Goal: Task Accomplishment & Management: Manage account settings

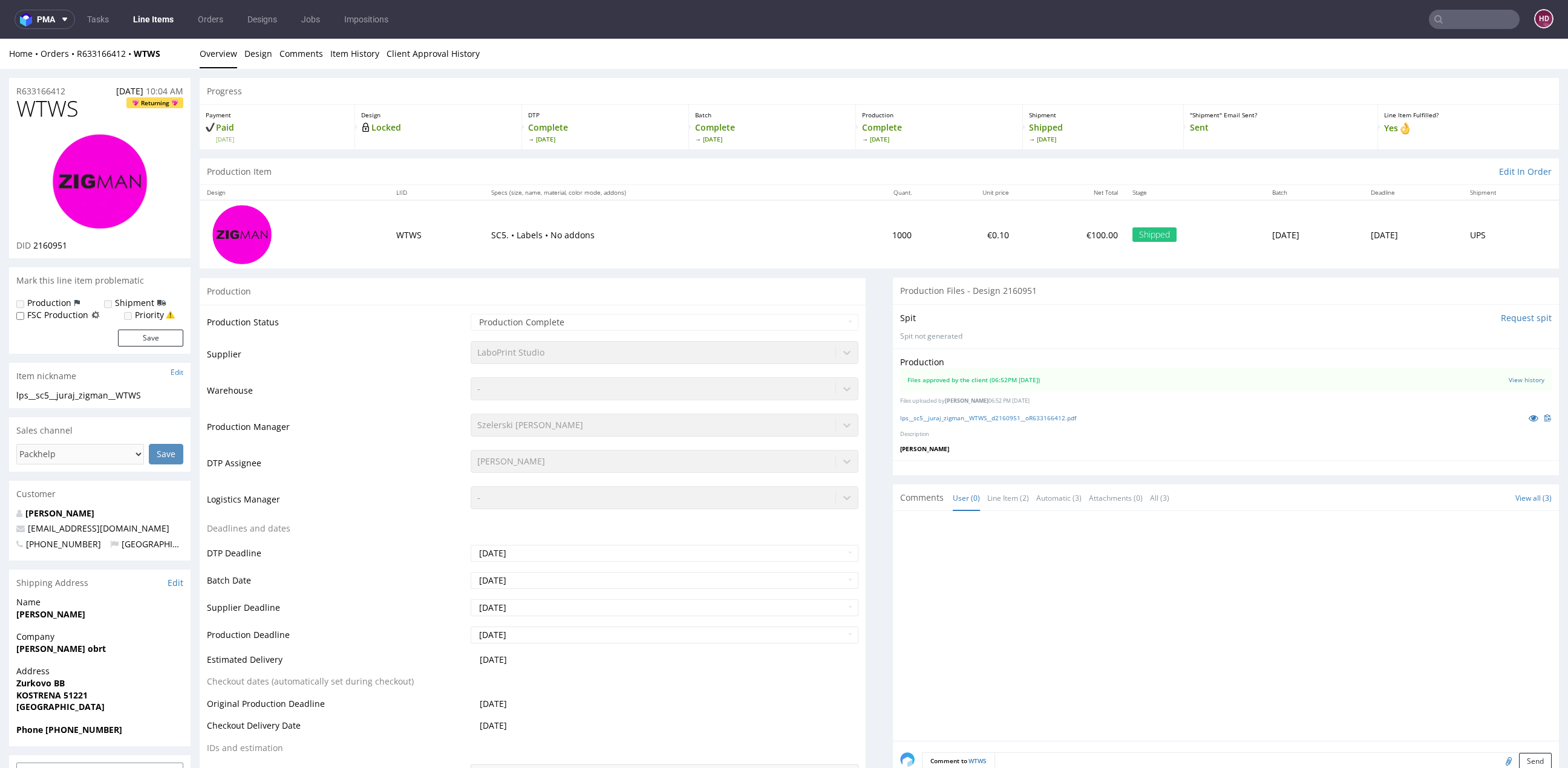
click at [180, 21] on link "Line Items" at bounding box center [154, 20] width 55 height 20
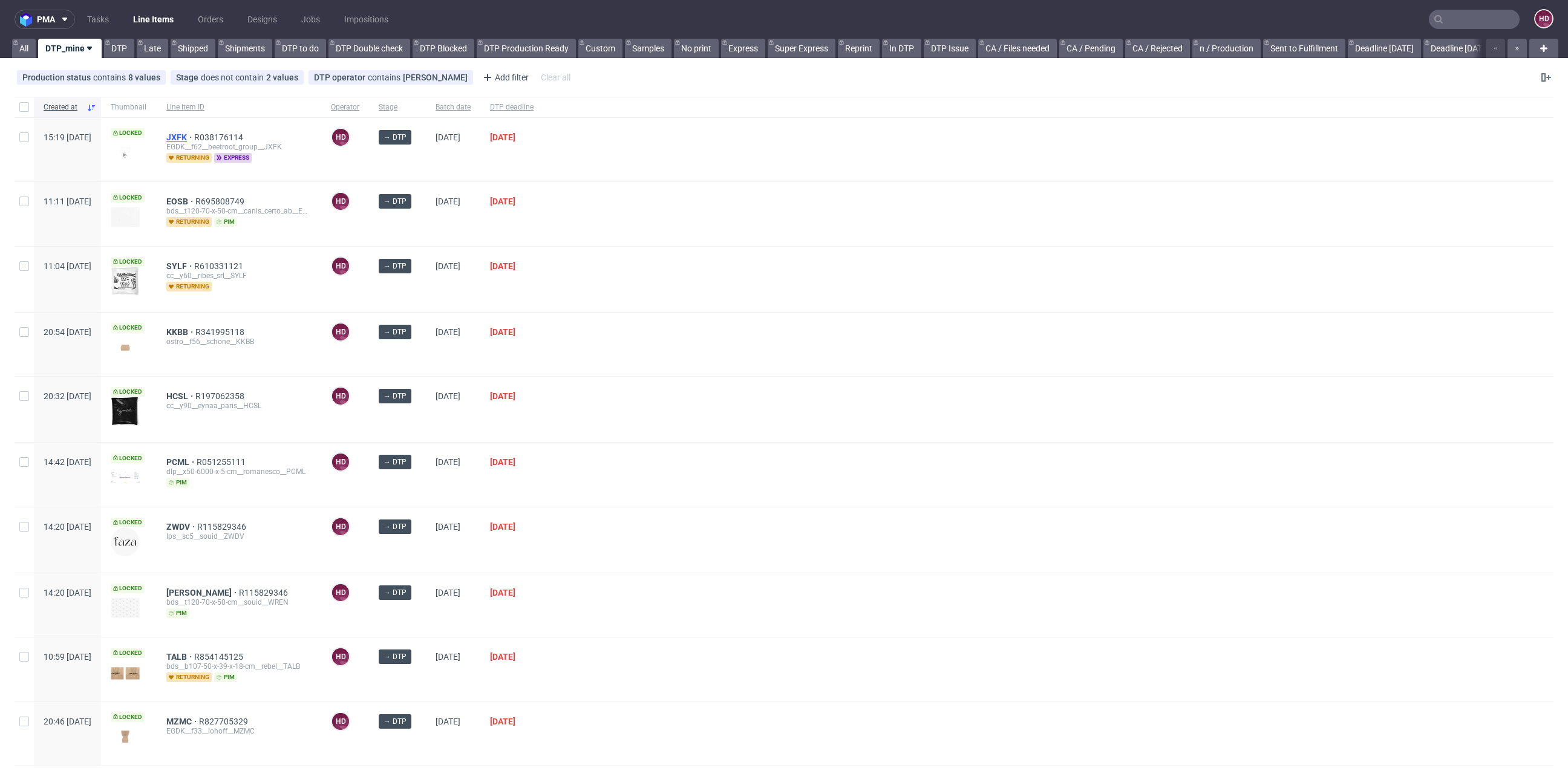
click at [194, 135] on span "JXFK" at bounding box center [180, 138] width 28 height 10
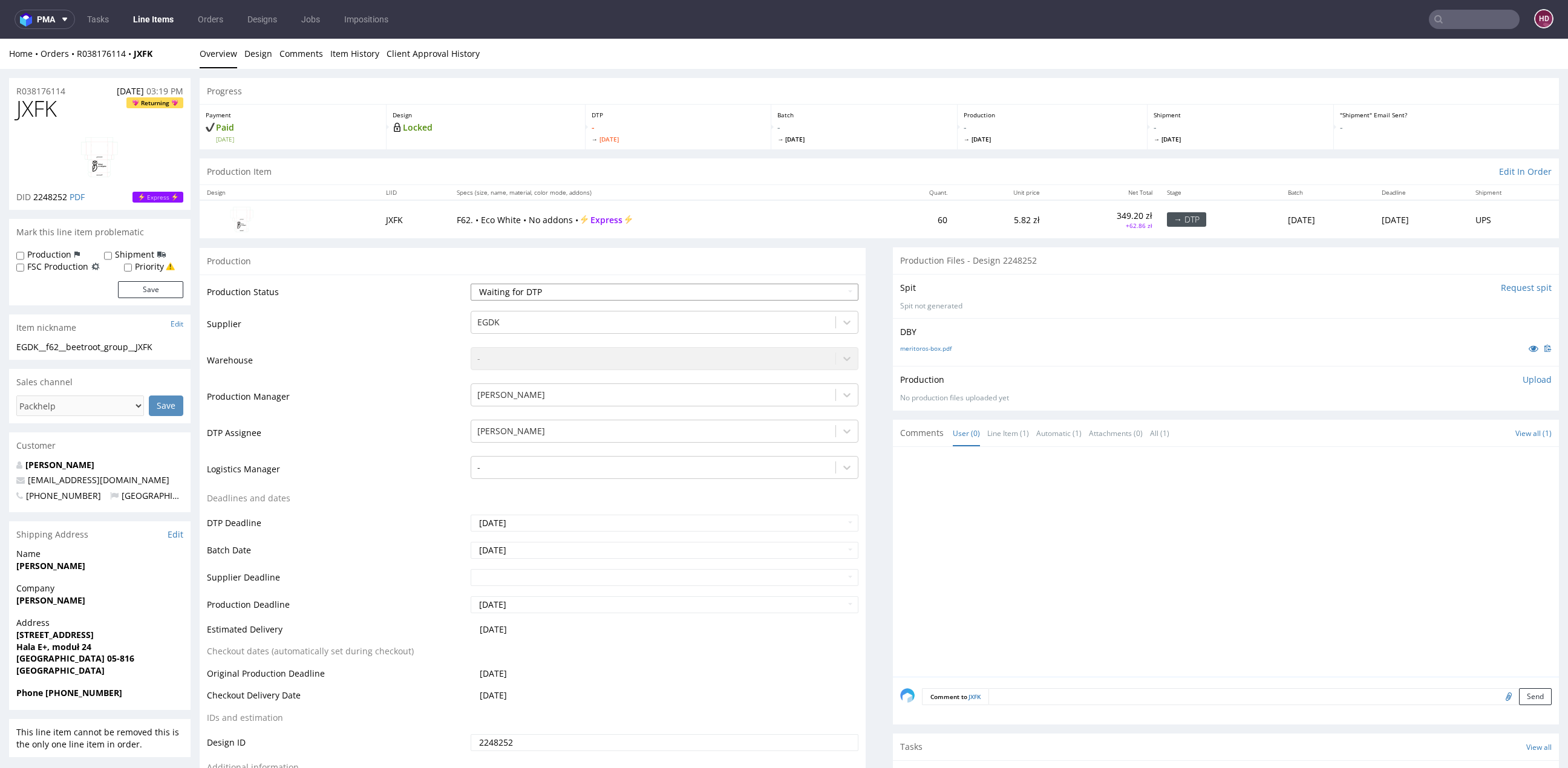
click at [612, 295] on select "Waiting for Artwork Waiting for Diecut Waiting for Mockup Waiting for DTP Waiti…" at bounding box center [665, 292] width 388 height 17
click at [586, 291] on select "Waiting for Artwork Waiting for Diecut Waiting for Mockup Waiting for DTP Waiti…" at bounding box center [665, 292] width 388 height 17
select select "dtp_in_process"
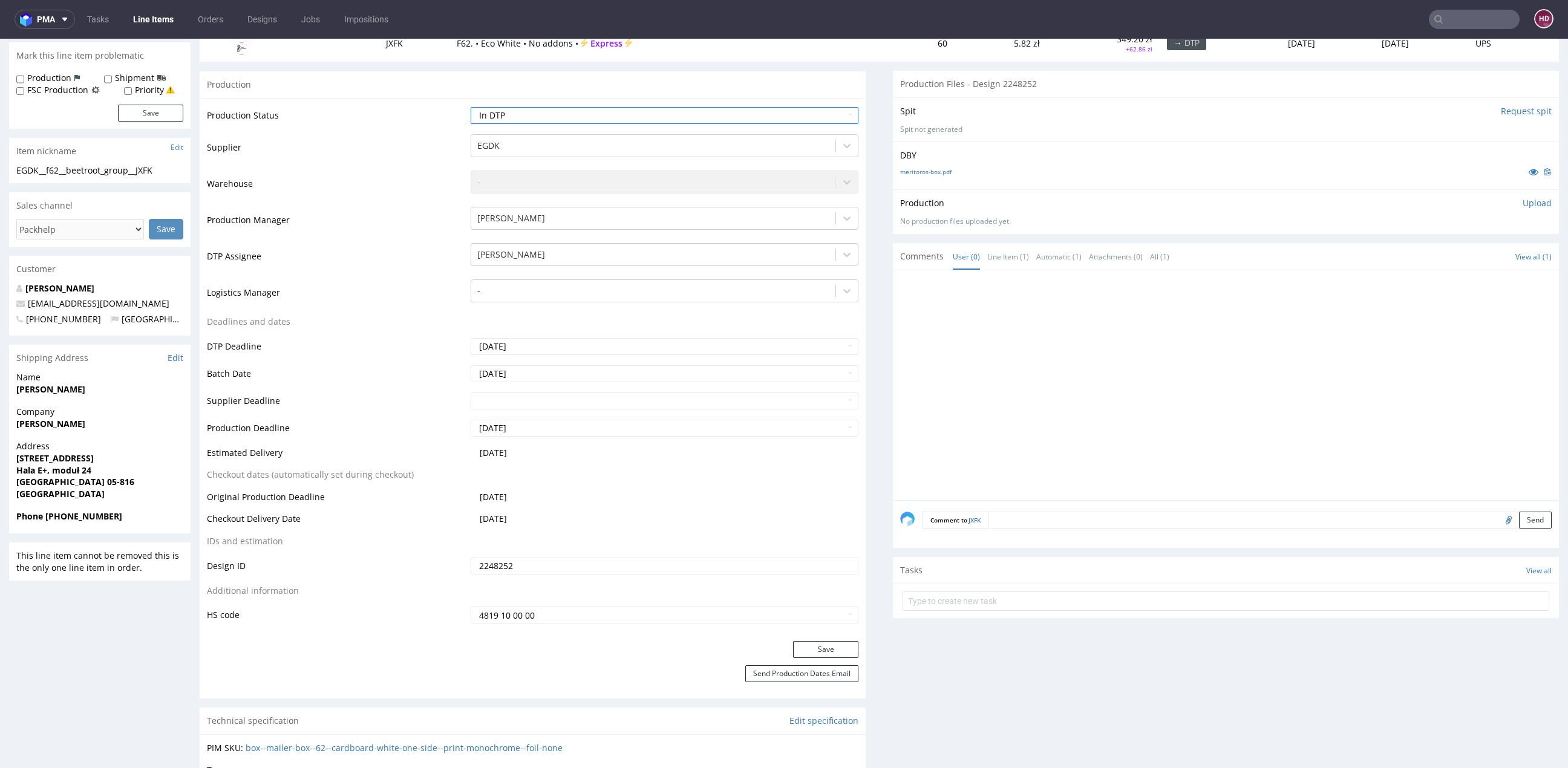
scroll to position [180, 0]
click at [822, 639] on button "Save" at bounding box center [826, 647] width 65 height 17
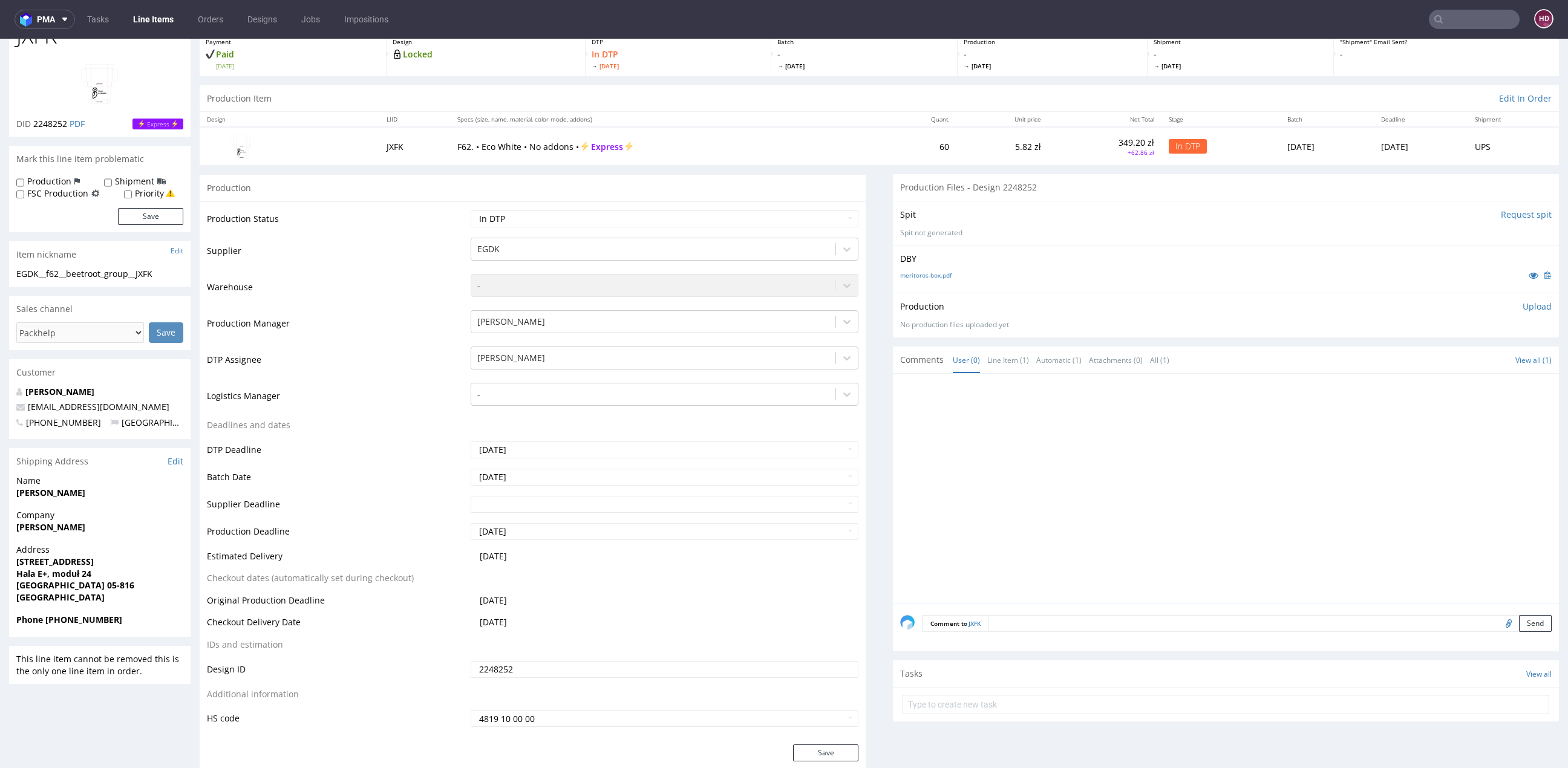
scroll to position [69, 0]
click at [906, 275] on link "meritoros-box.pdf" at bounding box center [925, 279] width 51 height 8
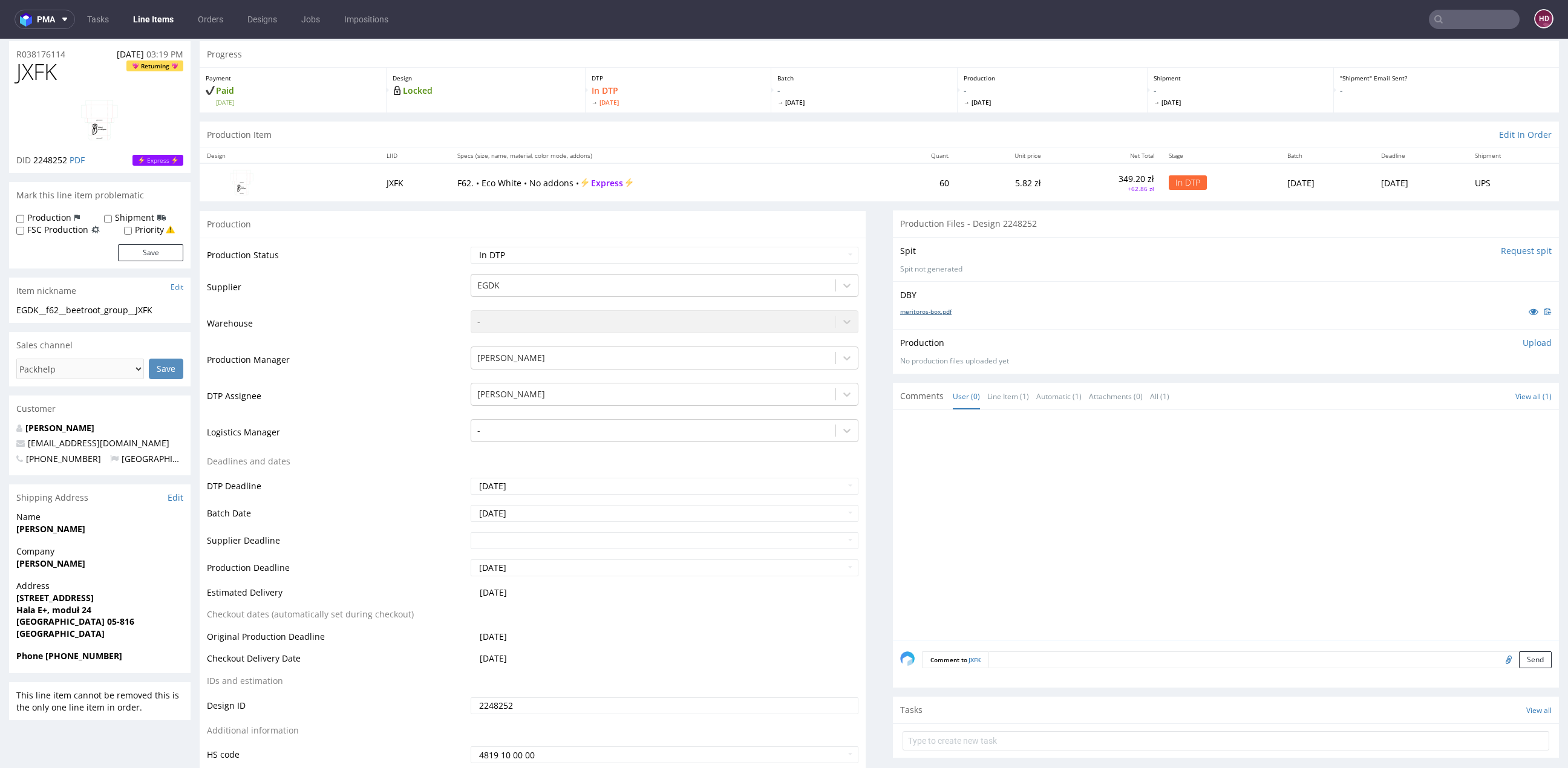
scroll to position [0, 0]
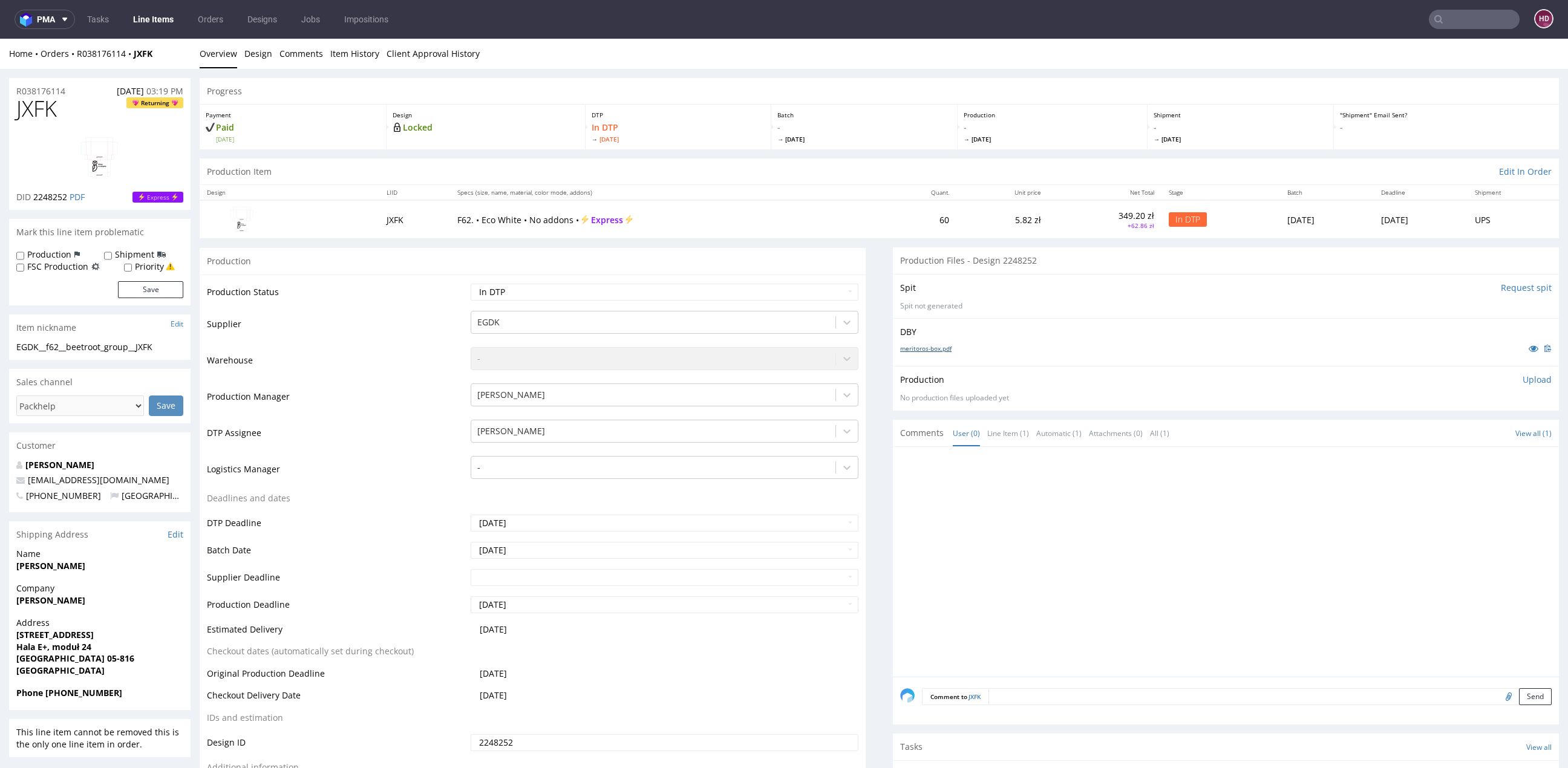
click at [924, 347] on link "meritoros-box.pdf" at bounding box center [925, 349] width 51 height 8
click at [166, 349] on div "EGDK__f62__beetroot_group__JXFK" at bounding box center [99, 347] width 167 height 12
drag, startPoint x: 172, startPoint y: 347, endPoint x: 2, endPoint y: 328, distance: 171.1
copy section "Item nickname Edit EGDK__f62__beetroot_group__JXFK"
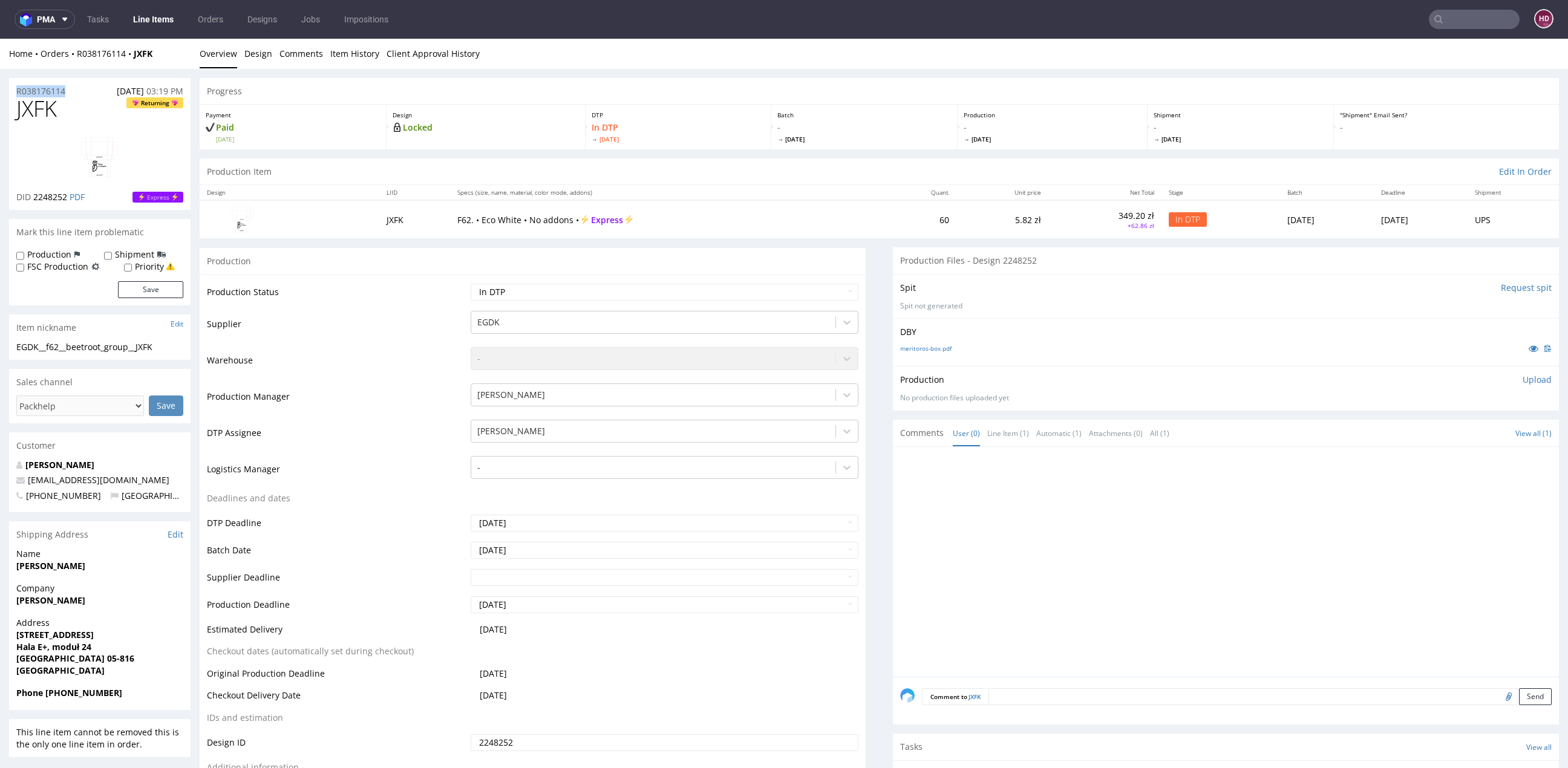
drag, startPoint x: 84, startPoint y: 88, endPoint x: 9, endPoint y: 86, distance: 75.0
click at [9, 86] on div "R038176114 11.08.2025 03:19 PM" at bounding box center [99, 88] width 182 height 20
copy p "R038176114"
drag, startPoint x: 69, startPoint y: 196, endPoint x: 48, endPoint y: 199, distance: 21.2
click at [33, 195] on p "DID 2248252 PDF" at bounding box center [51, 197] width 68 height 12
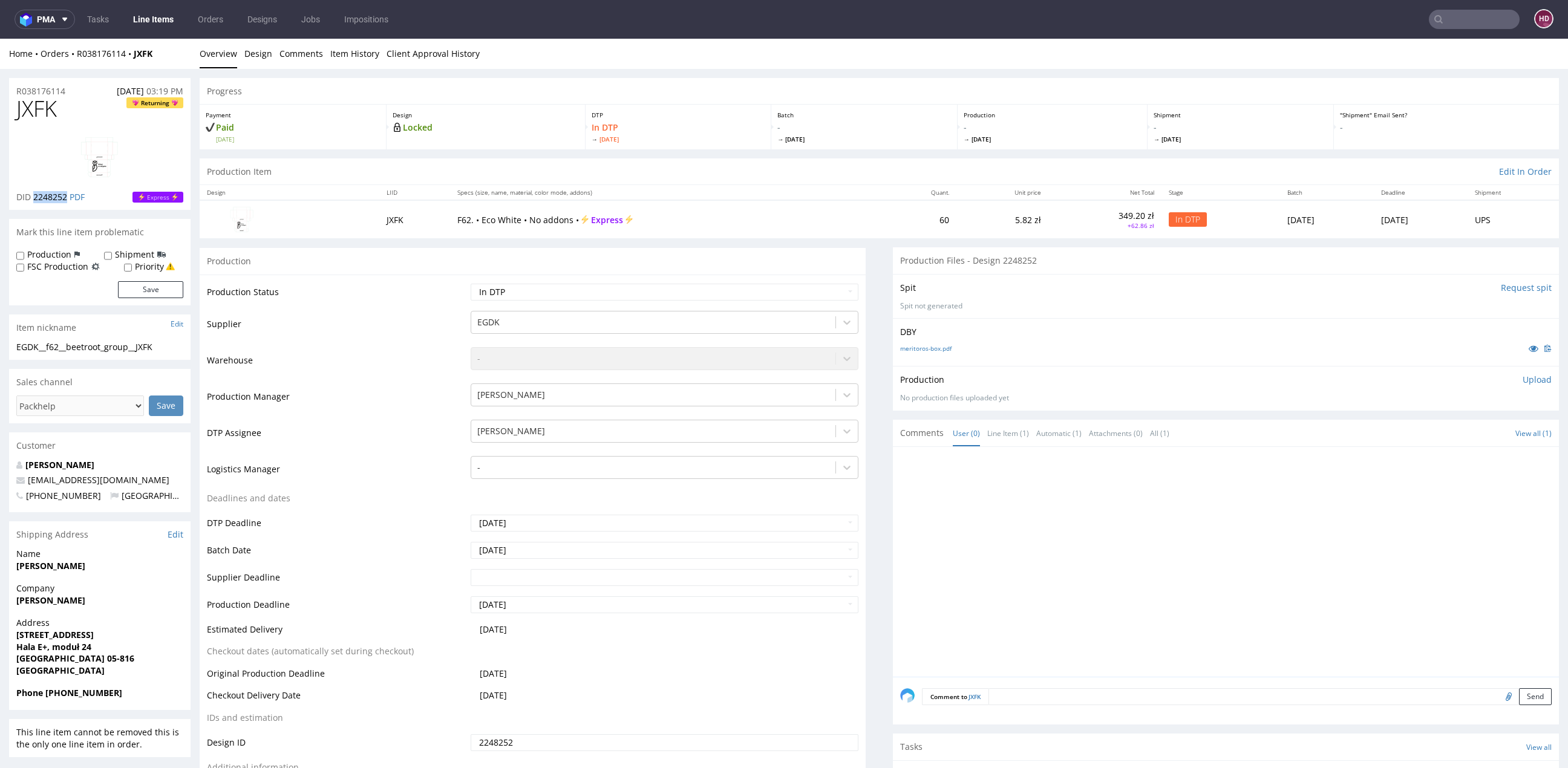
copy span "2248252"
click at [57, 109] on span "JXFK" at bounding box center [37, 109] width 41 height 24
drag, startPoint x: 63, startPoint y: 109, endPoint x: 3, endPoint y: 109, distance: 60.0
copy span "JXFK"
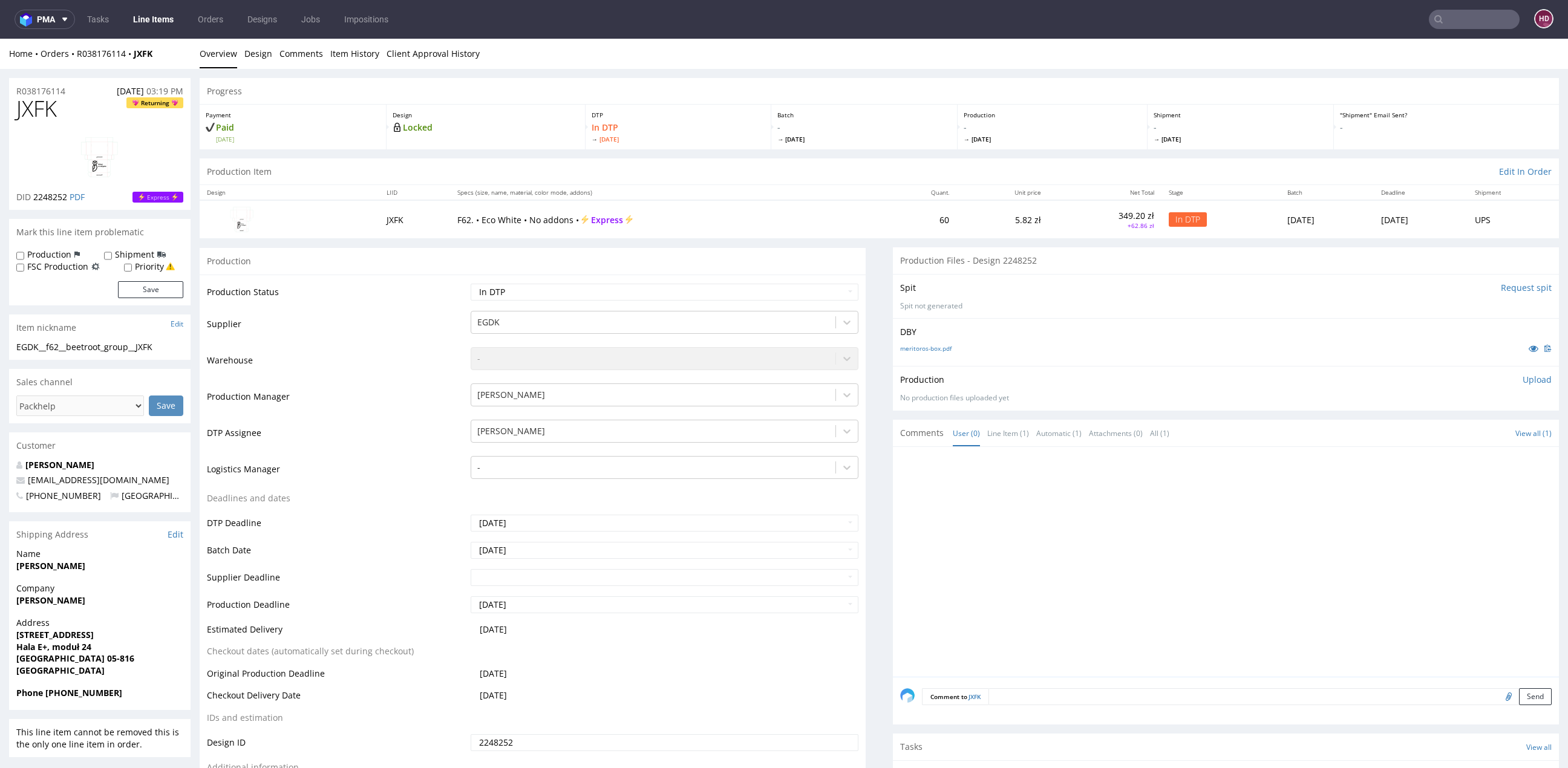
click at [932, 353] on div "meritoros-box.pdf" at bounding box center [1226, 349] width 652 height 13
click at [932, 351] on link "meritoros-box.pdf" at bounding box center [925, 349] width 51 height 8
click at [913, 349] on link "meritoros-box.pdf" at bounding box center [925, 349] width 51 height 8
click at [911, 342] on div "meritoros-box.pdf" at bounding box center [1226, 349] width 652 height 13
click at [913, 346] on link "meritoros-box.pdf" at bounding box center [925, 349] width 51 height 8
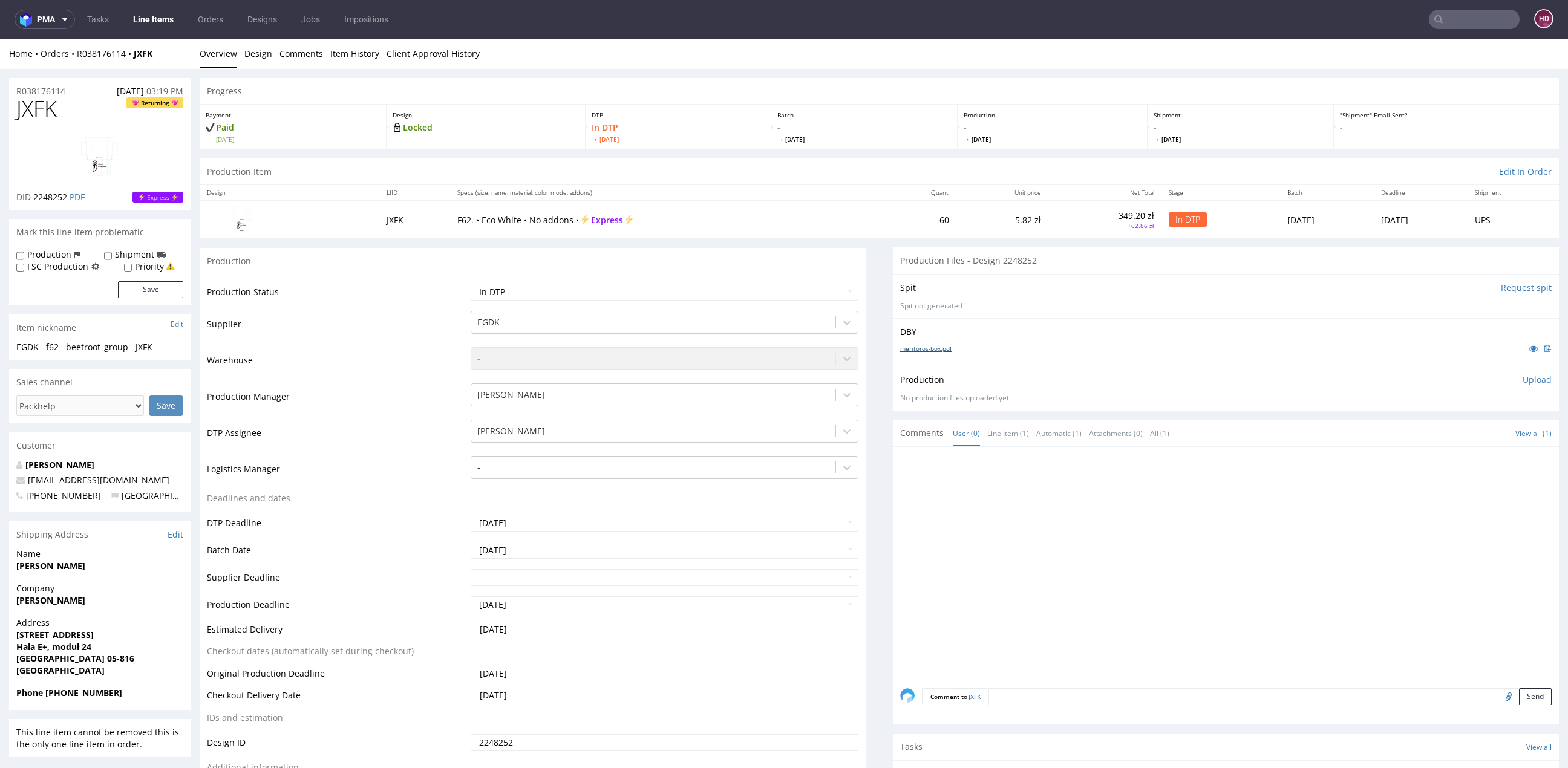
click at [929, 345] on link "meritoros-box.pdf" at bounding box center [925, 349] width 51 height 8
click at [1524, 385] on div "Production Upload No production files uploaded yet Description (optional) Add f…" at bounding box center [1226, 388] width 652 height 29
click at [1524, 382] on p "Upload" at bounding box center [1538, 380] width 29 height 12
click at [1455, 439] on div "Add files" at bounding box center [1466, 436] width 60 height 18
type input "C:\fakepath\EGDK__f62__beetroot_group__JXFK__d2248252__oR038176114.pdf"
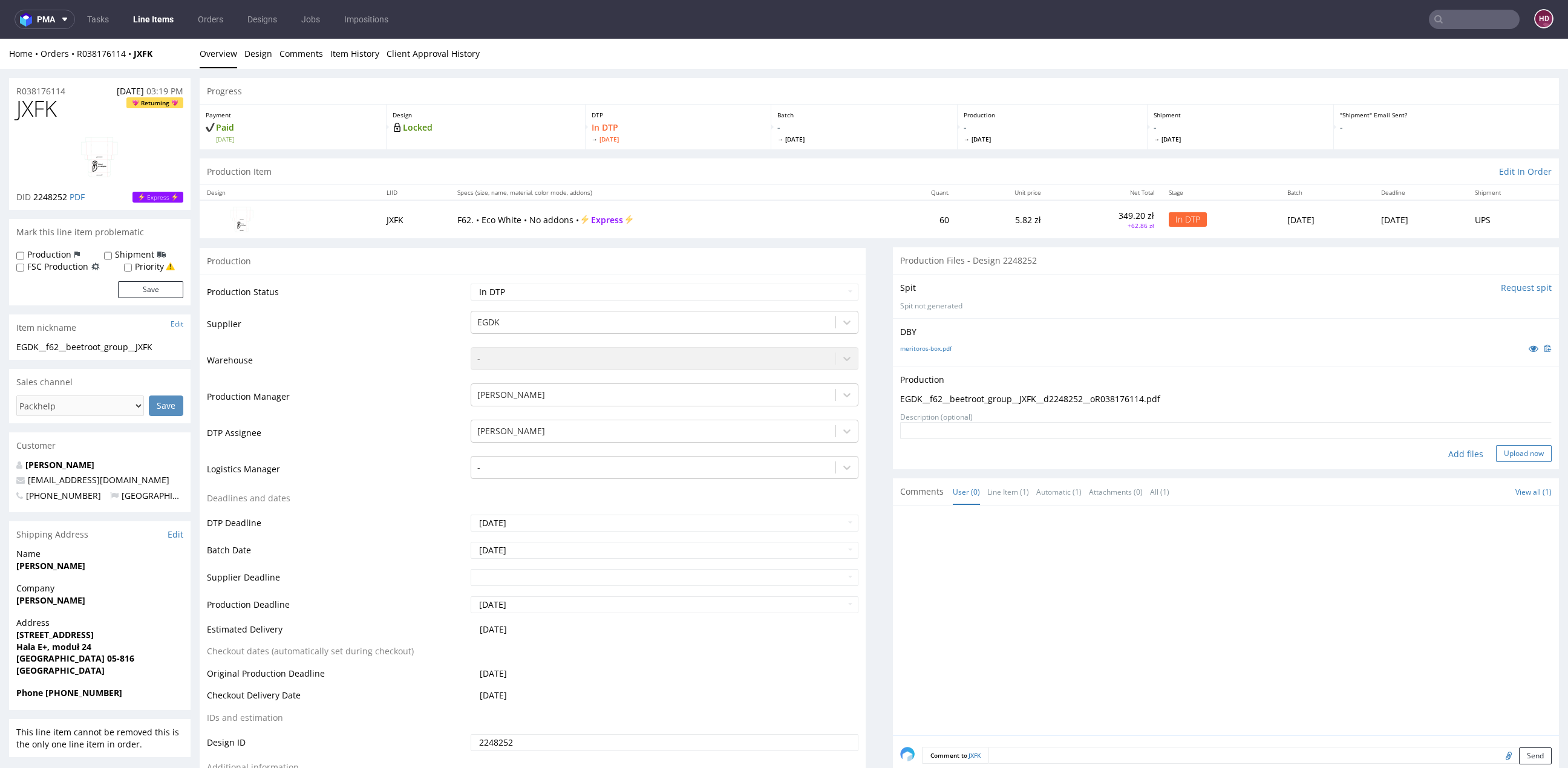
click at [1507, 450] on button "Upload now" at bounding box center [1524, 454] width 55 height 17
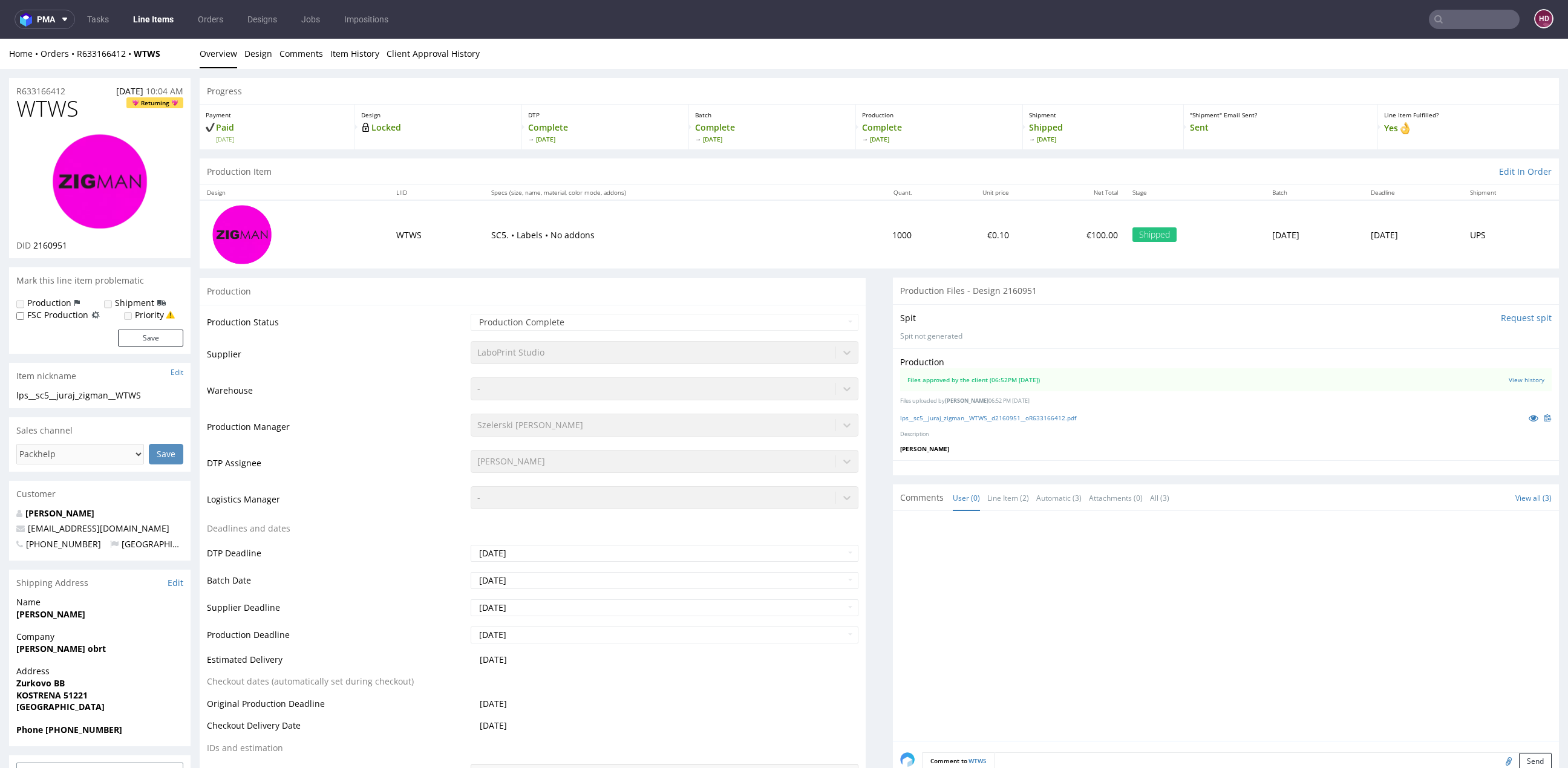
click at [160, 31] on nav "pma Tasks Line Items Orders Designs Jobs Impositions HD" at bounding box center [784, 20] width 1568 height 39
click at [160, 18] on link "Line Items" at bounding box center [154, 20] width 55 height 20
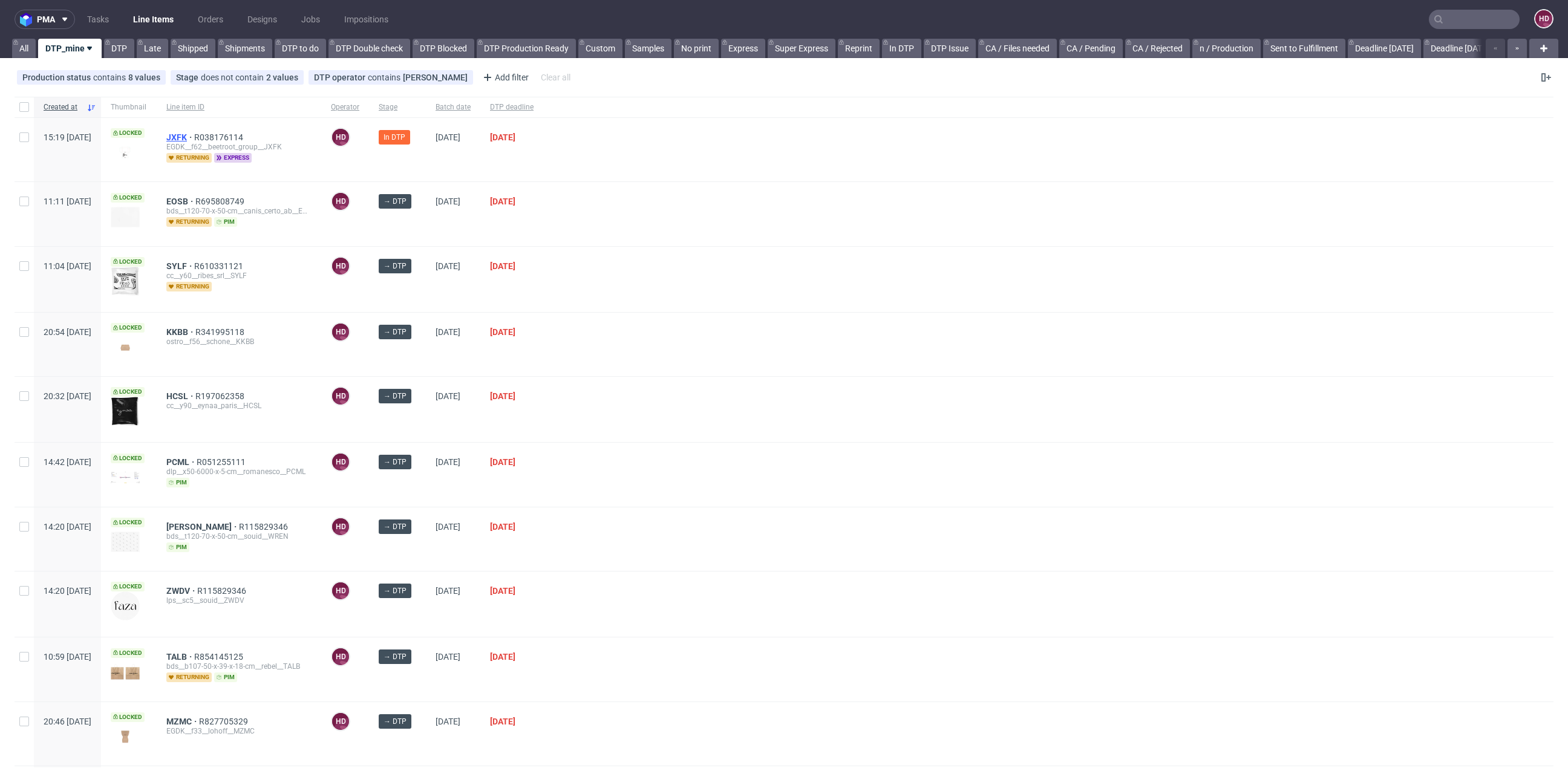
click at [194, 133] on span "JXFK" at bounding box center [180, 138] width 28 height 10
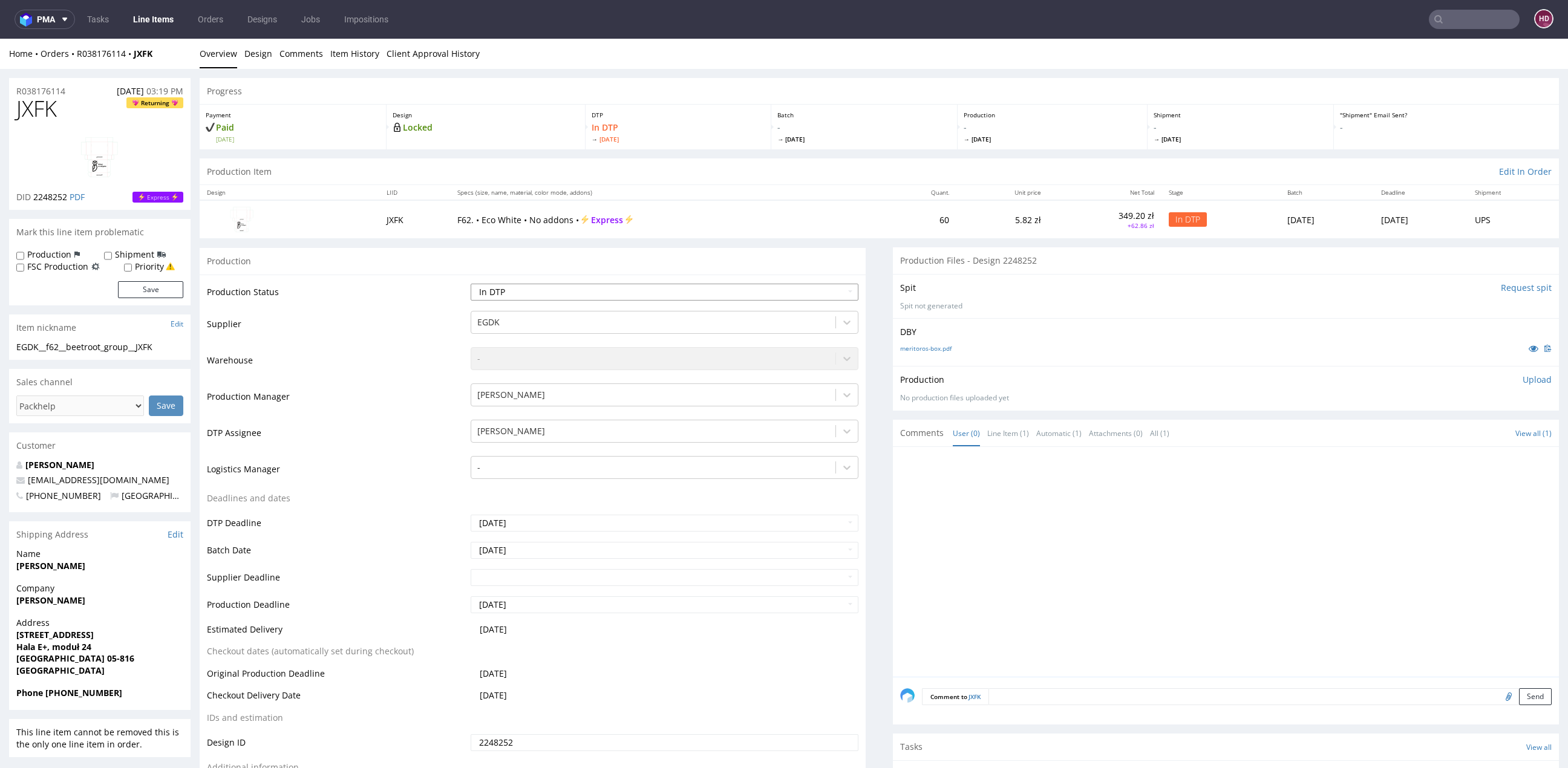
click at [564, 292] on select "Waiting for Artwork Waiting for Diecut Waiting for Mockup Waiting for DTP Waiti…" at bounding box center [665, 292] width 388 height 17
select select "dtp_production_ready"
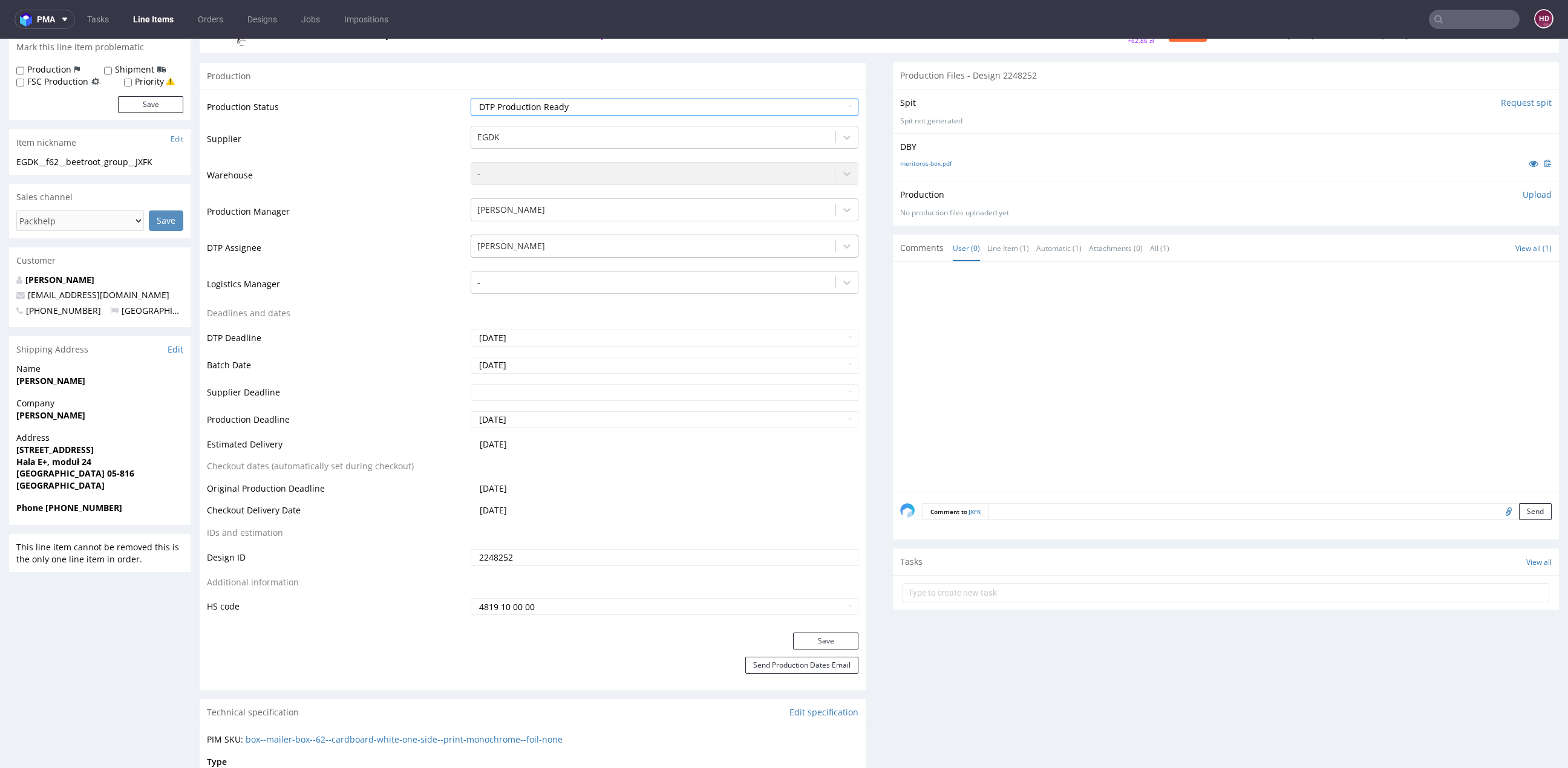
scroll to position [198, 0]
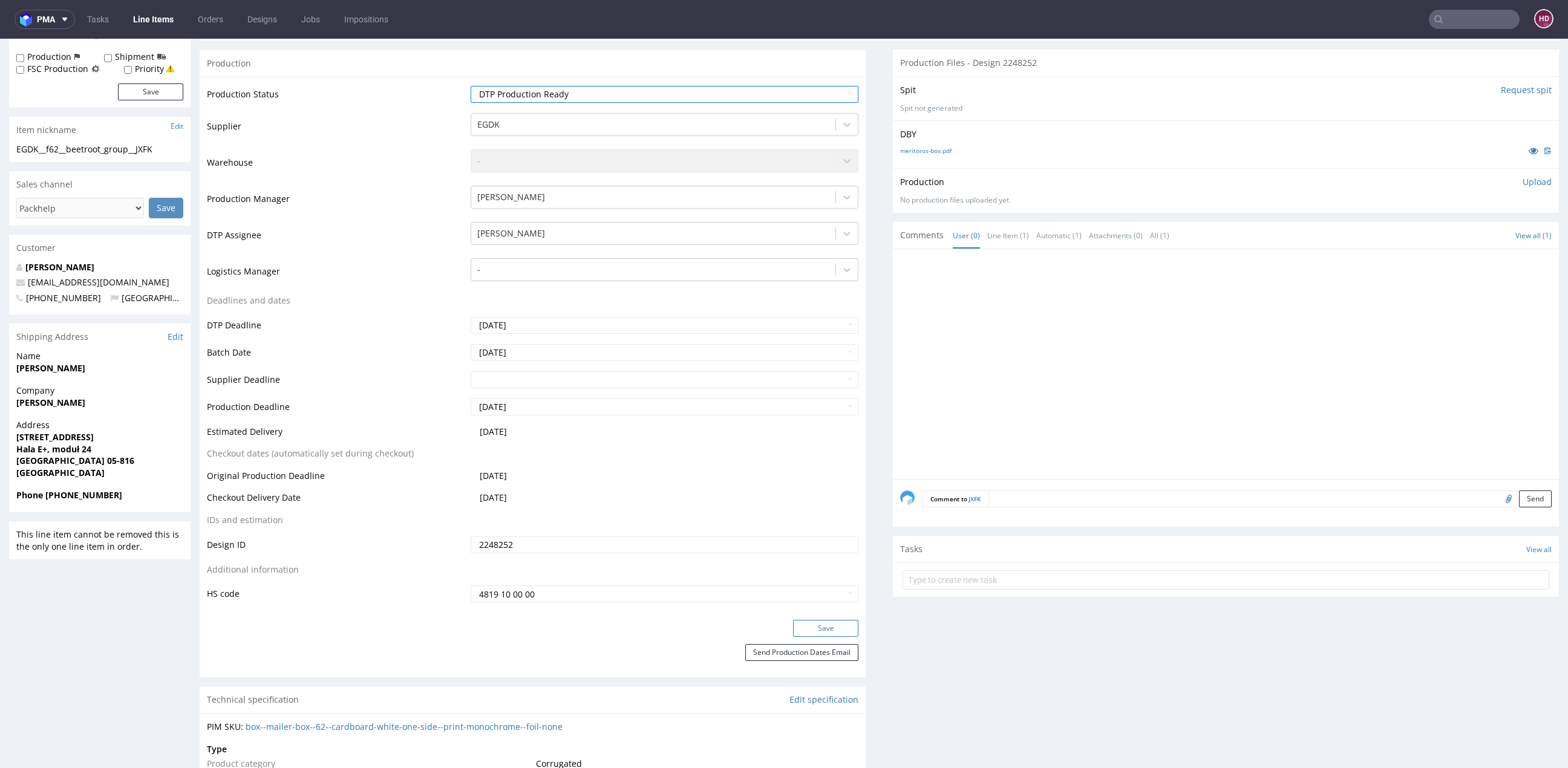
click at [804, 625] on button "Save" at bounding box center [826, 628] width 65 height 17
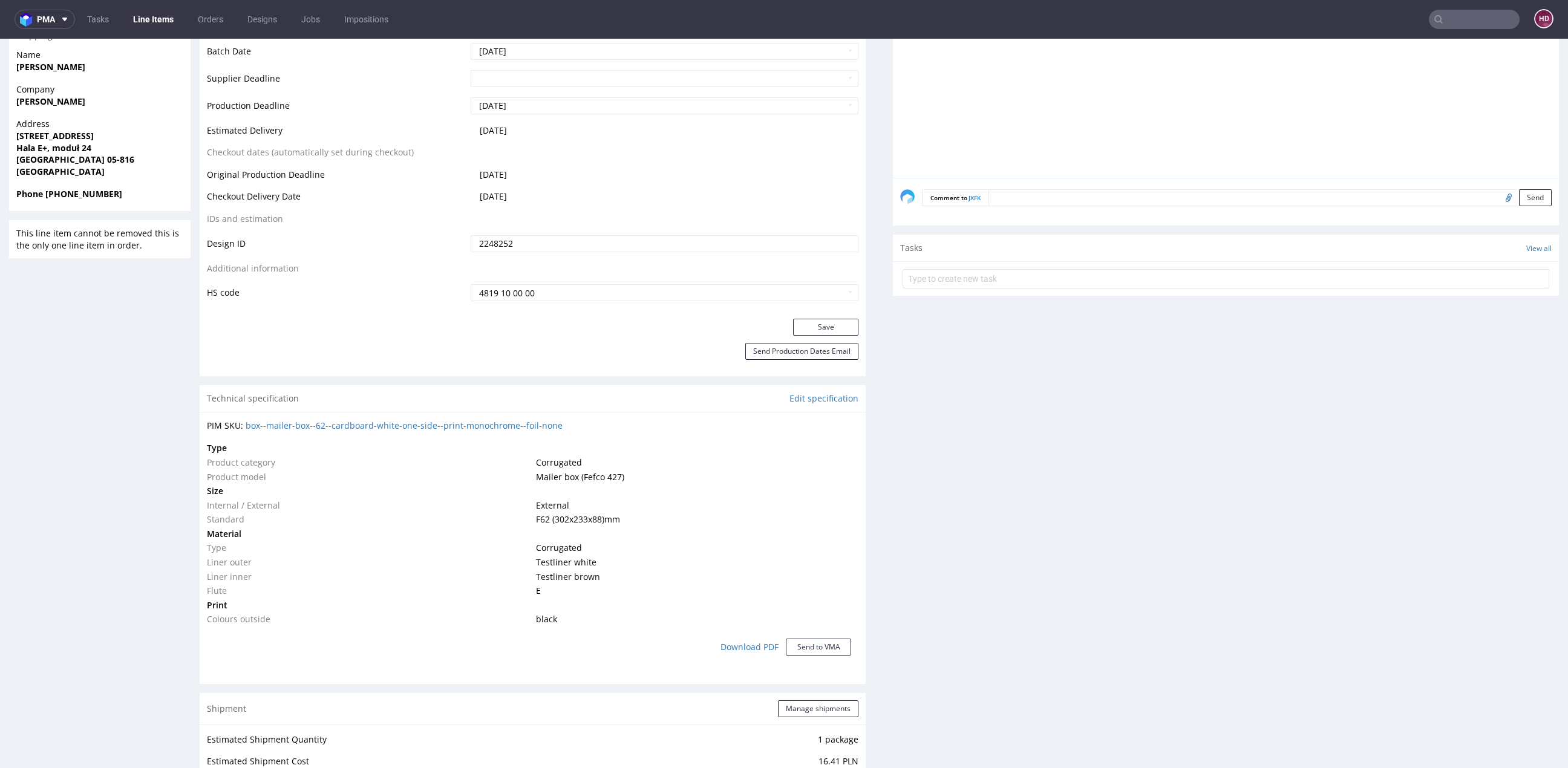
scroll to position [516, 0]
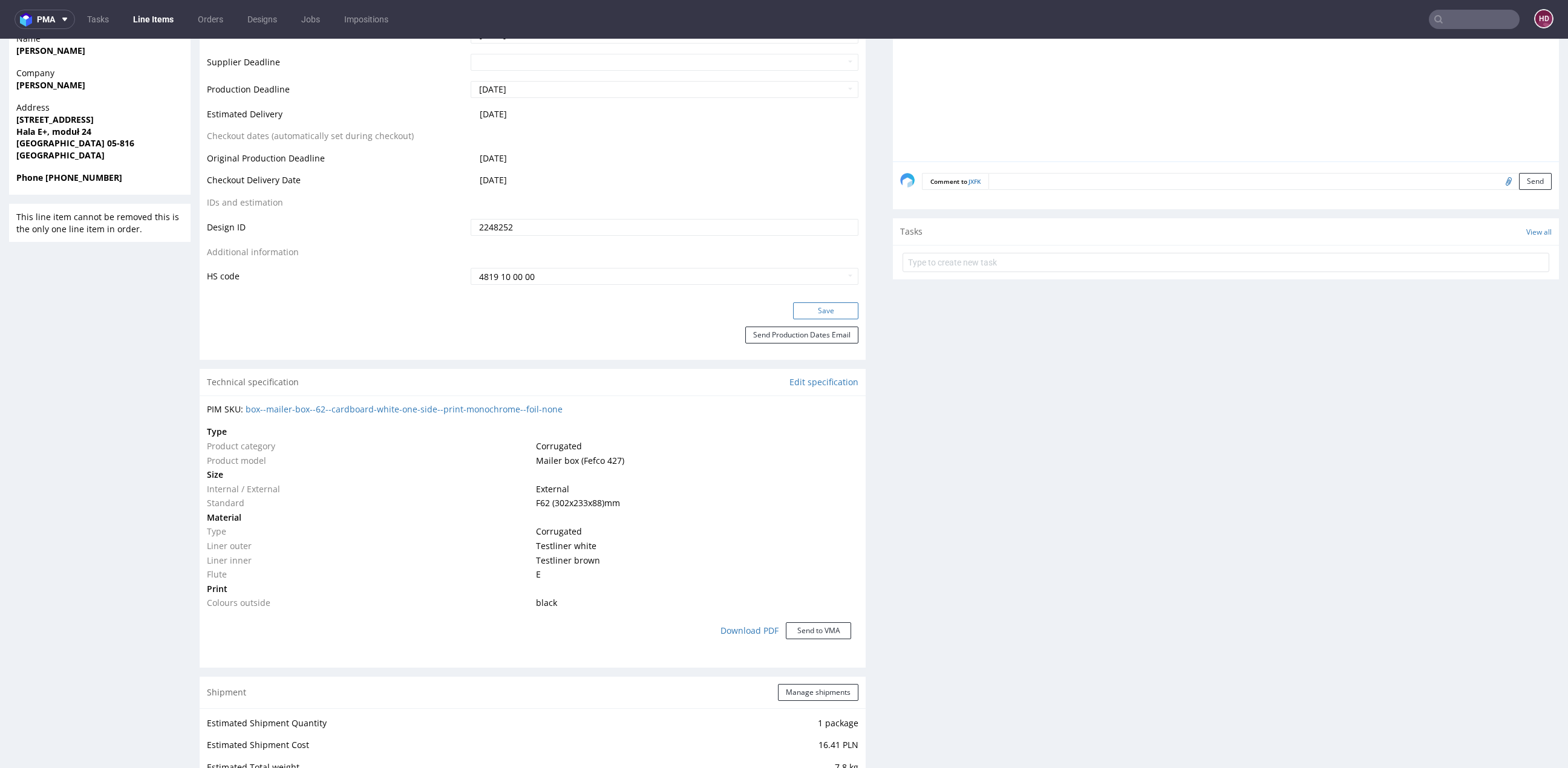
click at [831, 310] on button "Save" at bounding box center [826, 310] width 65 height 17
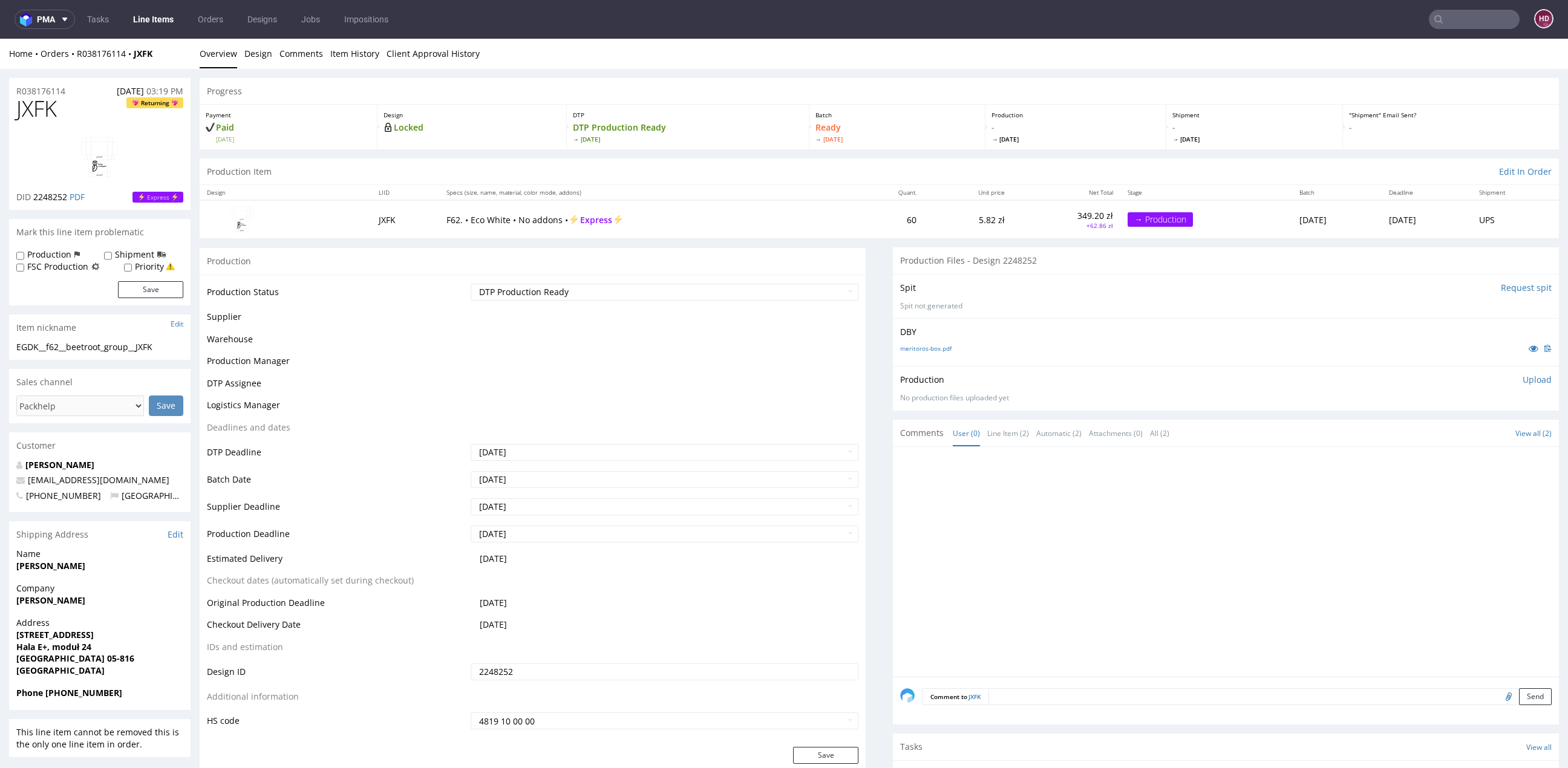
scroll to position [452, 0]
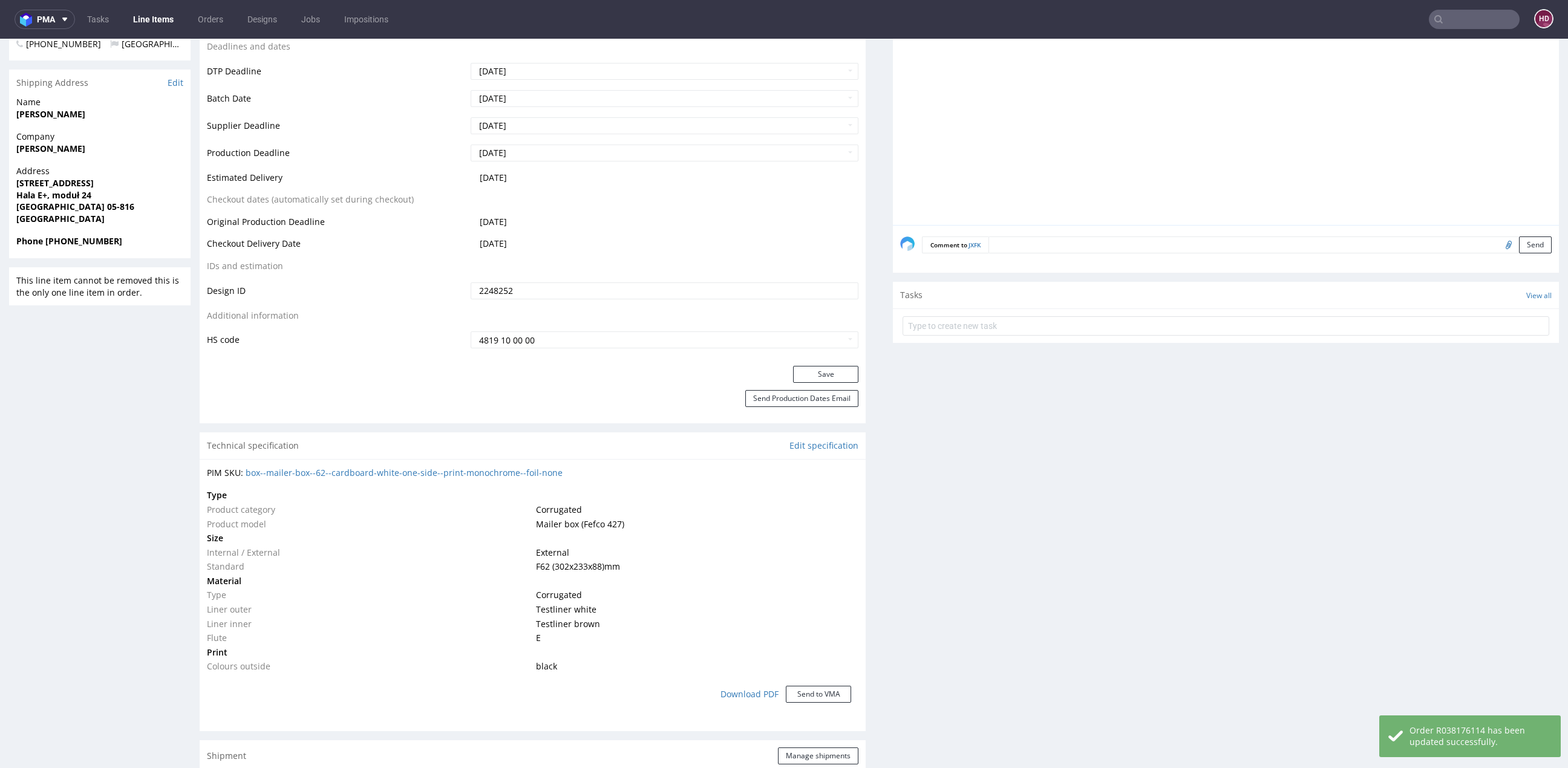
click at [171, 12] on link "Line Items" at bounding box center [154, 20] width 55 height 20
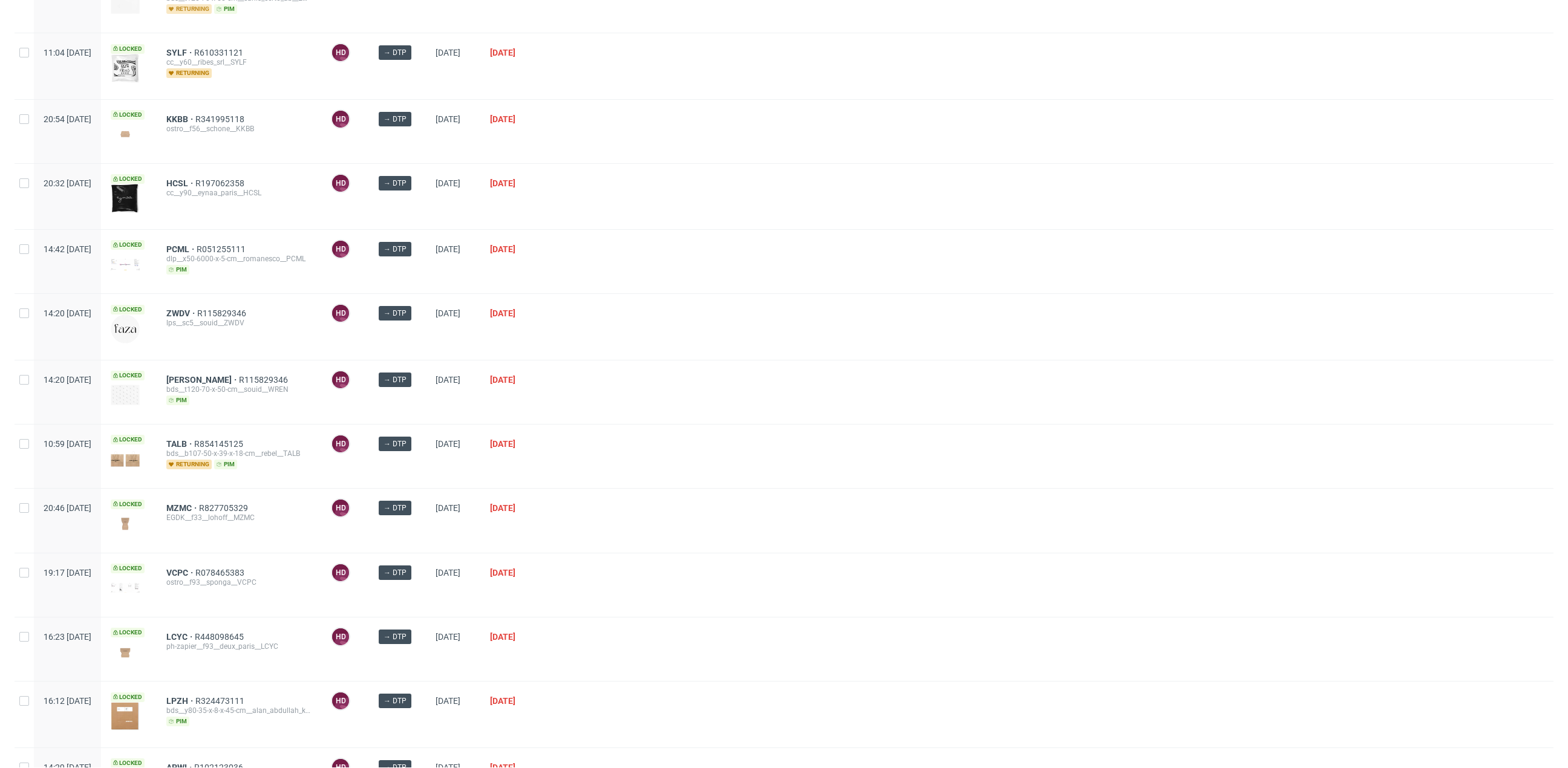
scroll to position [155, 0]
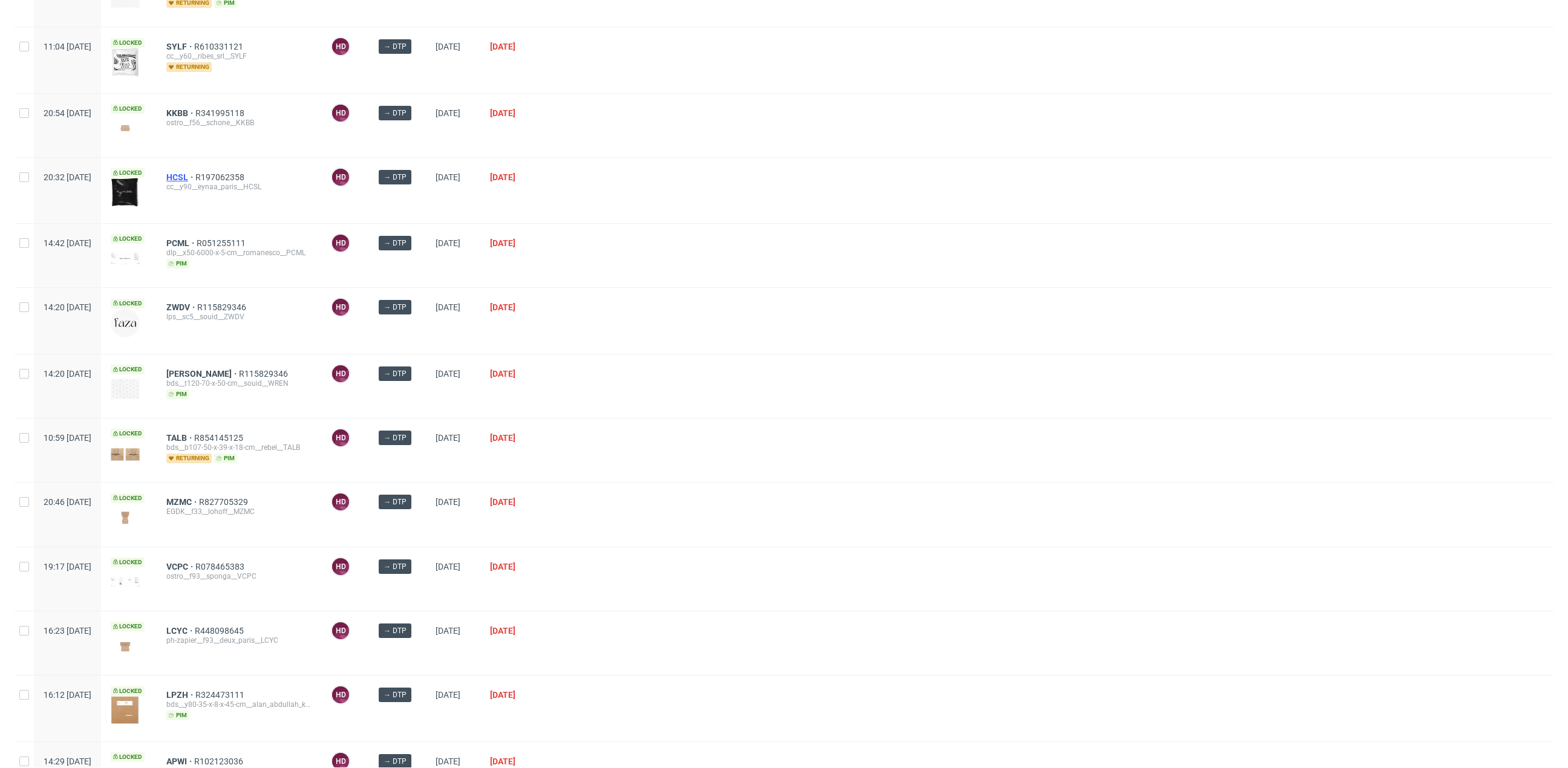
click at [195, 173] on span "HCSL" at bounding box center [181, 178] width 29 height 10
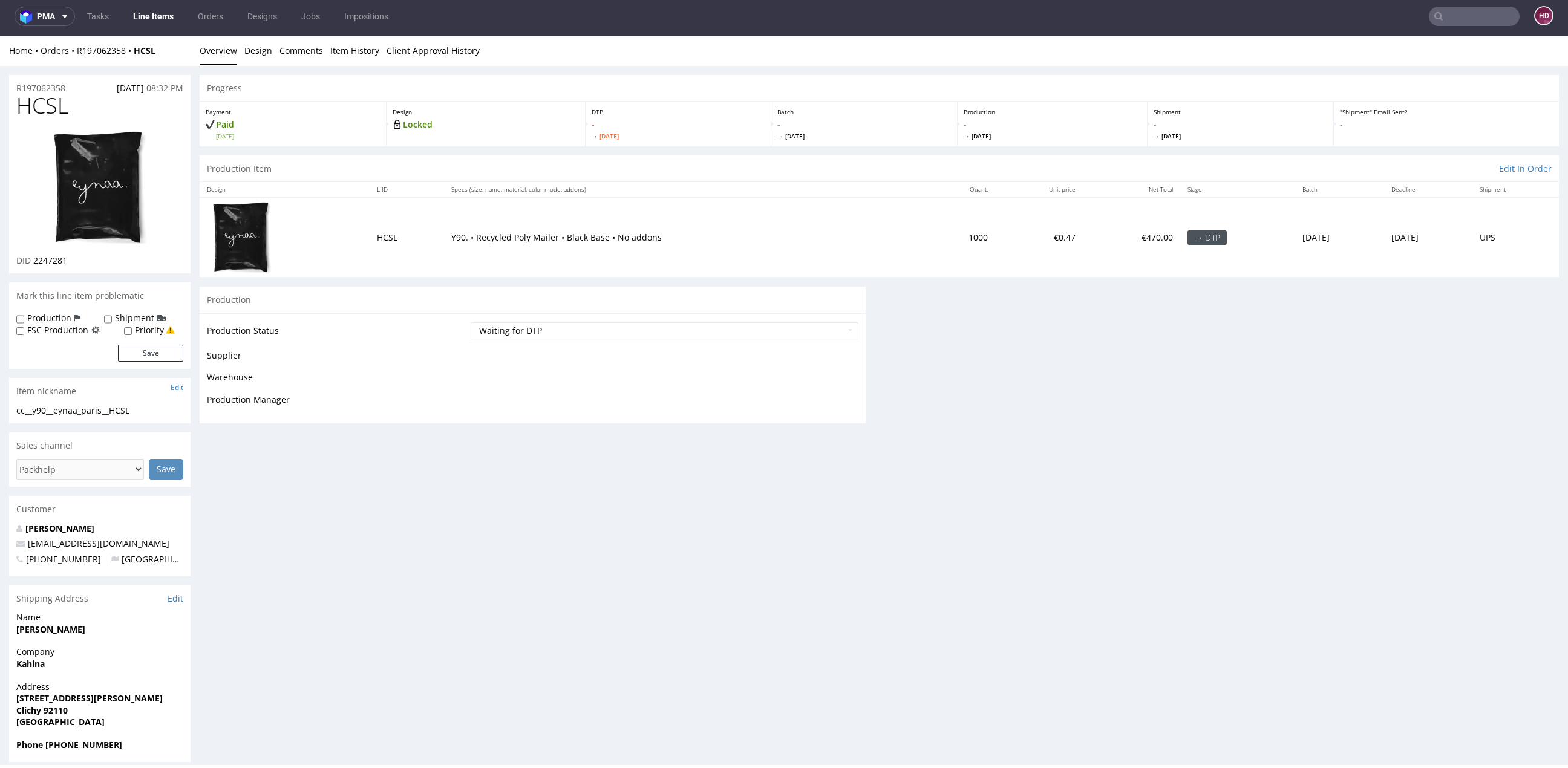
scroll to position [3, 0]
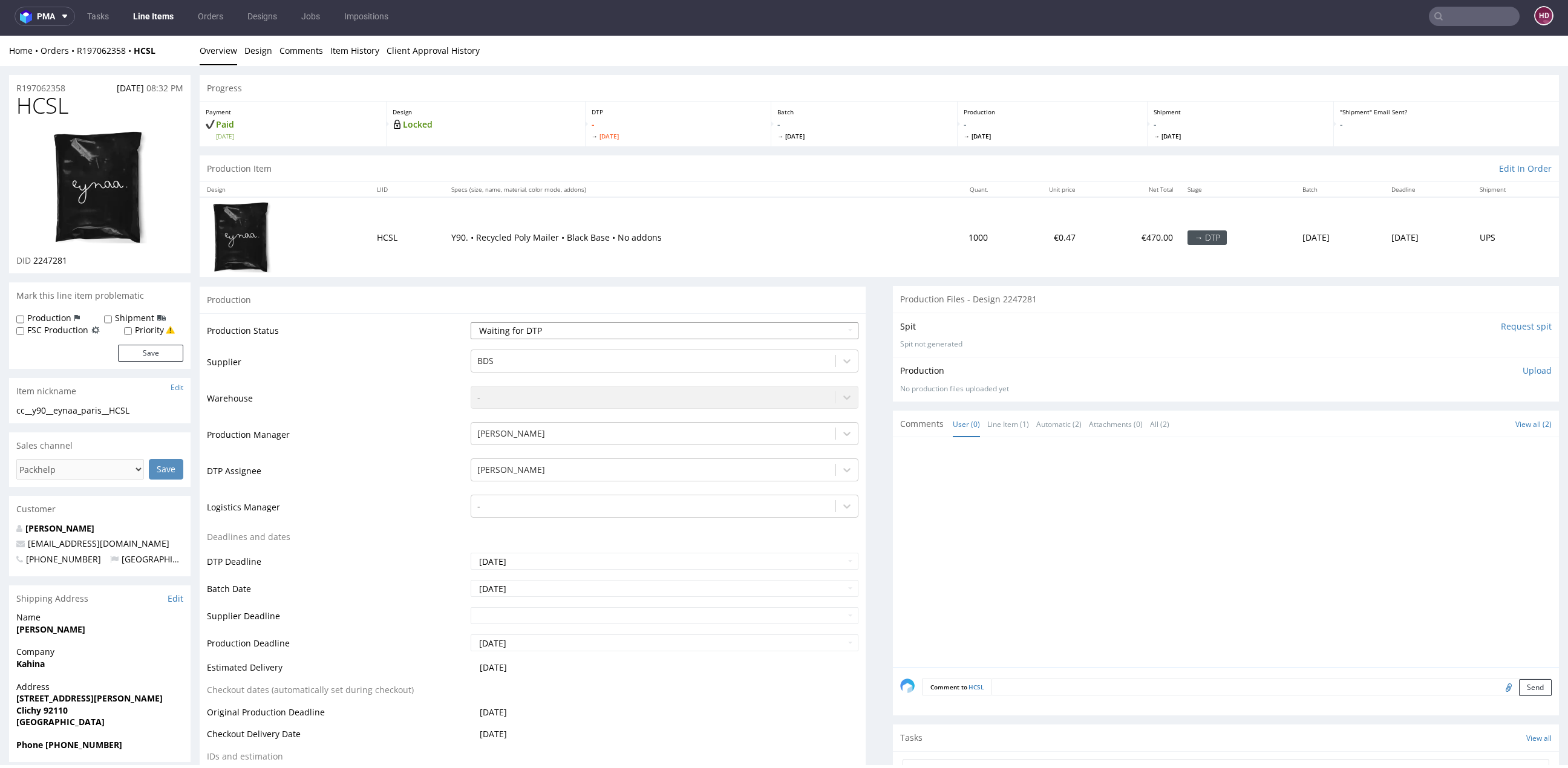
click at [563, 336] on select "Waiting for Artwork Waiting for Diecut Waiting for Mockup Waiting for DTP Waiti…" at bounding box center [665, 331] width 388 height 17
select select "dtp_in_process"
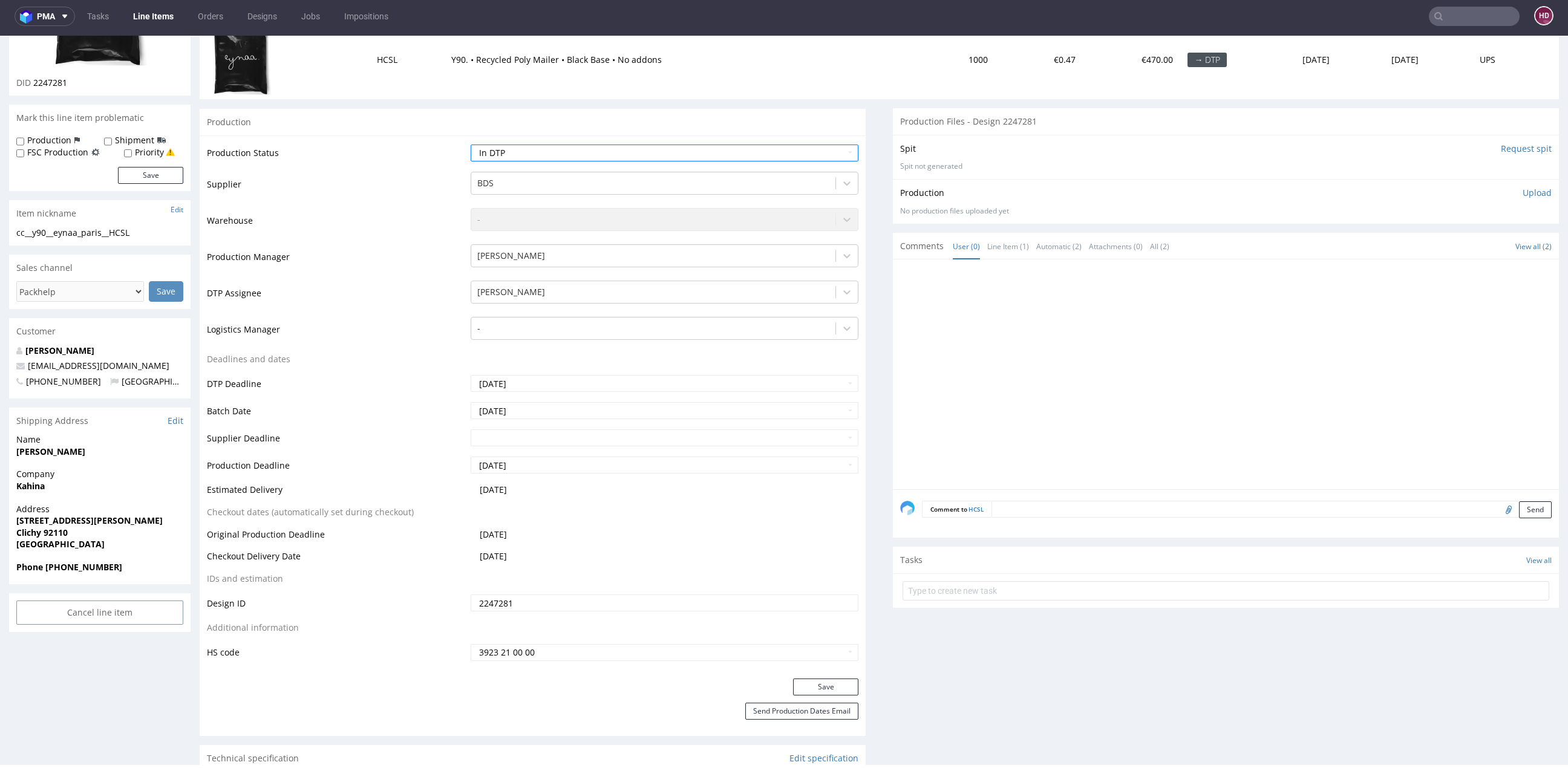
scroll to position [255, 0]
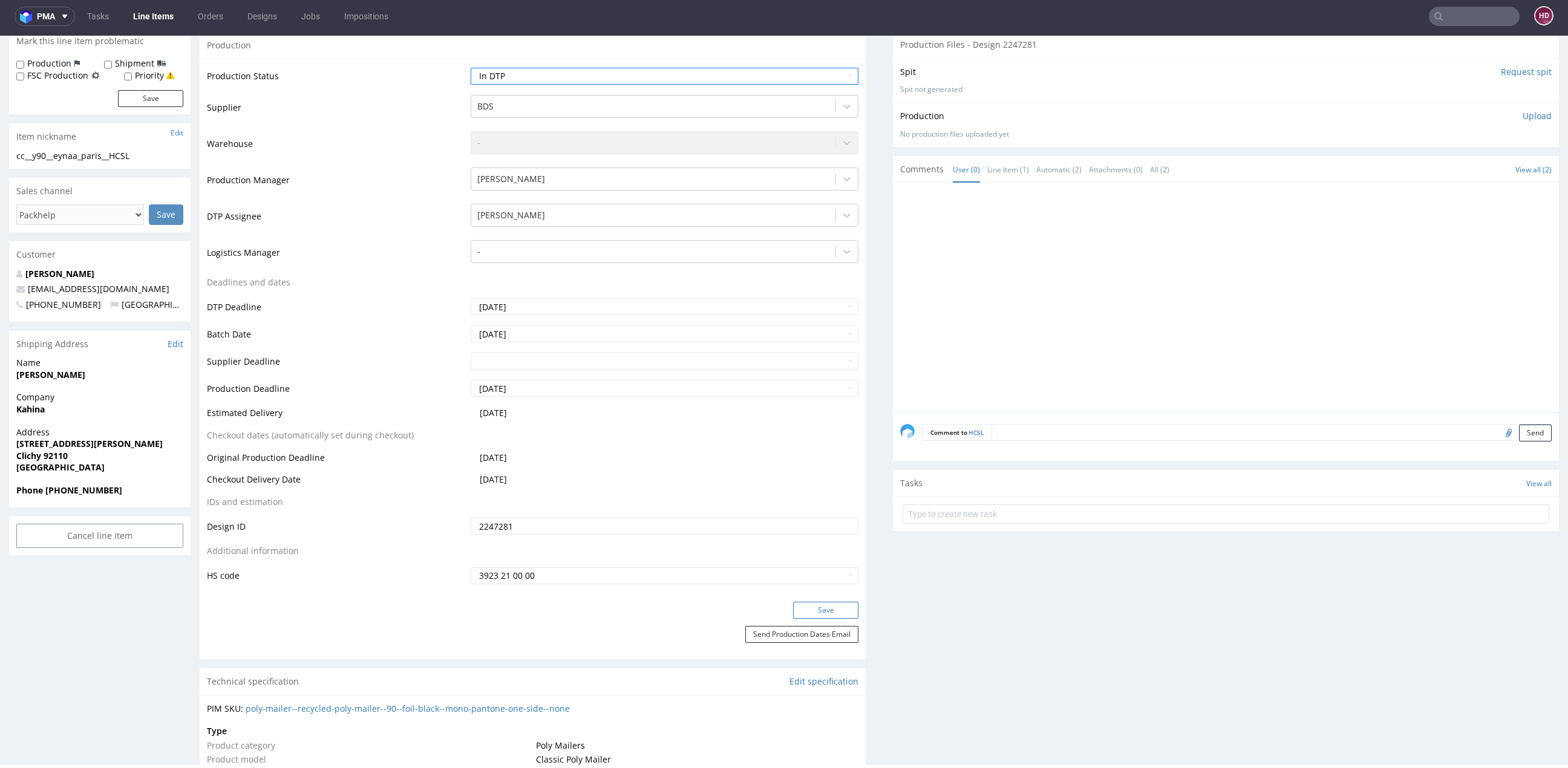
click at [845, 613] on button "Save" at bounding box center [826, 610] width 65 height 17
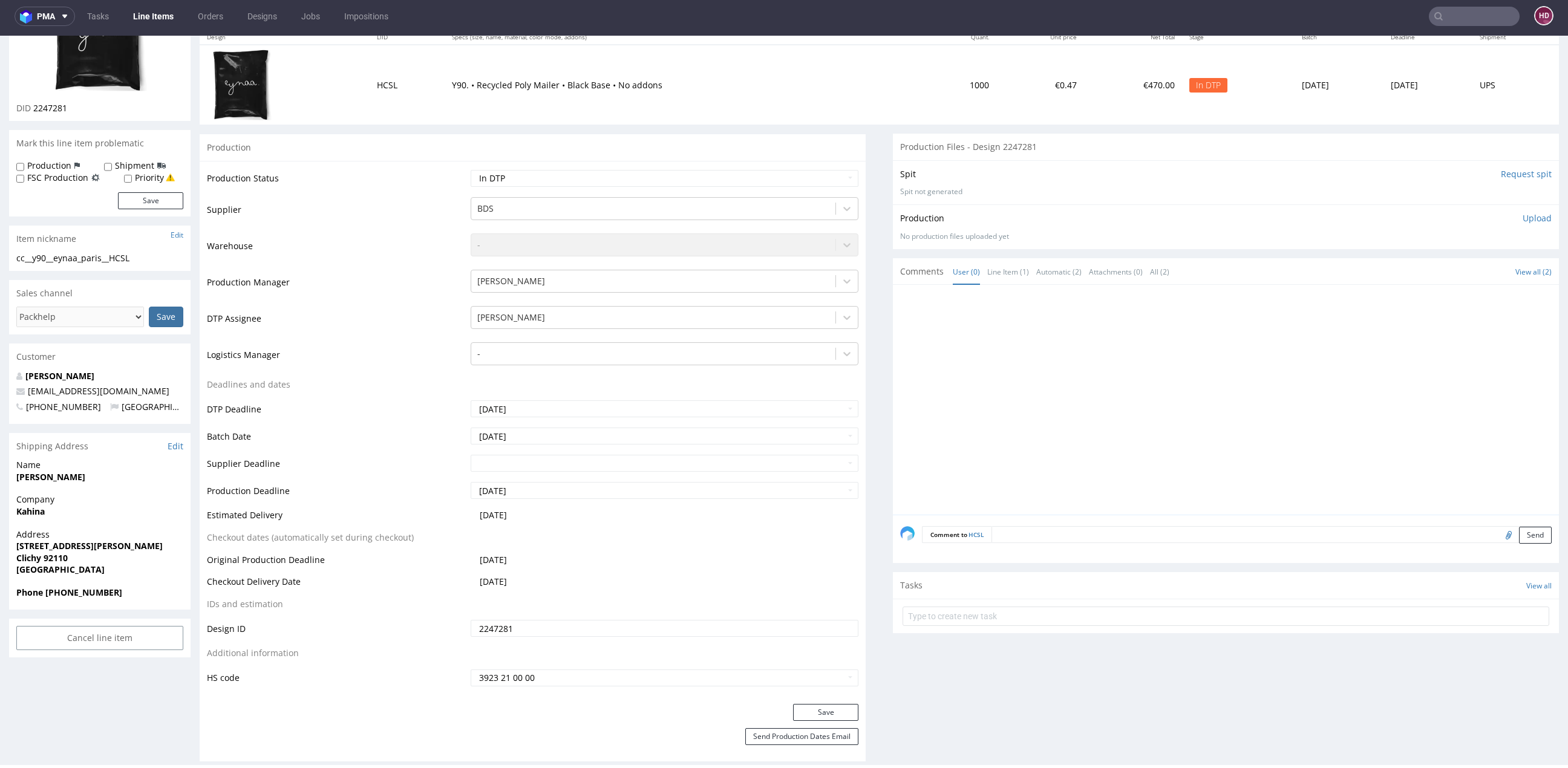
scroll to position [0, 0]
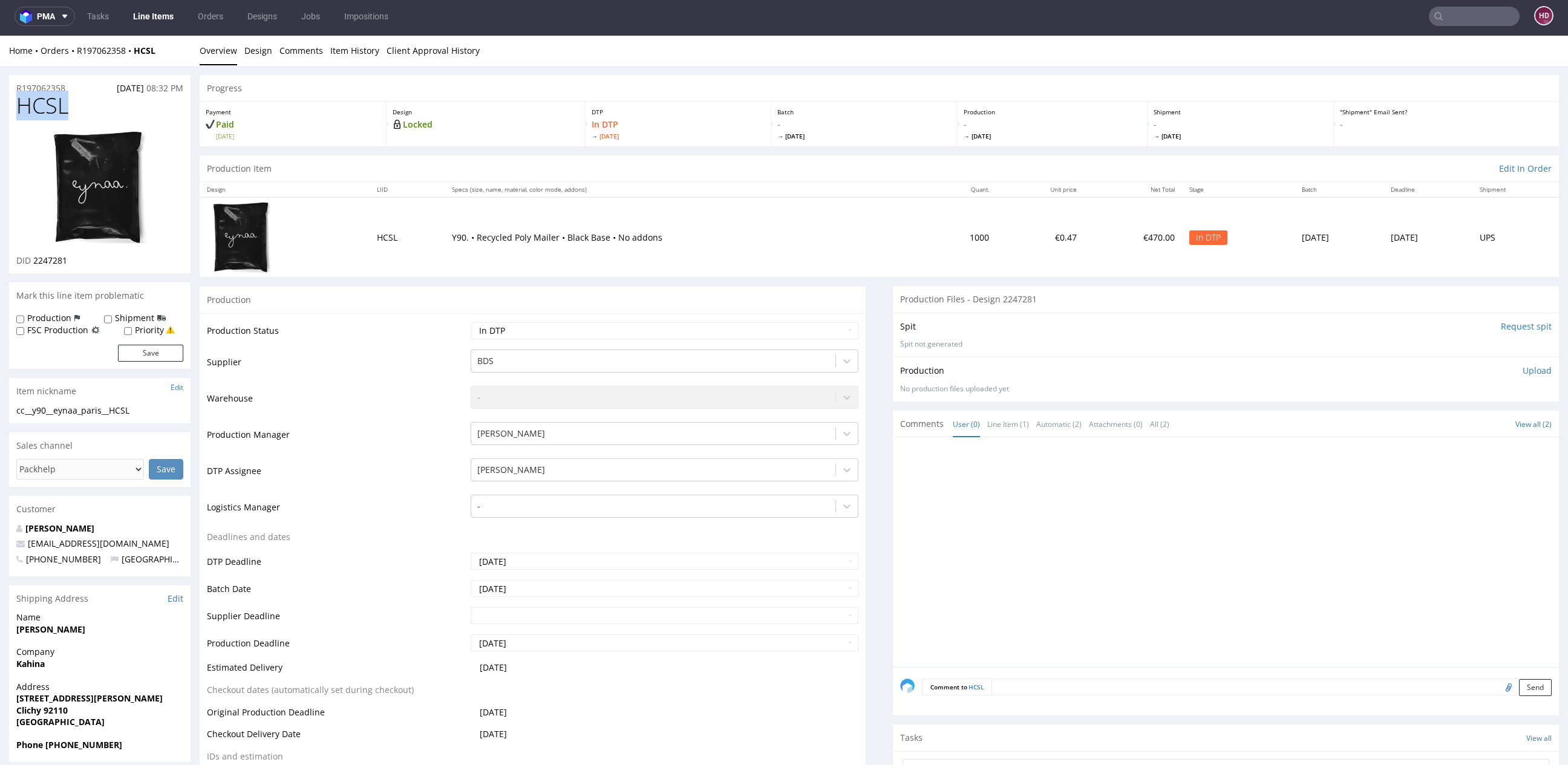
drag, startPoint x: 74, startPoint y: 103, endPoint x: 0, endPoint y: 103, distance: 74.0
copy span "HCSL"
click at [87, 261] on div "DID 2247281" at bounding box center [99, 261] width 167 height 12
drag, startPoint x: 87, startPoint y: 261, endPoint x: 45, endPoint y: 257, distance: 42.2
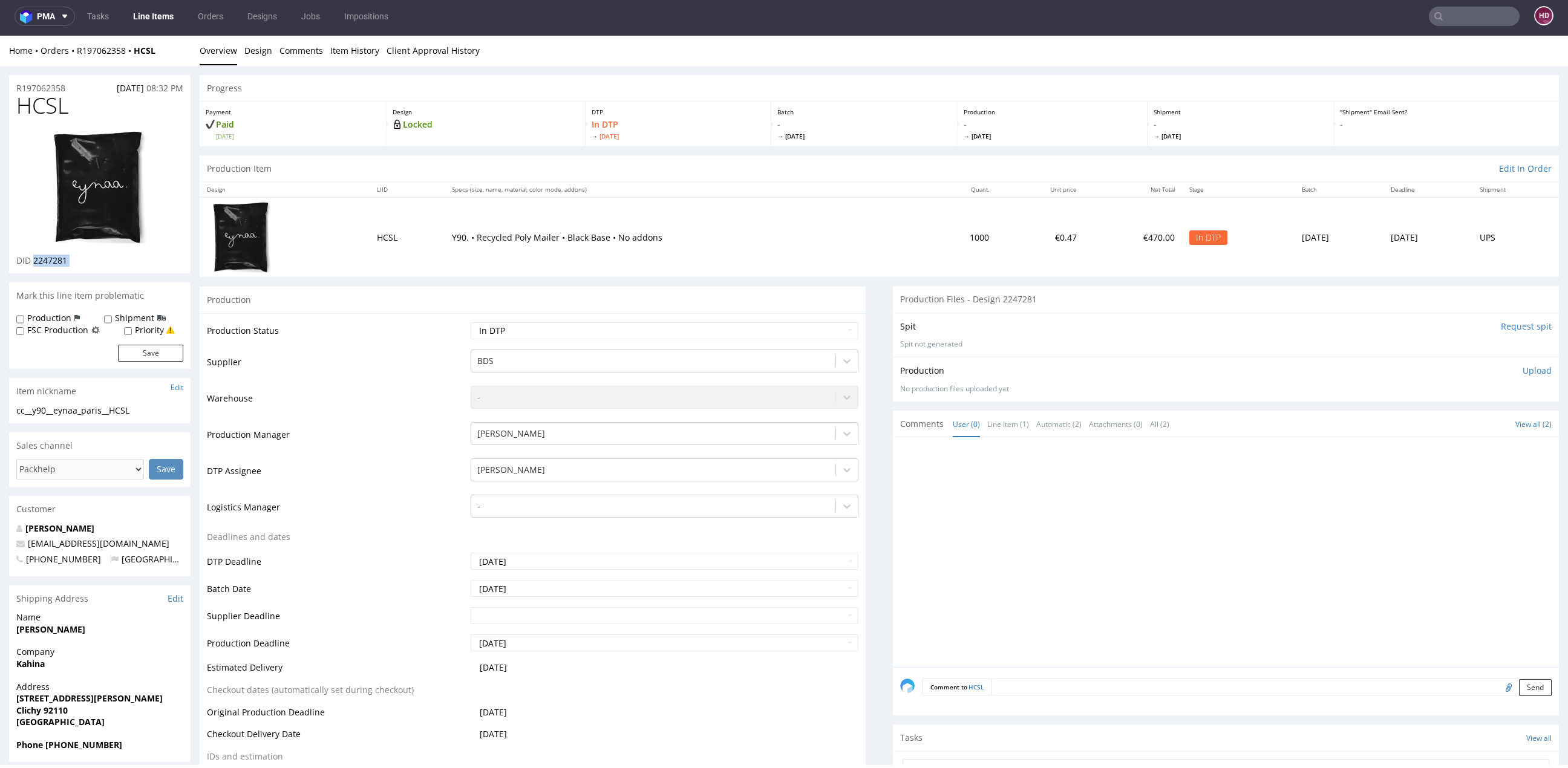
click at [45, 257] on div "DID 2247281" at bounding box center [99, 261] width 167 height 12
copy div "2247281"
click at [149, 409] on div "cc__y90__eynaa_paris__HCSL" at bounding box center [99, 410] width 167 height 12
drag, startPoint x: 149, startPoint y: 409, endPoint x: 15, endPoint y: 409, distance: 134.0
click at [15, 409] on div "cc__y90__eynaa_paris__HCSL cc__y90 __eynaa_paris__HCSL Update" at bounding box center [99, 415] width 182 height 20
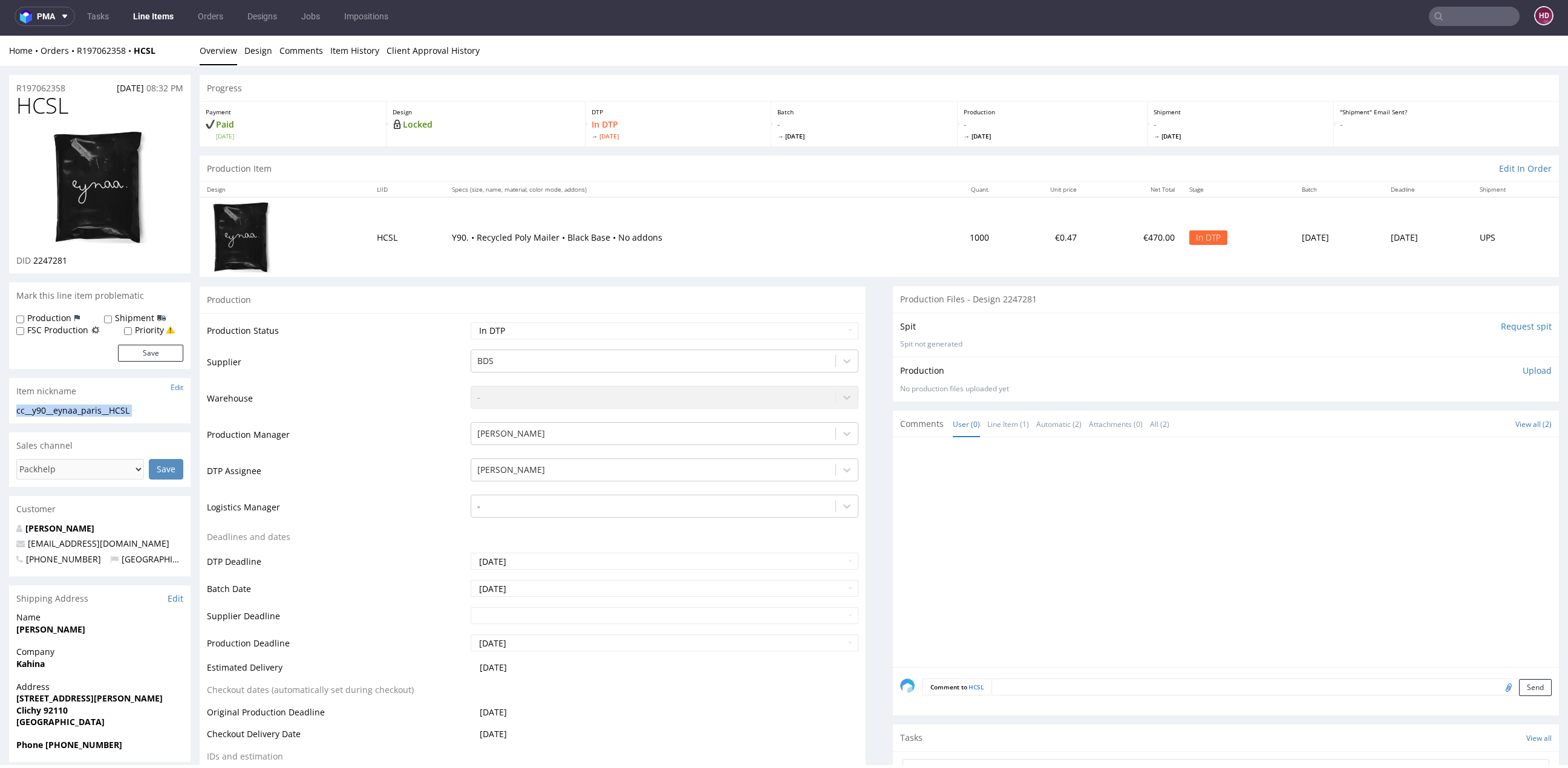
copy div "cc__y90__eynaa_paris__HCSL Update"
drag, startPoint x: 76, startPoint y: 86, endPoint x: 0, endPoint y: 86, distance: 76.0
copy p "R197062358"
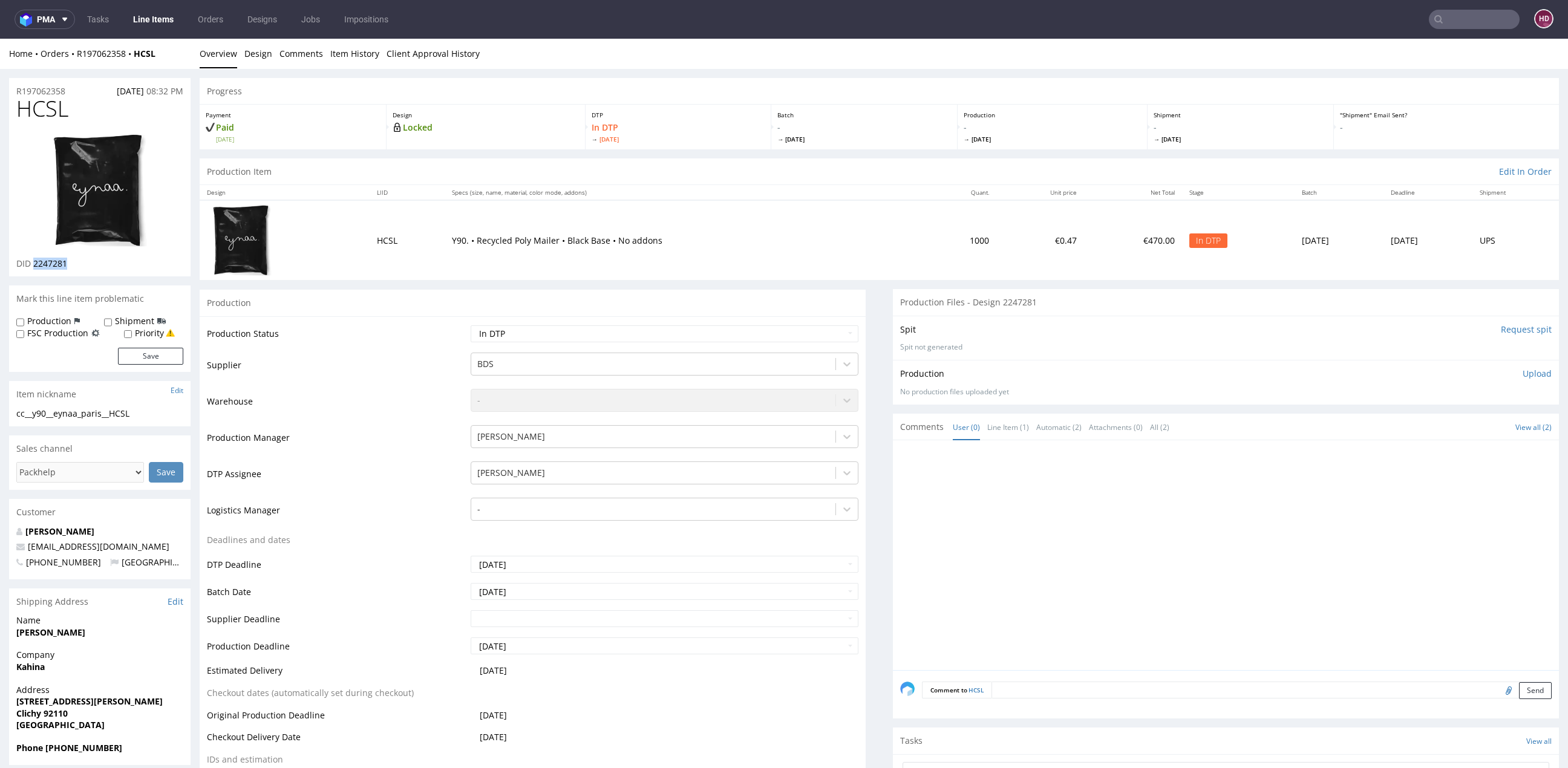
drag, startPoint x: 95, startPoint y: 260, endPoint x: 34, endPoint y: 258, distance: 61.0
click at [34, 259] on div "DID 2247281" at bounding box center [99, 263] width 167 height 12
copy span "2247281"
drag, startPoint x: 67, startPoint y: 106, endPoint x: 7, endPoint y: 106, distance: 60.0
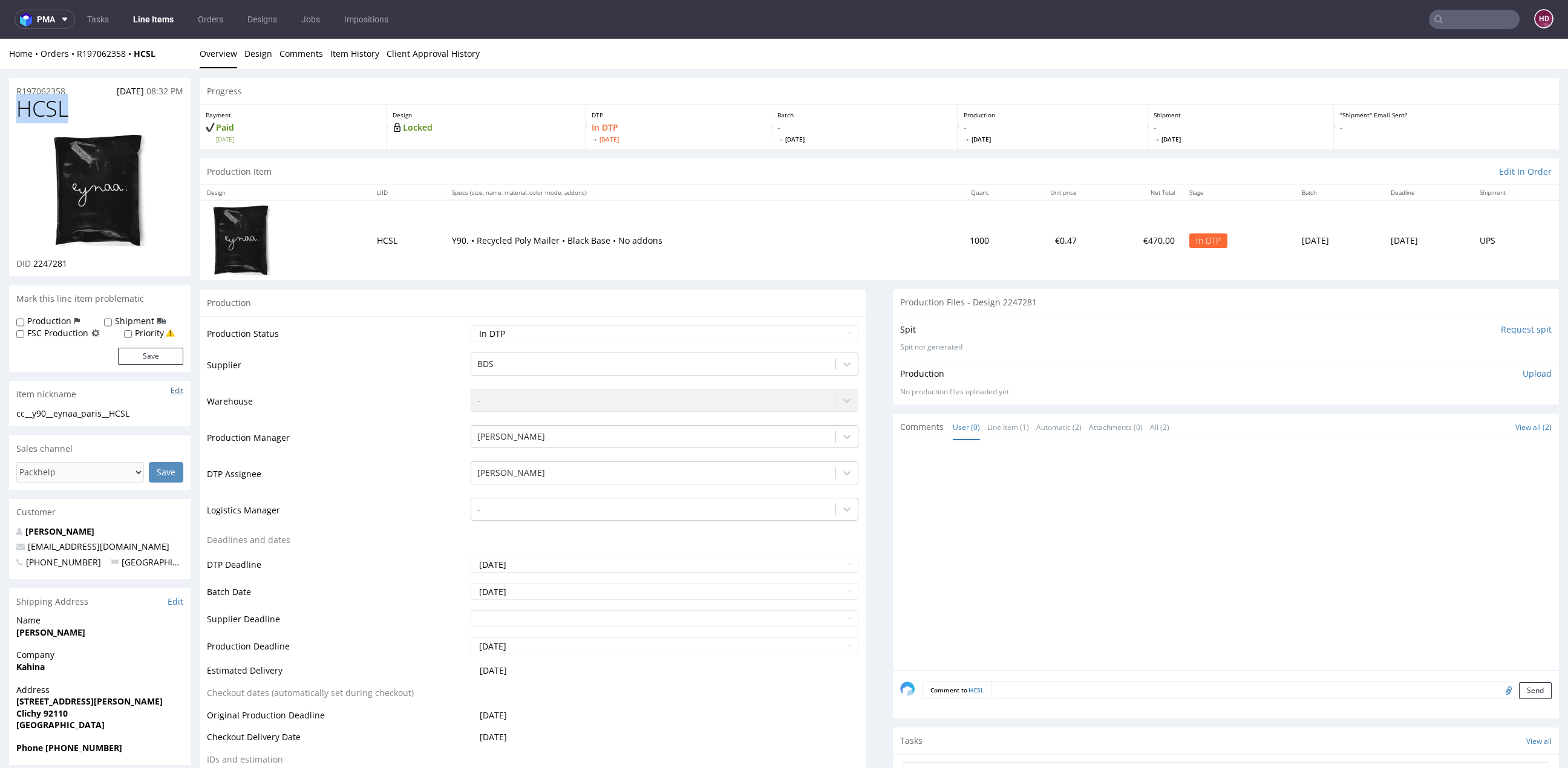
copy span "HCSL"
click at [109, 213] on img at bounding box center [99, 190] width 97 height 115
click at [1528, 374] on p "Upload" at bounding box center [1538, 374] width 29 height 12
click at [1457, 427] on div "Add files" at bounding box center [1466, 429] width 60 height 18
type input "C:\fakepath\cc__y90__eynaa_paris__HCSL__d2247281__oR197062358.pdf"
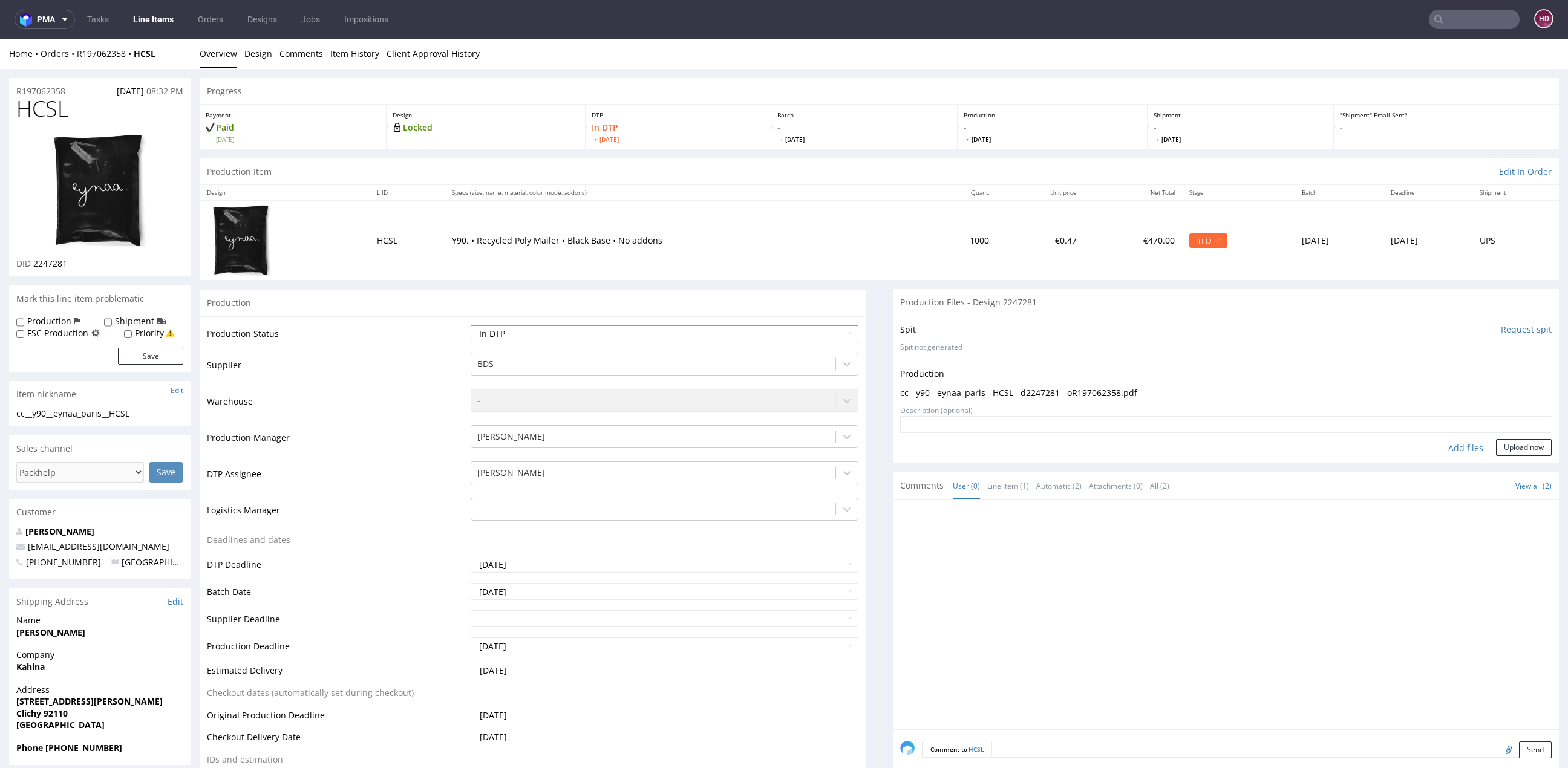
click at [740, 329] on select "Waiting for Artwork Waiting for Diecut Waiting for Mockup Waiting for DTP Waiti…" at bounding box center [665, 334] width 388 height 17
select select "dtp_production_ready"
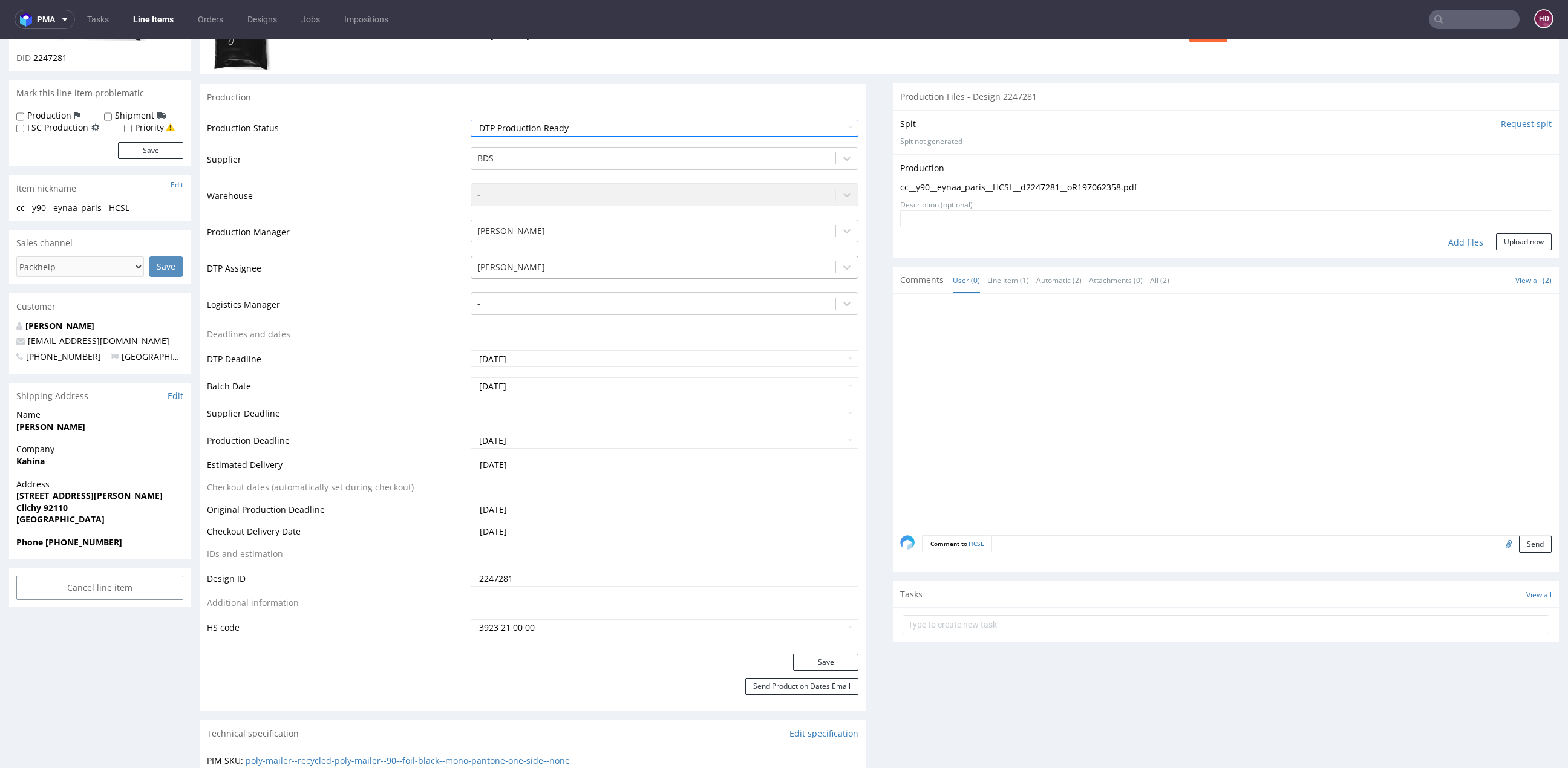
scroll to position [303, 0]
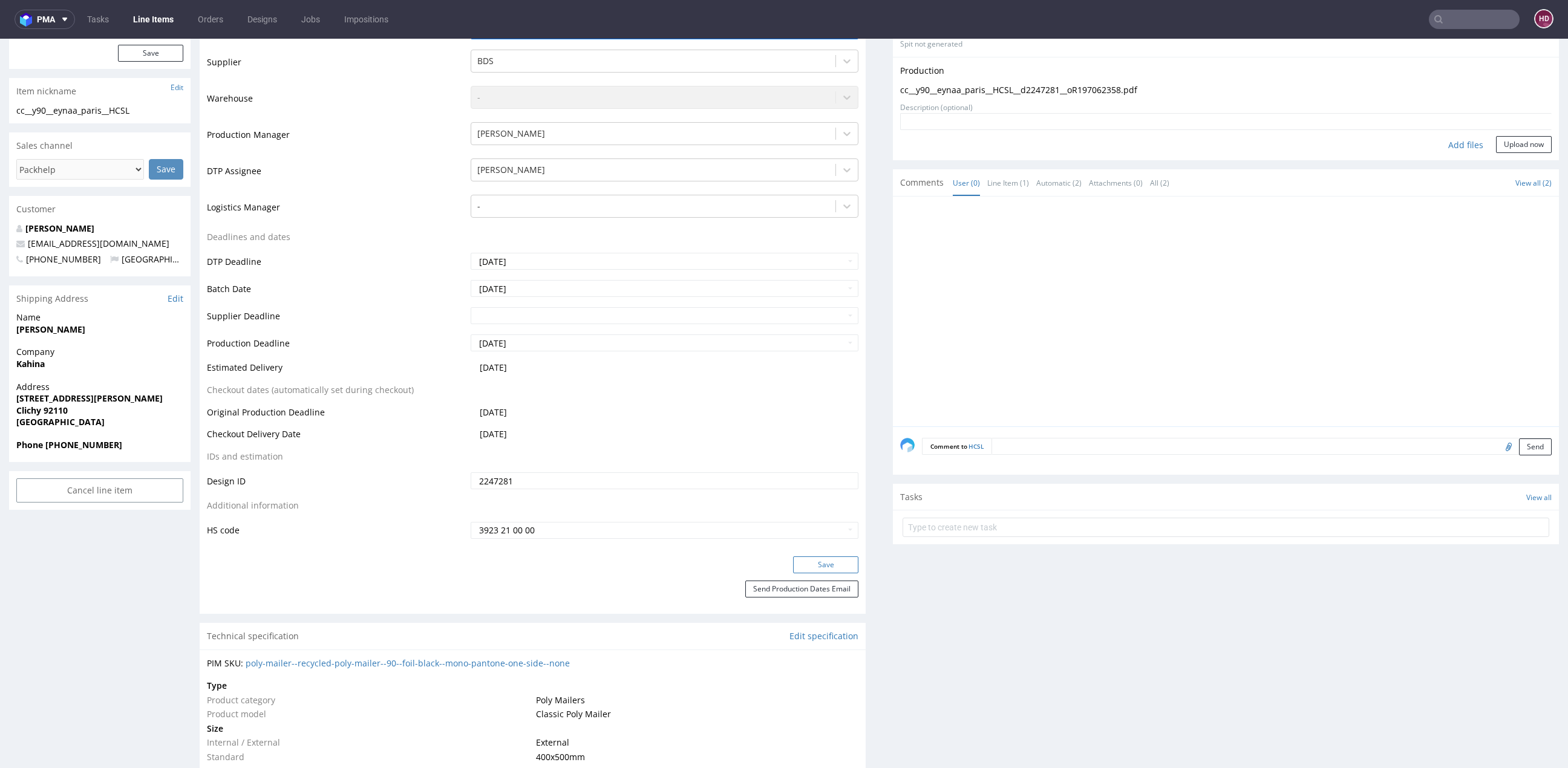
click at [820, 565] on button "Save" at bounding box center [826, 564] width 65 height 17
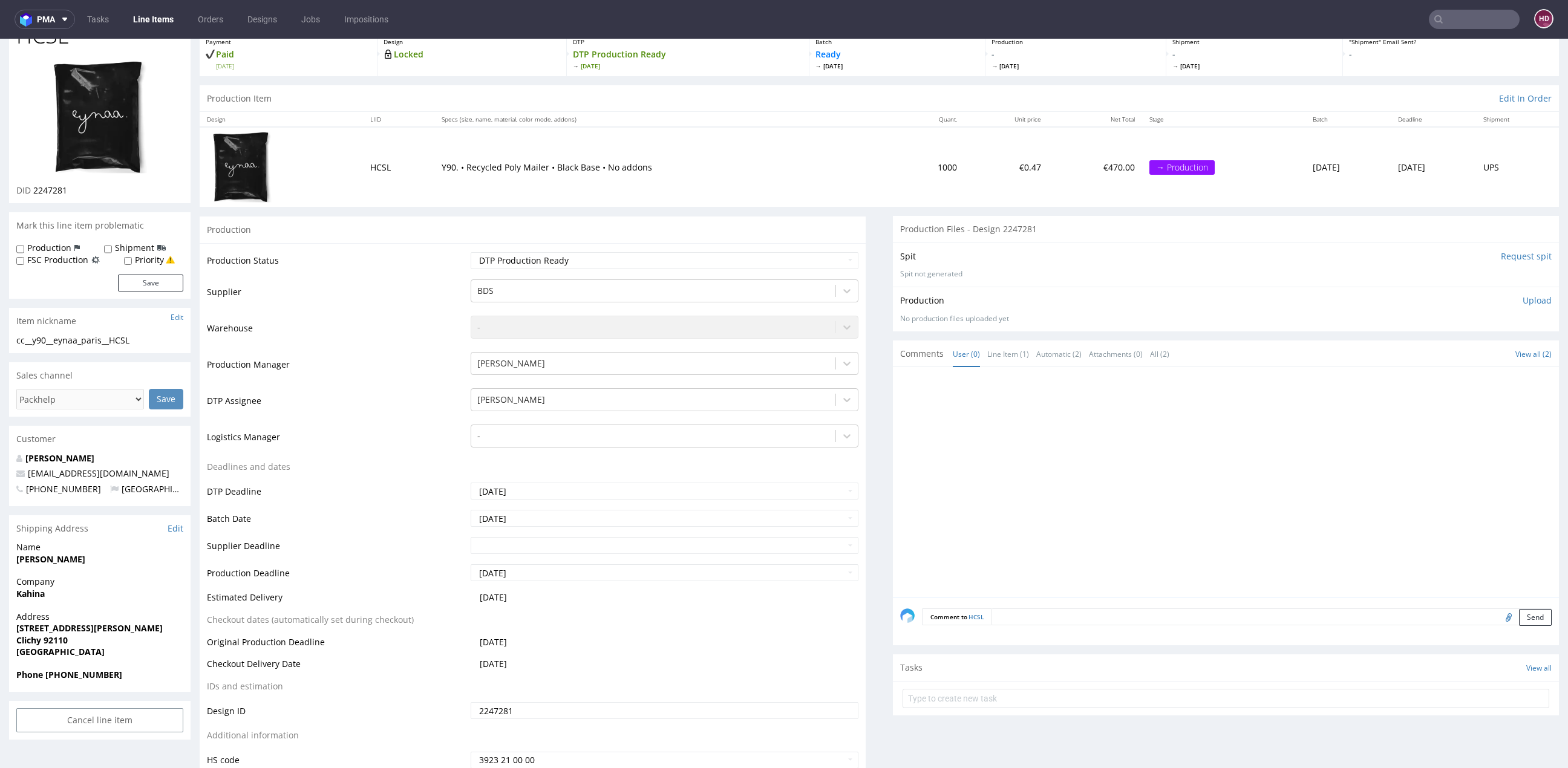
scroll to position [75, 0]
click at [1523, 300] on p "Upload" at bounding box center [1538, 299] width 29 height 12
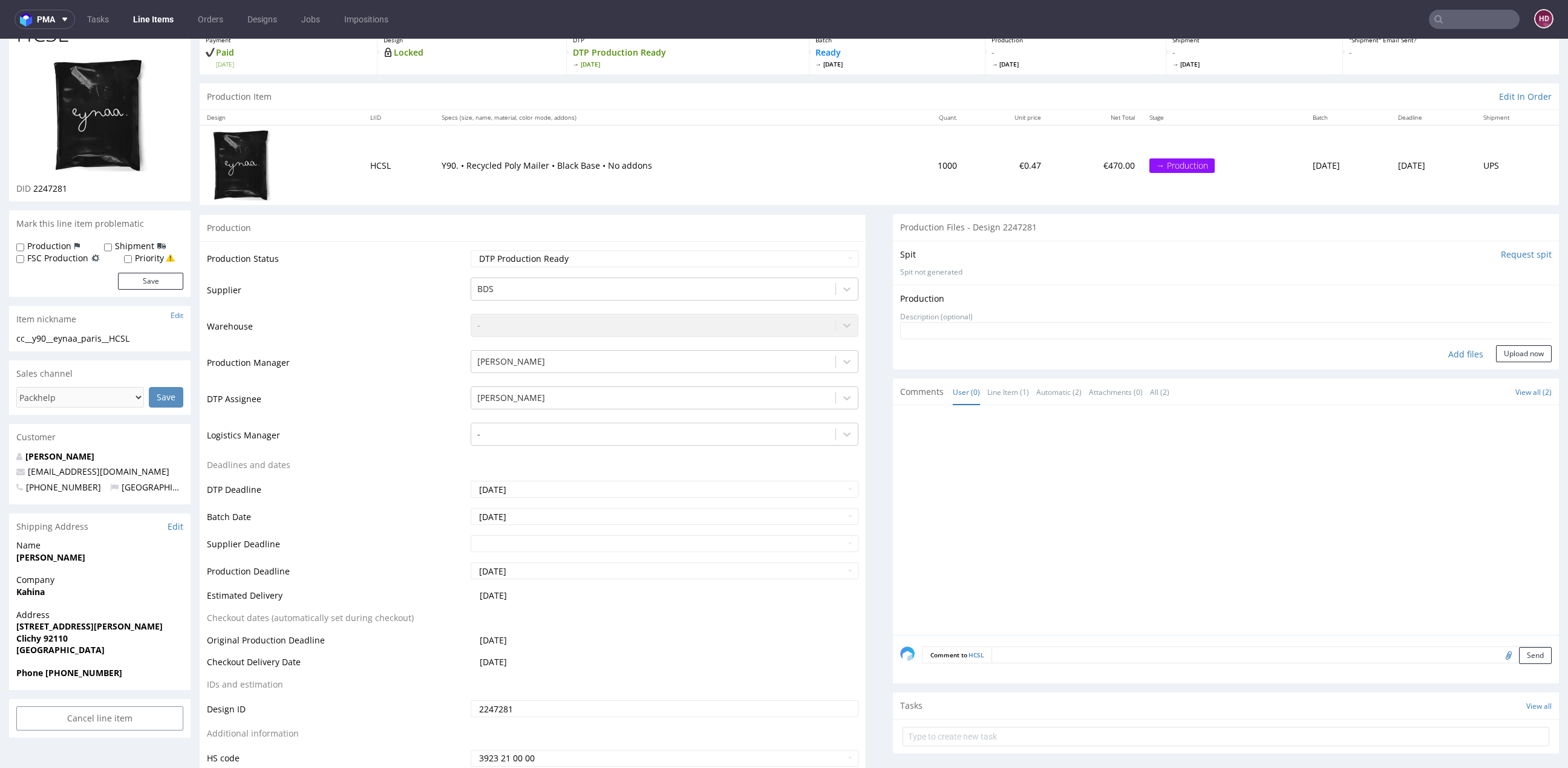
click at [1459, 352] on div "Add files" at bounding box center [1466, 354] width 60 height 18
type input "C:\fakepath\cc__y90__eynaa_paris__HCSL__d2247281__oR197062358.pdf"
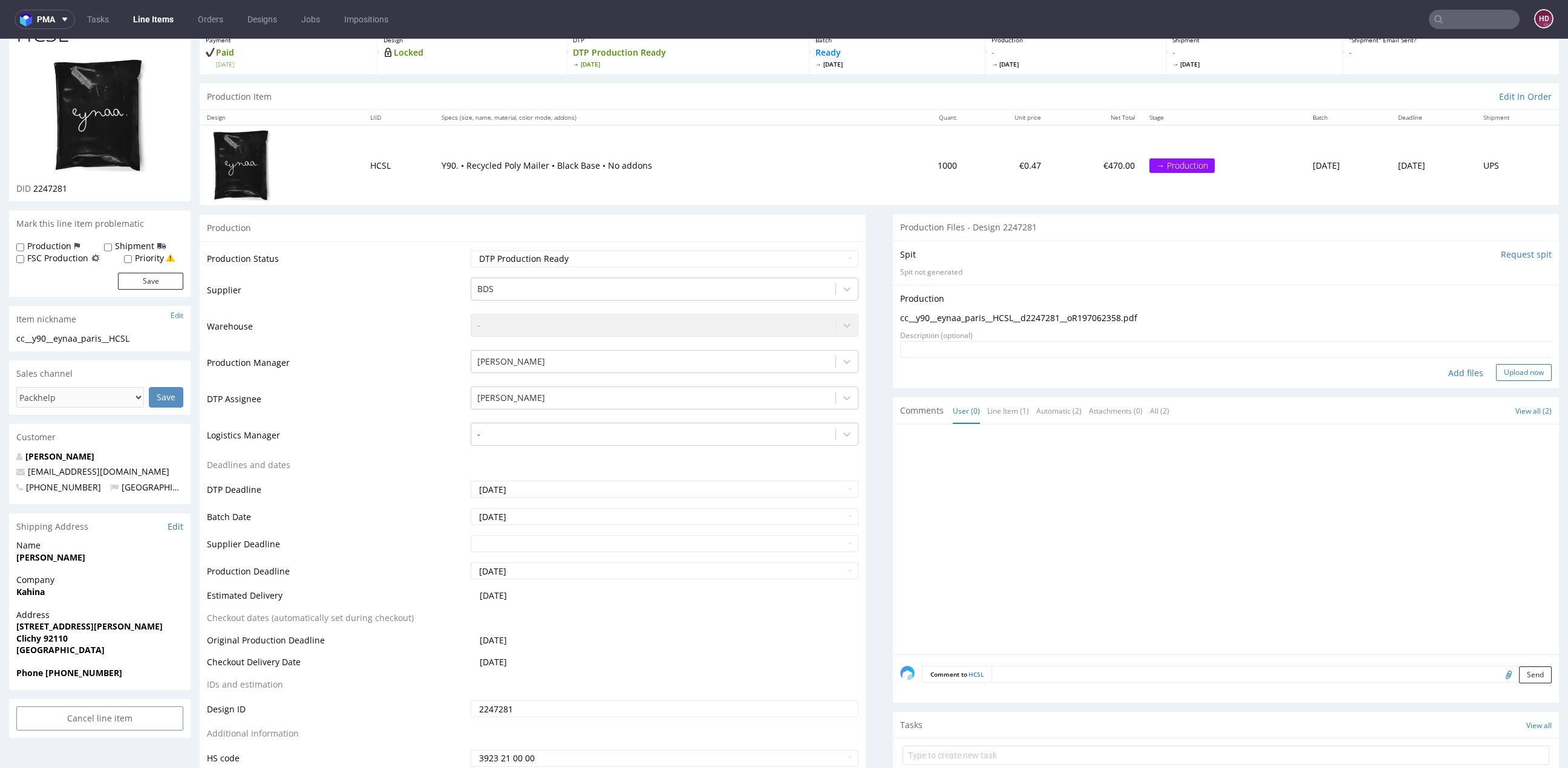
click at [1515, 373] on button "Upload now" at bounding box center [1524, 372] width 55 height 17
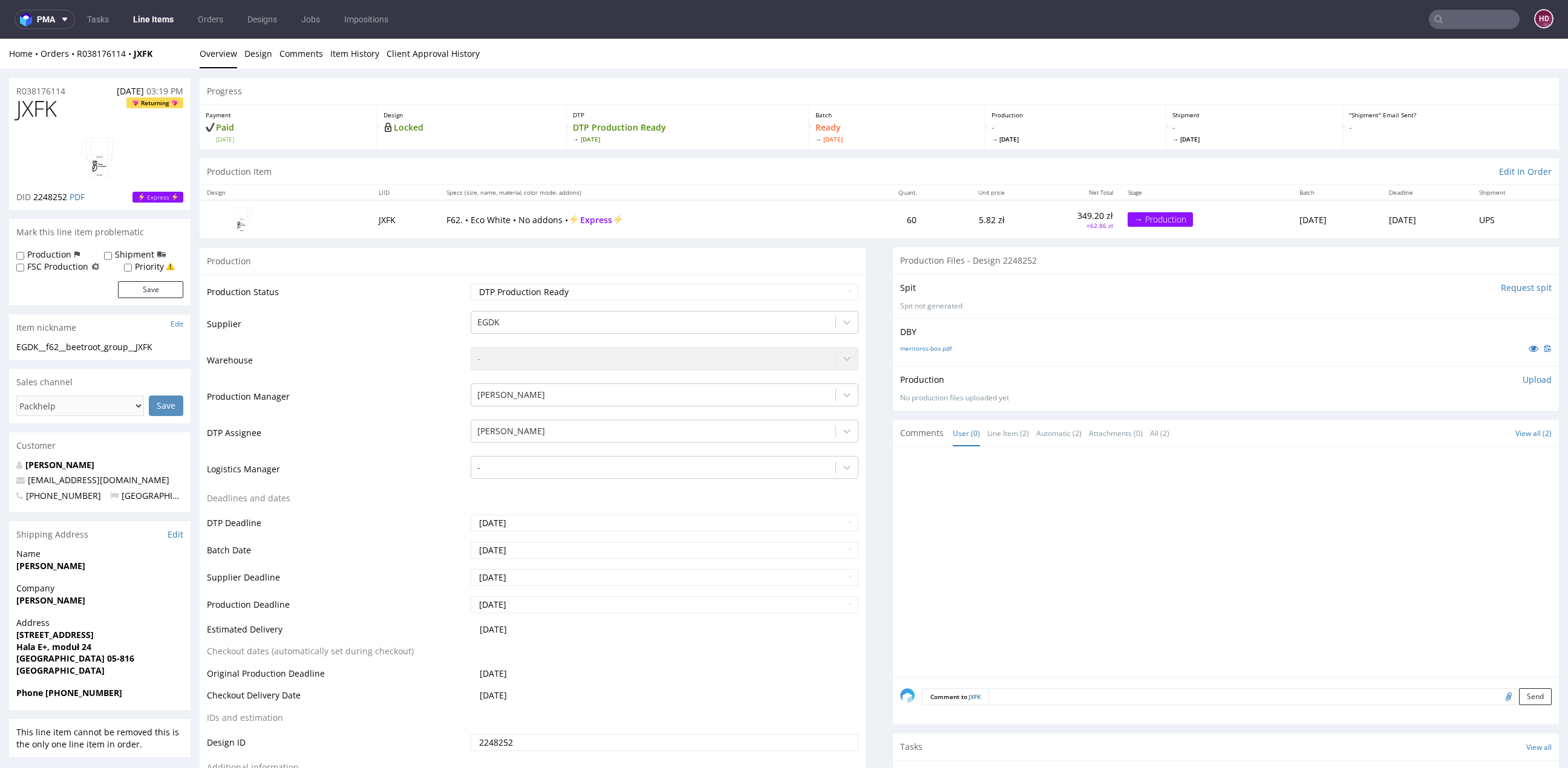
click at [1523, 375] on p "Upload" at bounding box center [1538, 380] width 29 height 12
click at [1449, 434] on div "Add files" at bounding box center [1466, 436] width 60 height 18
type input "C:\fakepath\EGDK__f62__beetroot_group__JXFK__d2248252__oR038176114.pdf"
click at [1514, 454] on button "Upload now" at bounding box center [1524, 454] width 55 height 17
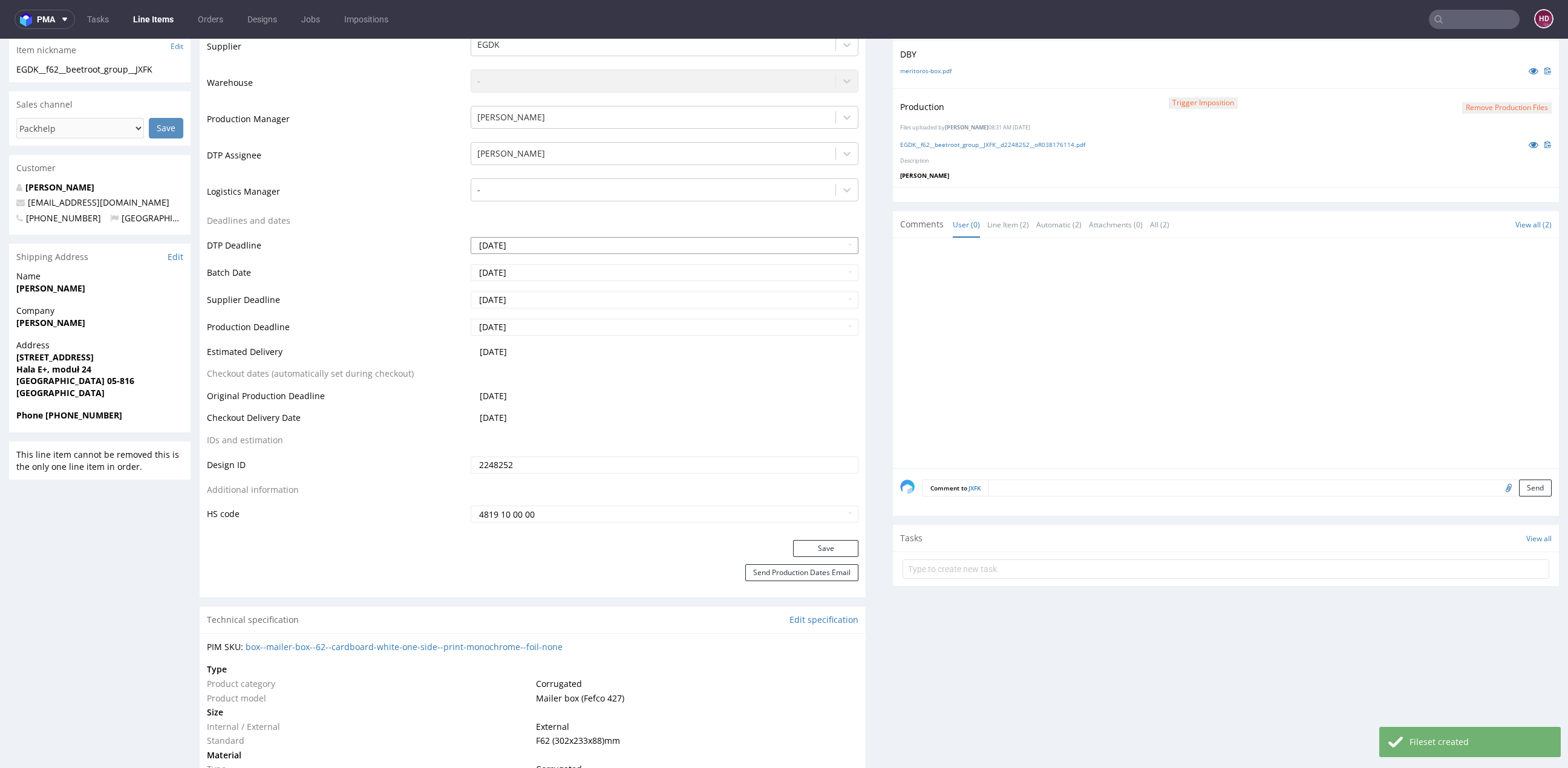
scroll to position [614, 0]
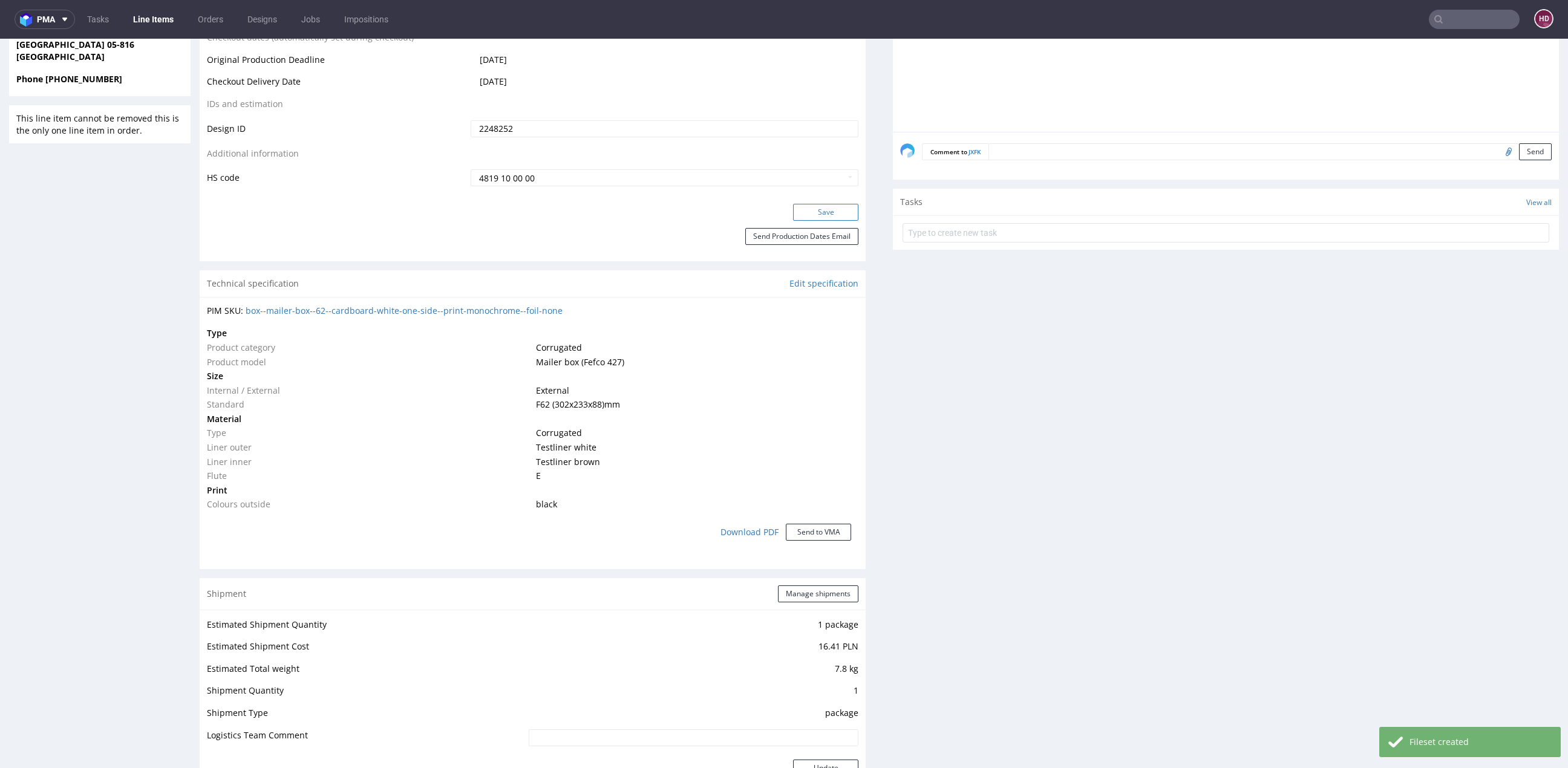
click at [825, 217] on button "Save" at bounding box center [826, 212] width 65 height 17
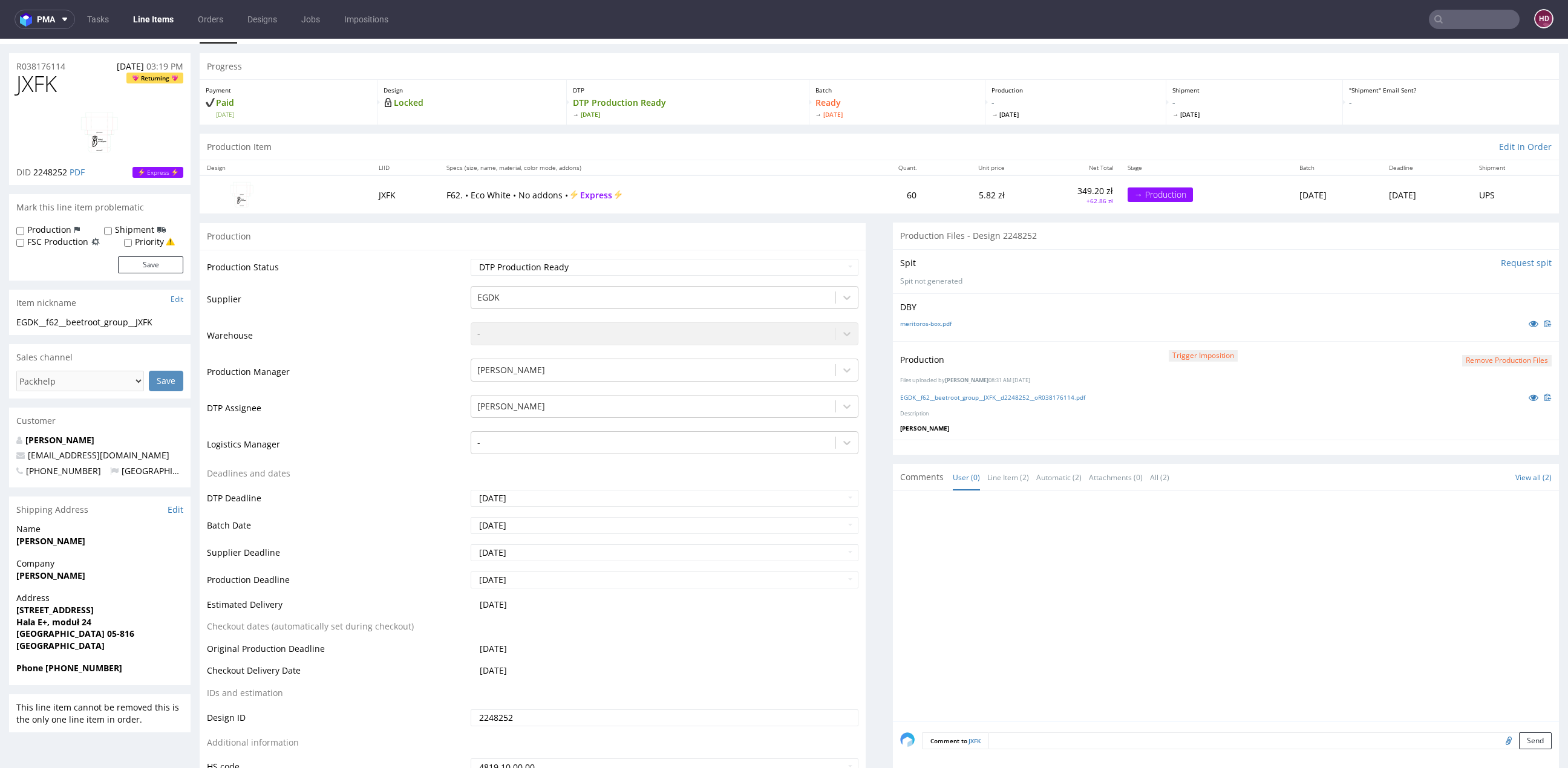
scroll to position [0, 0]
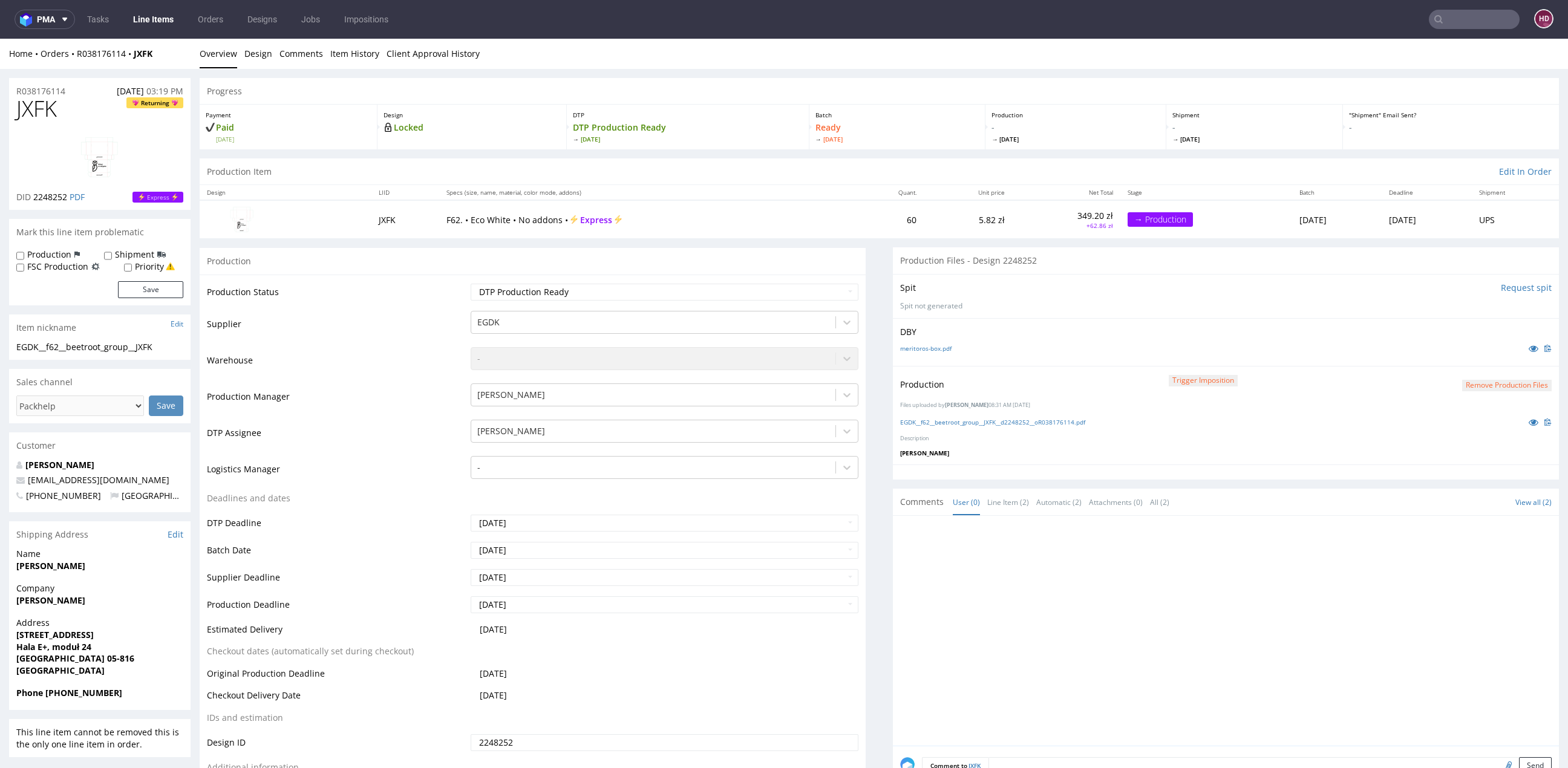
click at [173, 16] on link "Line Items" at bounding box center [154, 20] width 55 height 20
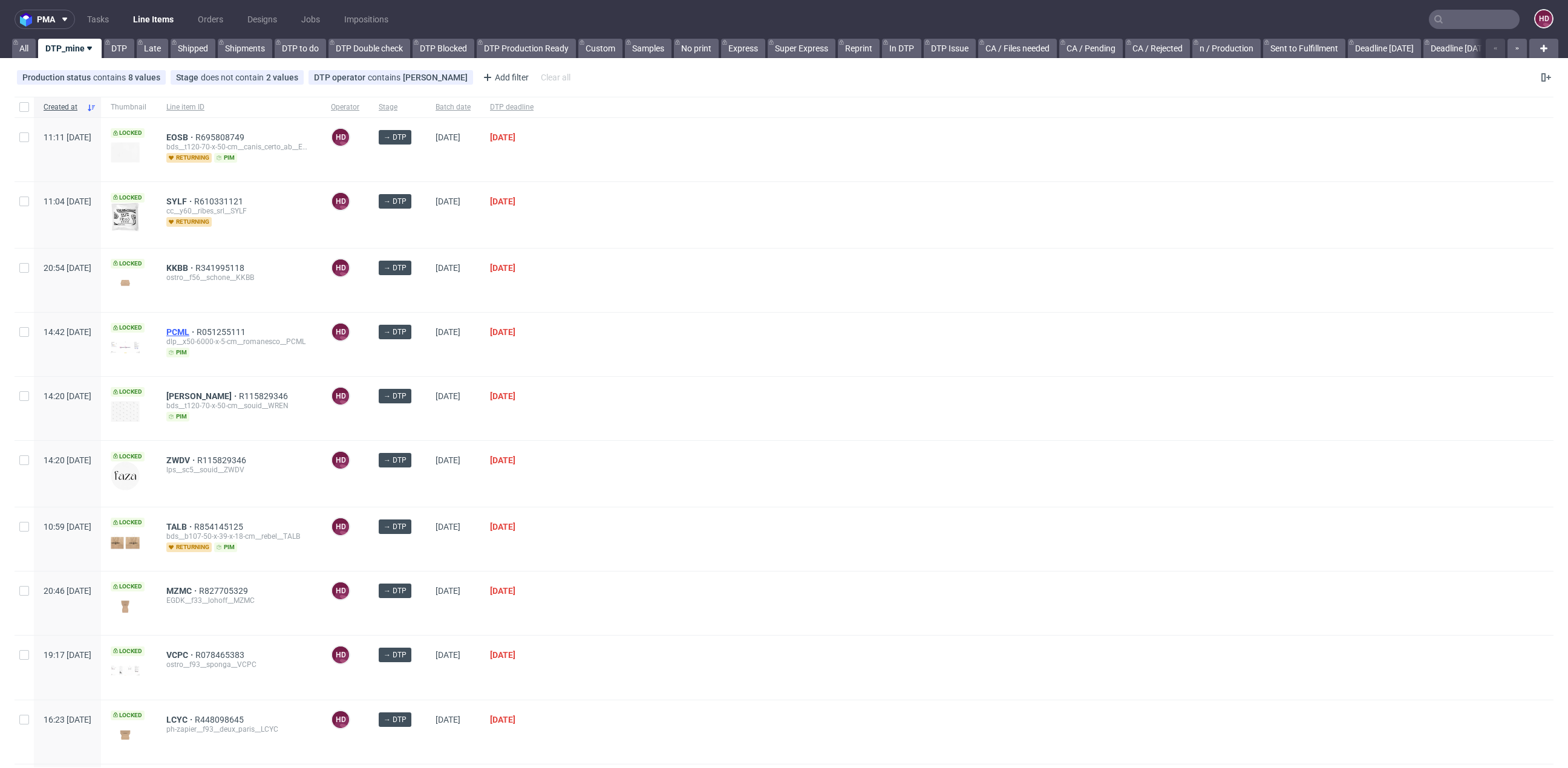
click at [196, 331] on span "PCML" at bounding box center [181, 332] width 30 height 10
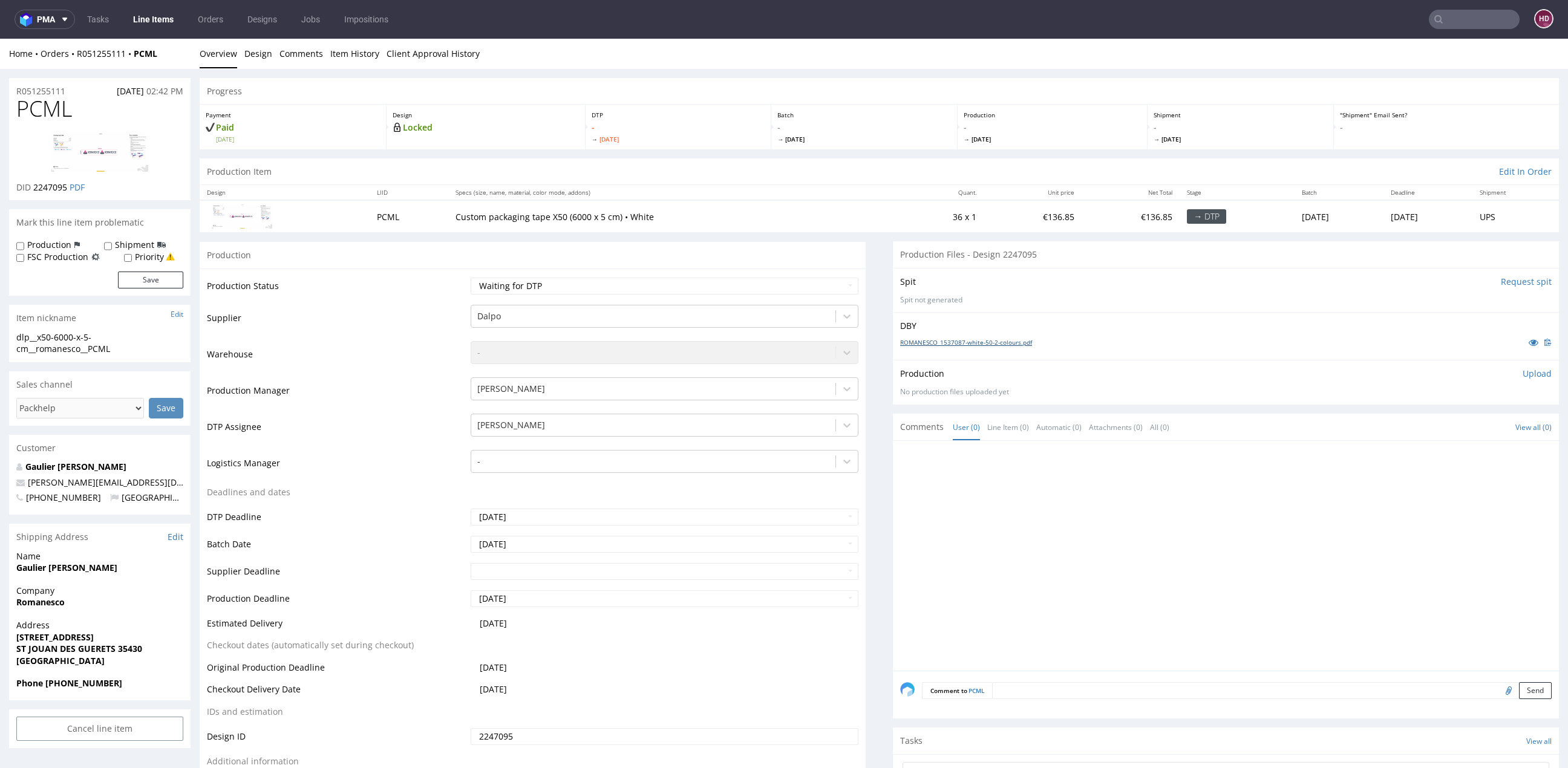
click at [1019, 344] on link "ROMANESCO_1537087-white-50-2-colours.pdf" at bounding box center [966, 342] width 132 height 8
click at [726, 284] on select "Waiting for Artwork Waiting for Diecut Waiting for Mockup Waiting for DTP Waiti…" at bounding box center [665, 286] width 388 height 17
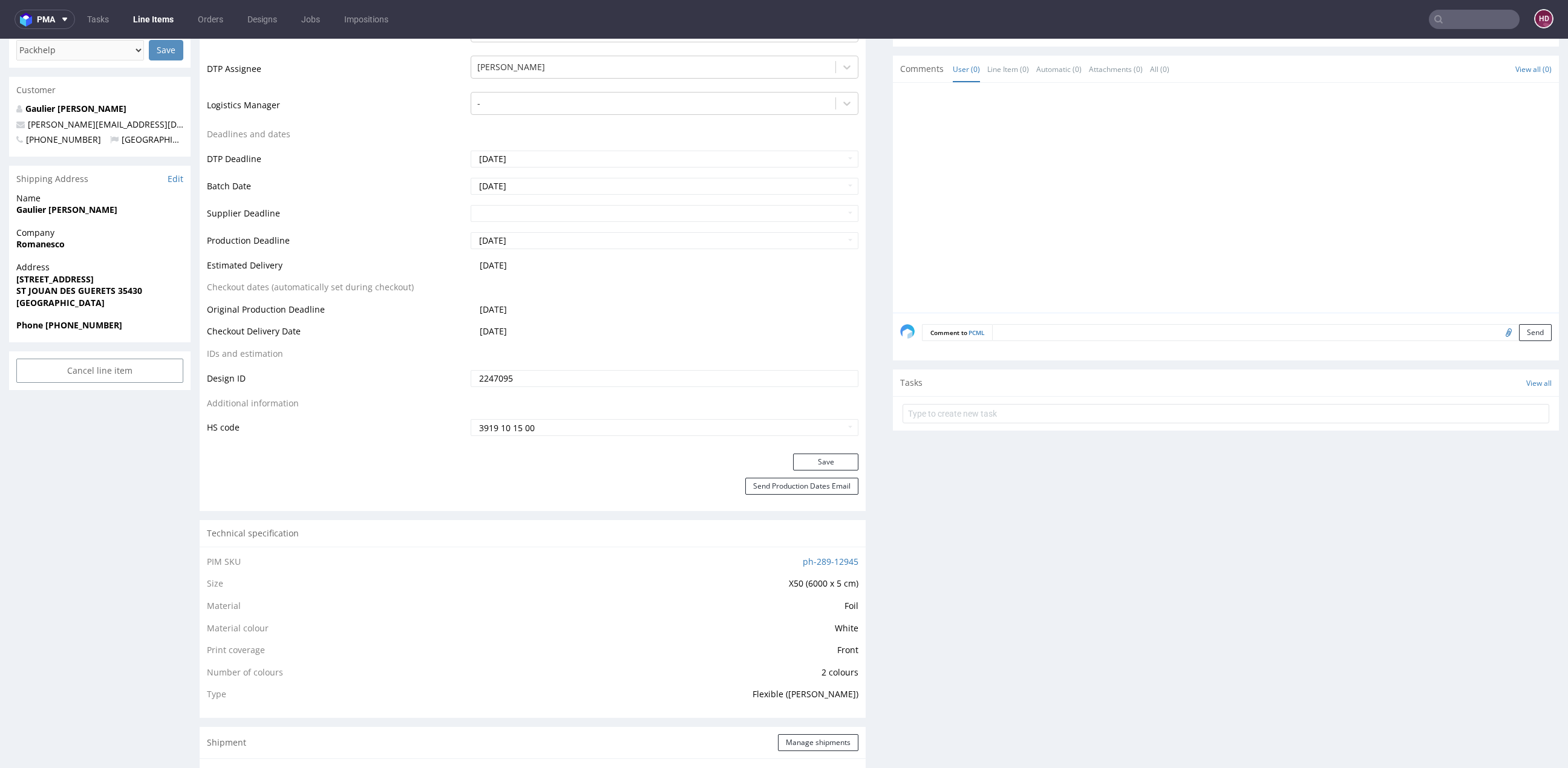
scroll to position [415, 0]
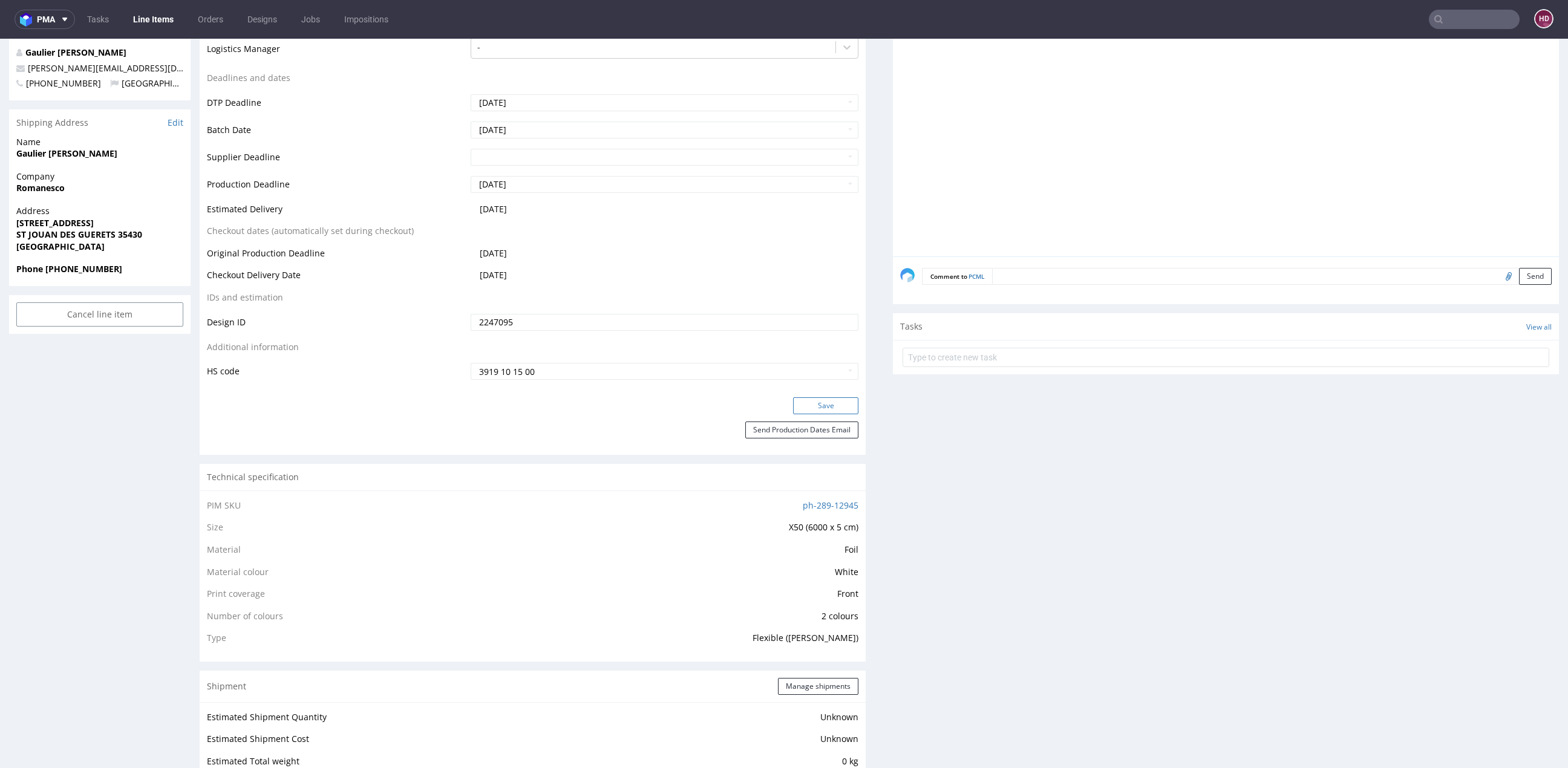
click at [832, 407] on button "Save" at bounding box center [826, 406] width 65 height 17
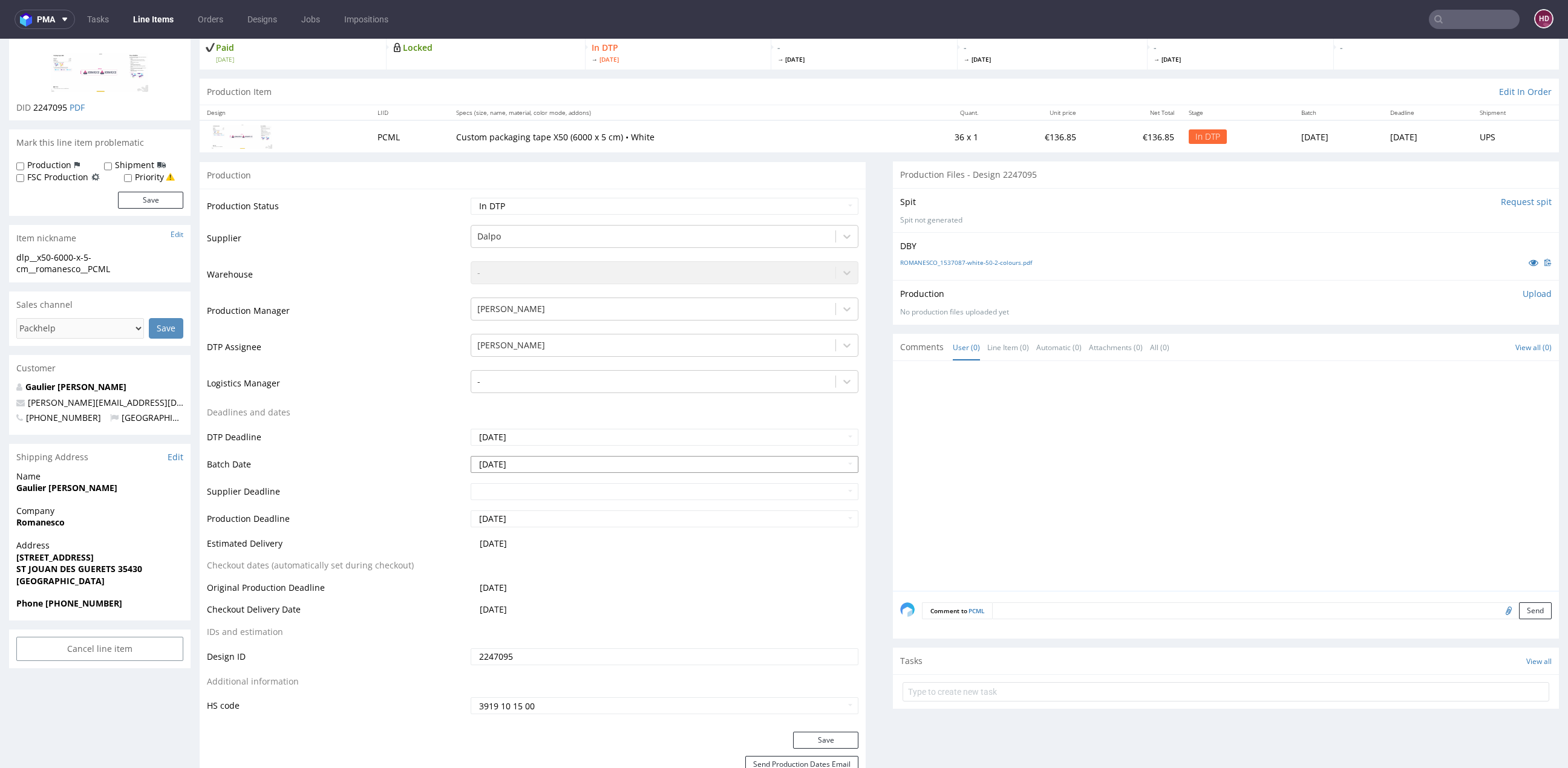
scroll to position [0, 0]
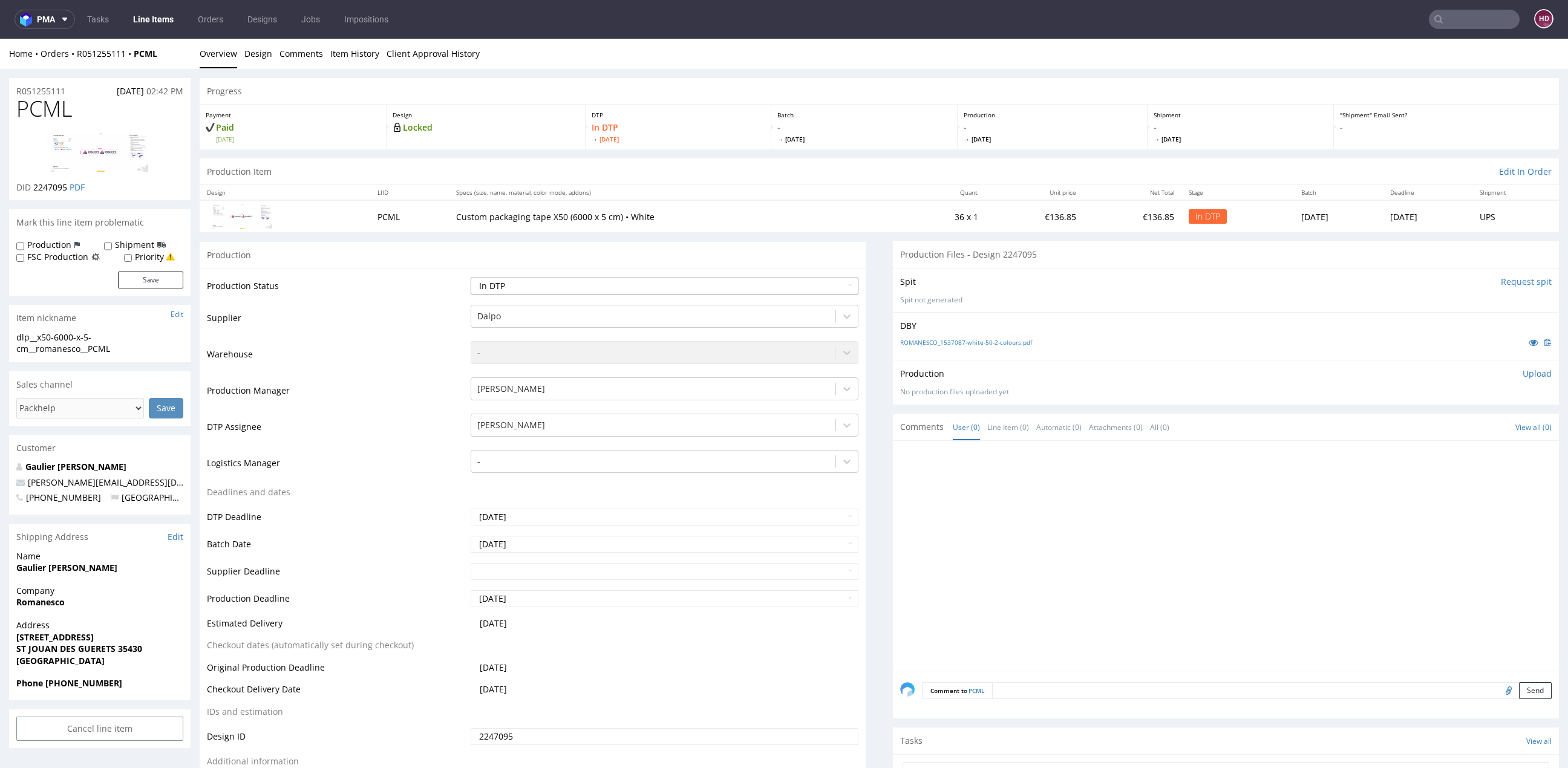
click at [569, 288] on select "Waiting for Artwork Waiting for Diecut Waiting for Mockup Waiting for DTP Waiti…" at bounding box center [665, 286] width 388 height 17
select select "dtp_issue"
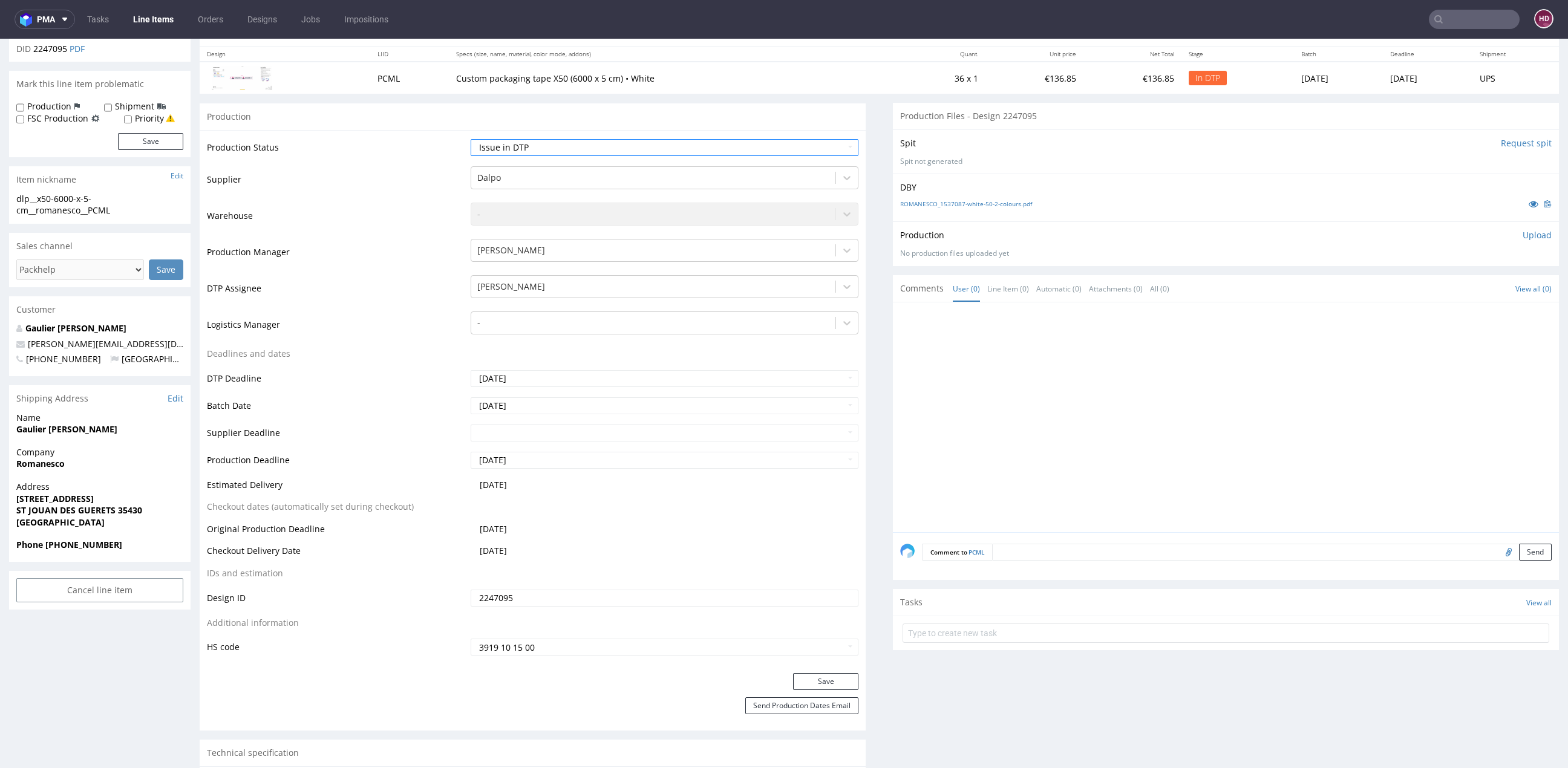
scroll to position [173, 0]
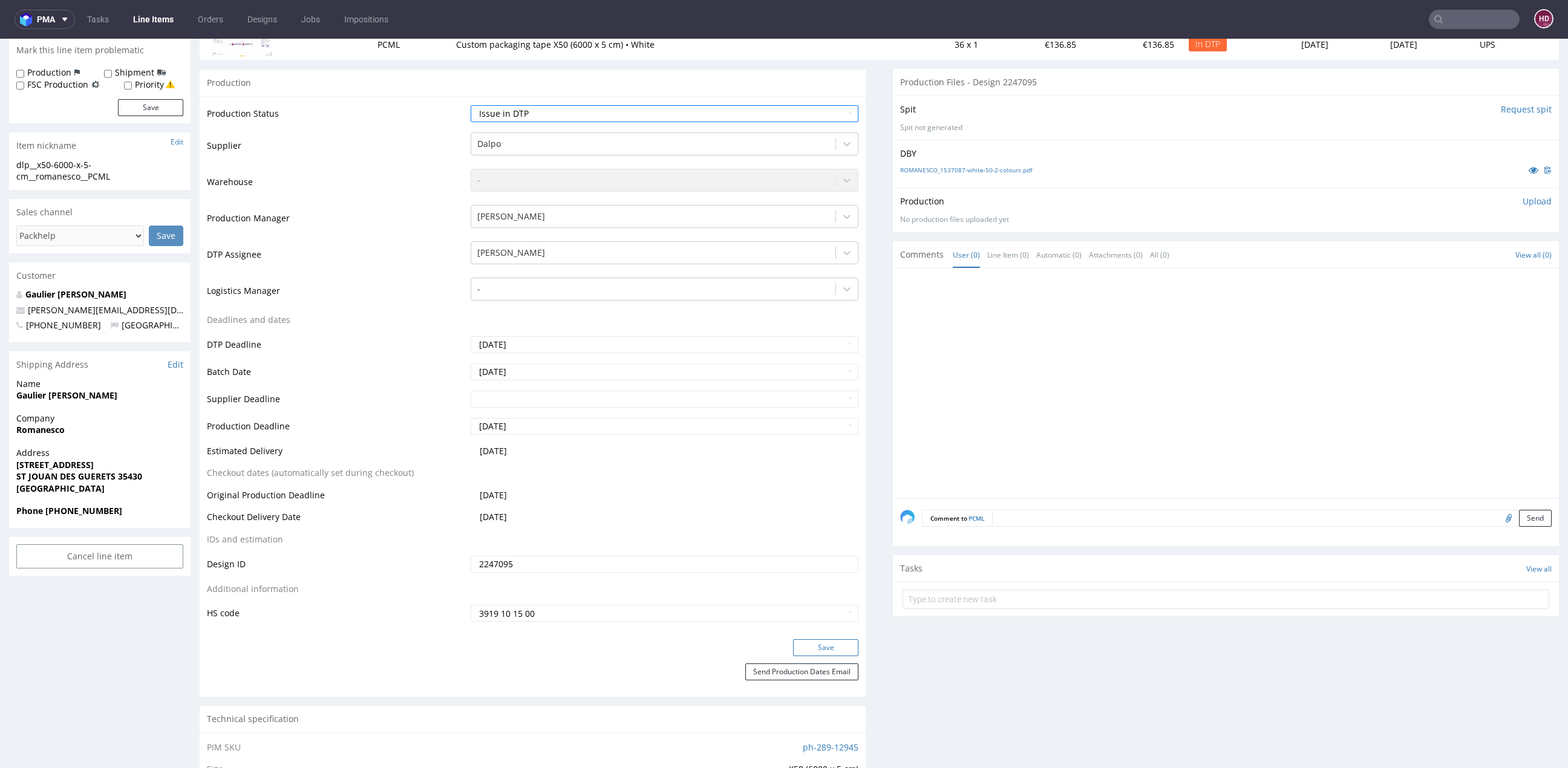
click at [841, 643] on button "Save" at bounding box center [826, 647] width 65 height 17
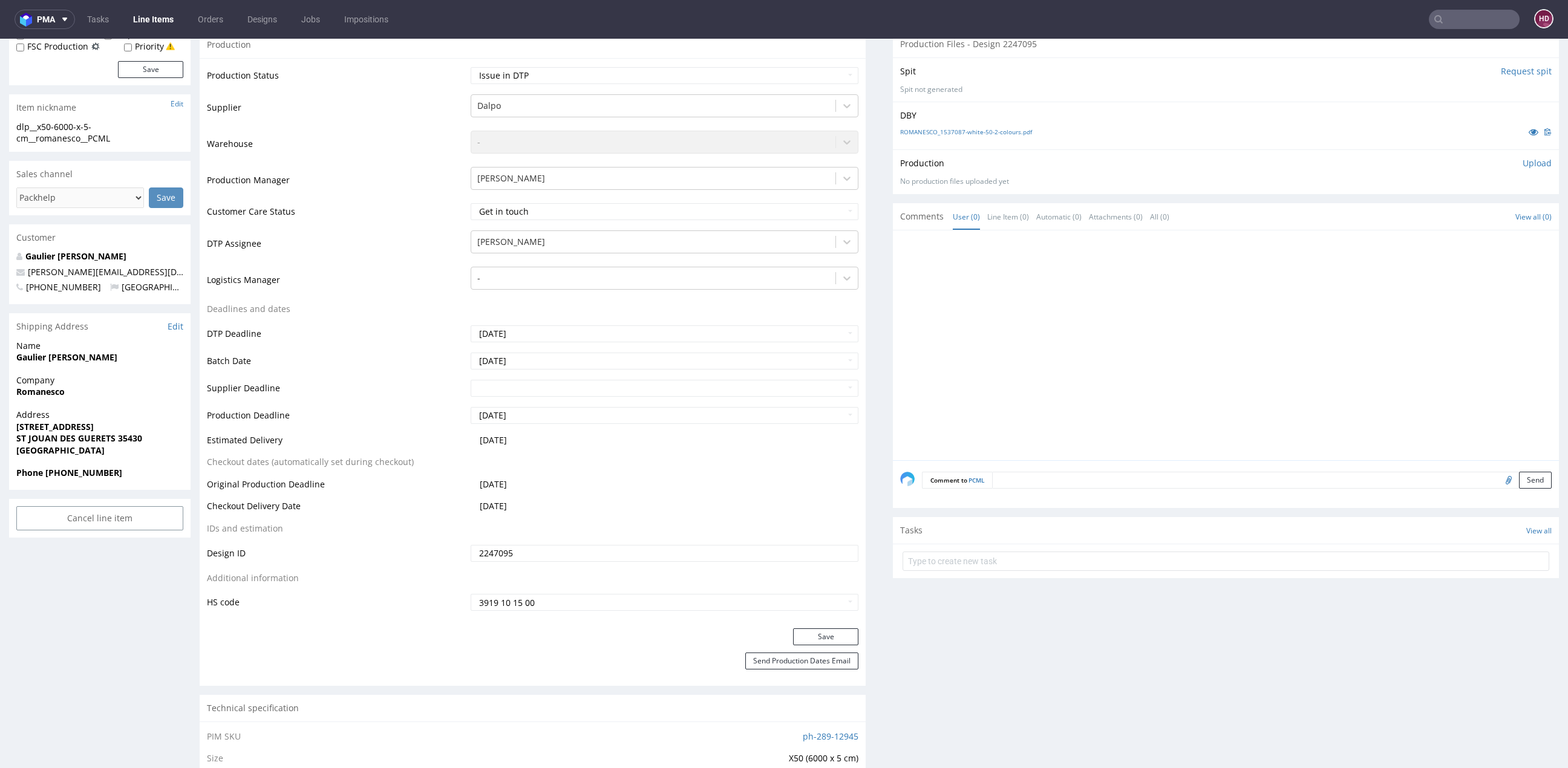
scroll to position [229, 0]
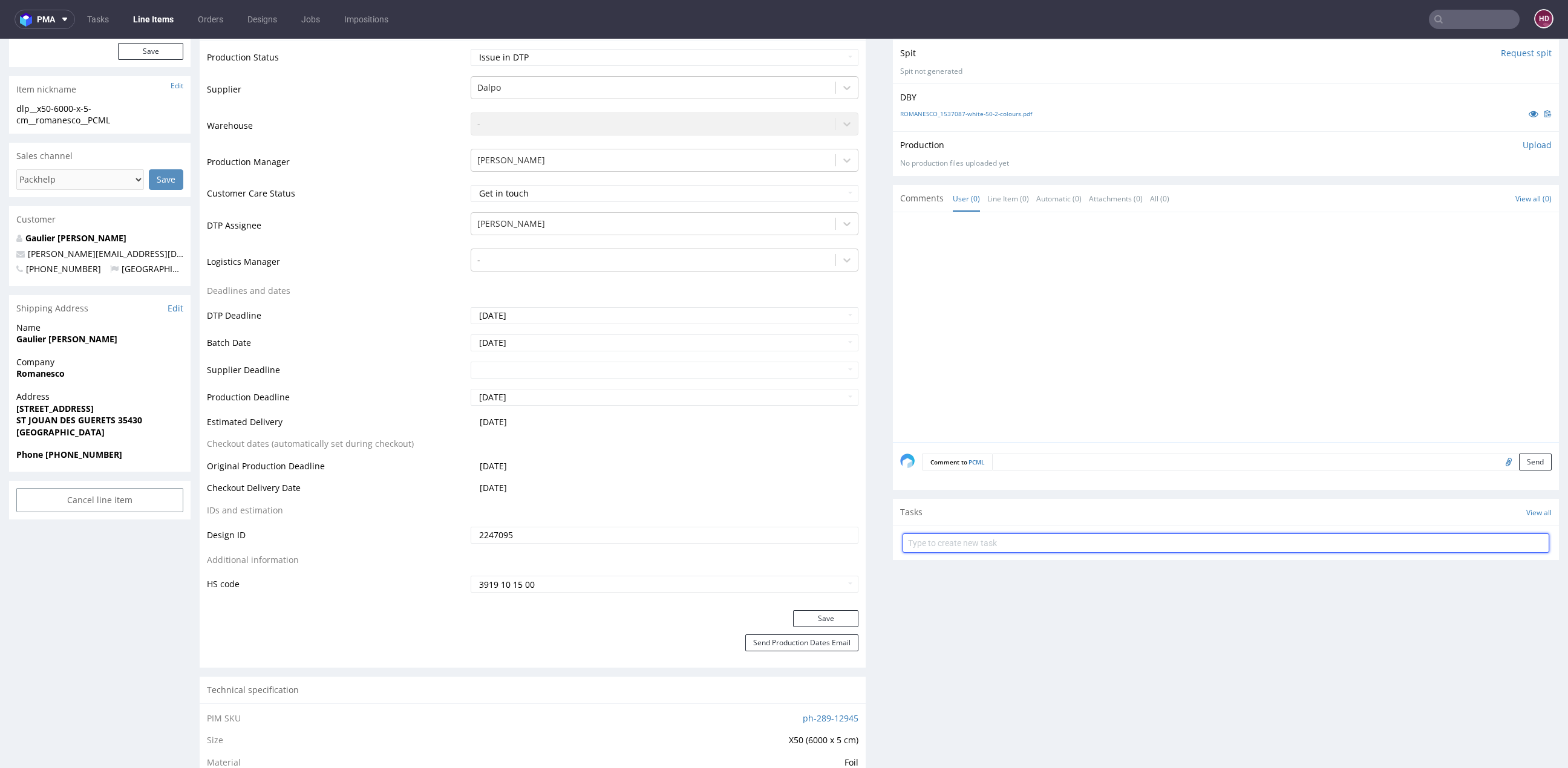
click at [938, 543] on input "text" at bounding box center [1226, 543] width 647 height 20
type input "issue"
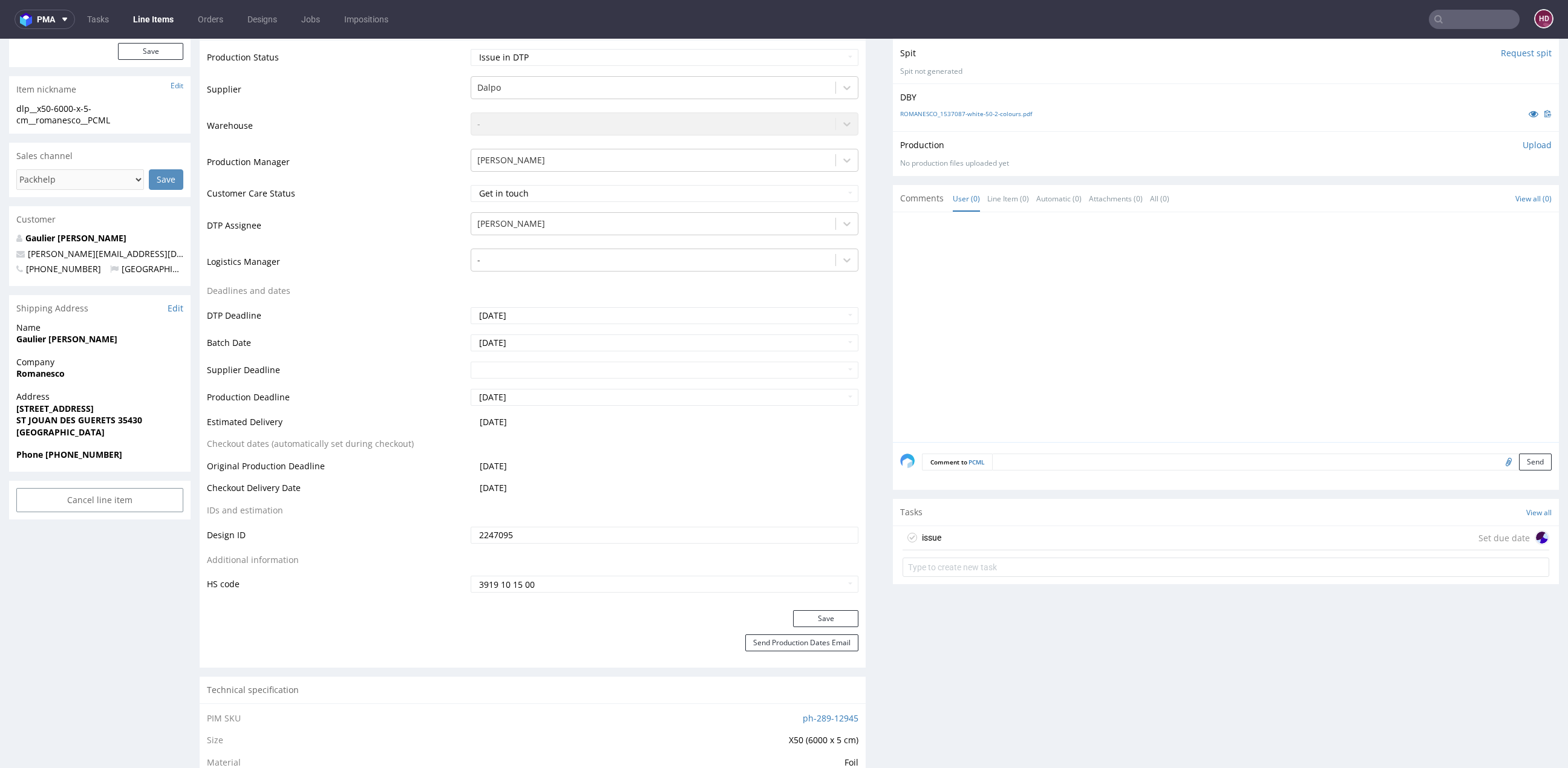
click at [950, 542] on div "issue Set due date" at bounding box center [1226, 538] width 647 height 24
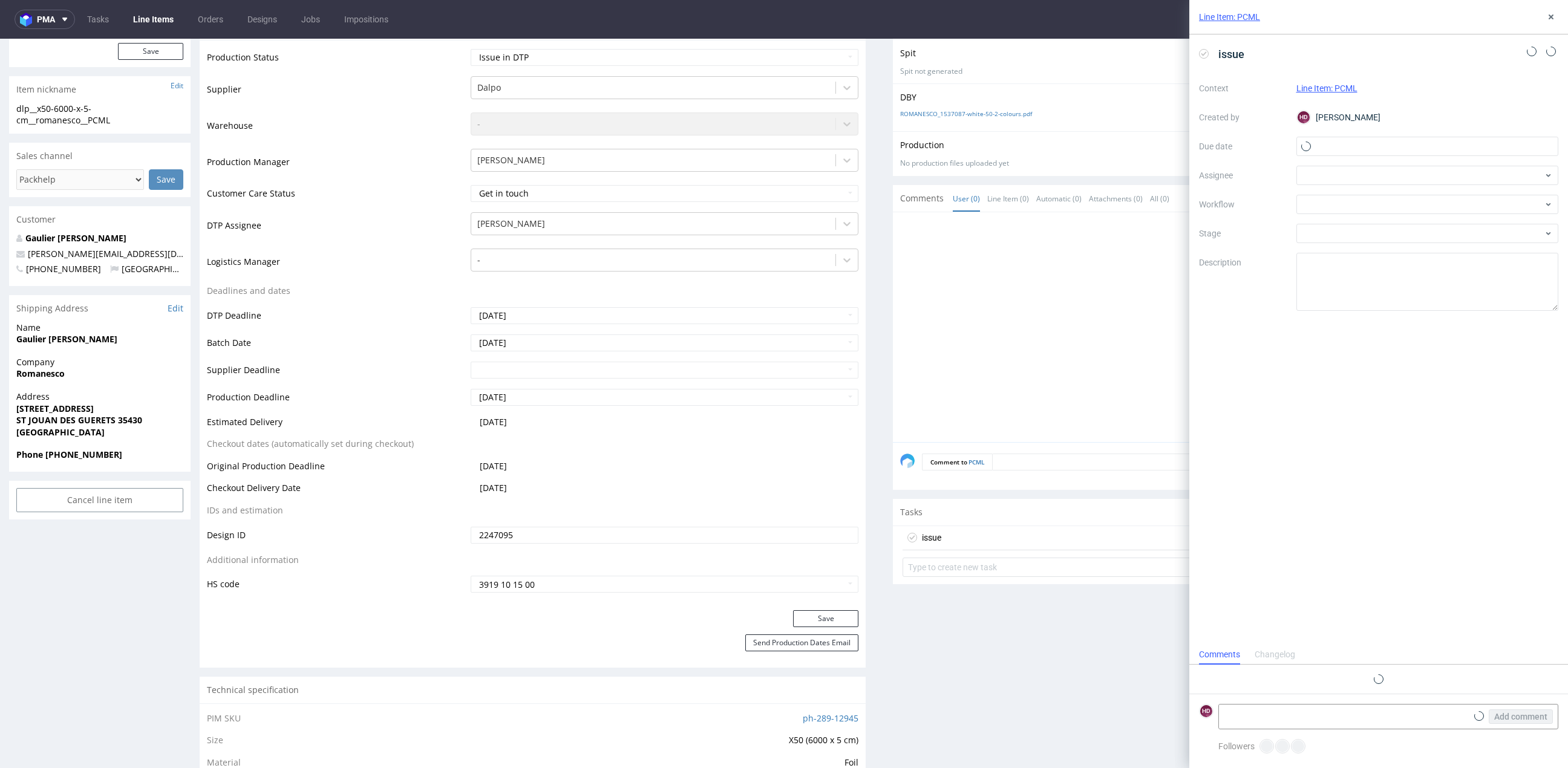
scroll to position [9, 0]
click at [1348, 157] on div "Context Line Item: PCML Created by HD [PERSON_NAME] Due date Assignee Workflow …" at bounding box center [1378, 195] width 359 height 232
click at [1348, 147] on input "text" at bounding box center [1428, 147] width 262 height 20
click at [1413, 262] on button "12" at bounding box center [1408, 265] width 19 height 20
type input "[DATE]"
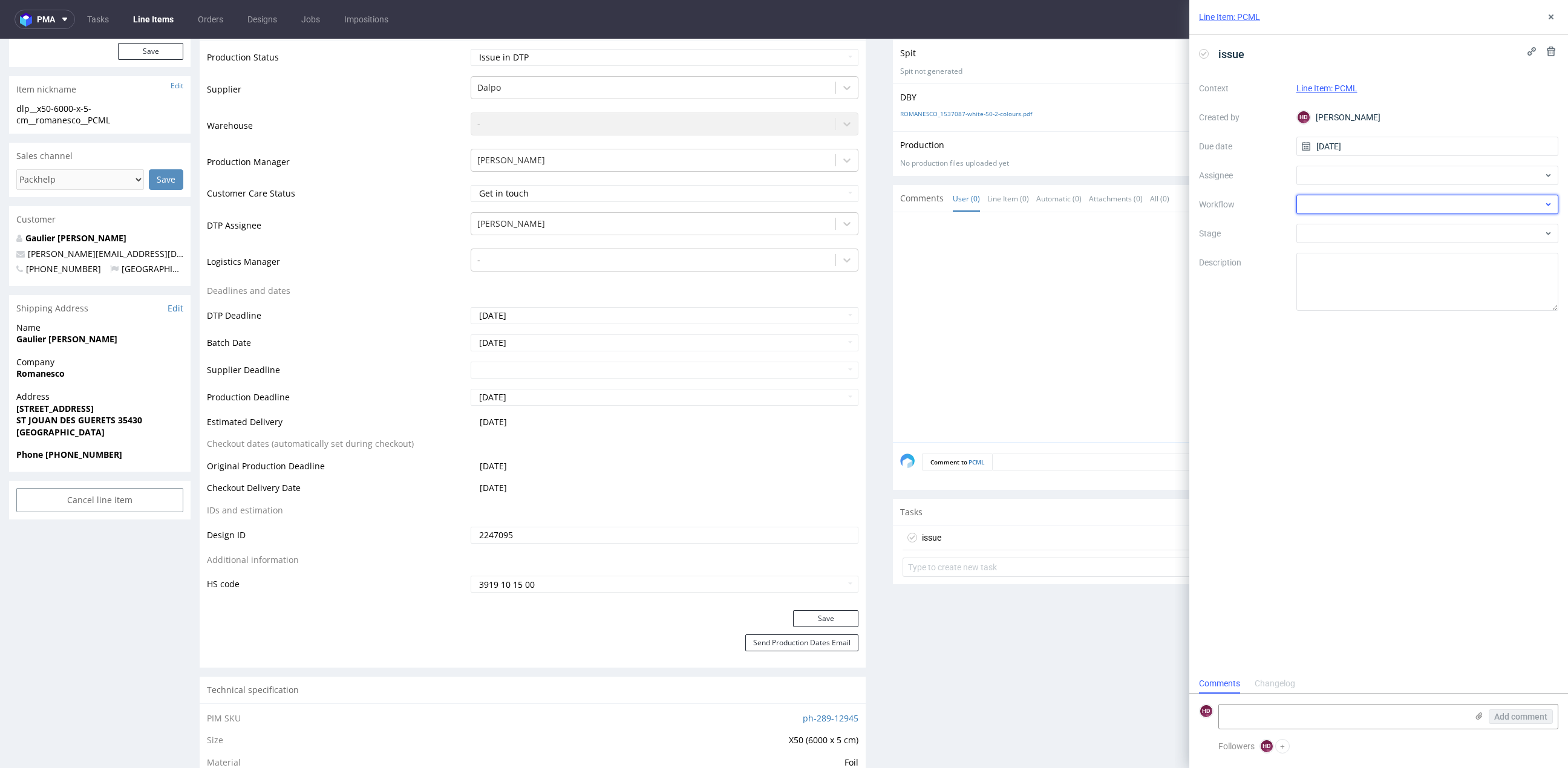
click at [1382, 211] on div at bounding box center [1428, 204] width 262 height 20
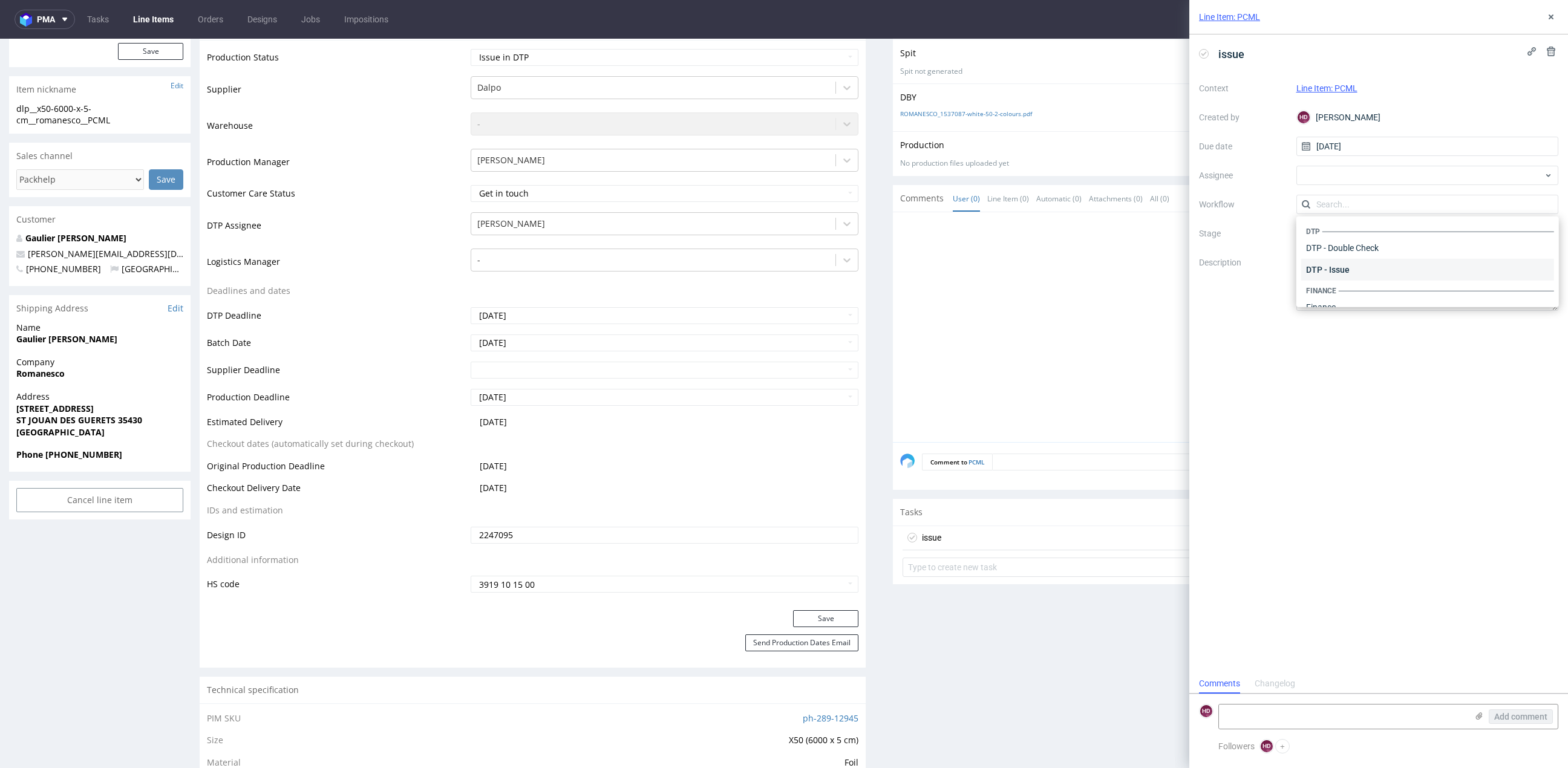
click at [1368, 266] on div "DTP - Issue" at bounding box center [1428, 270] width 253 height 22
click at [1365, 264] on textarea "Problem: Impact: What is needed?:" at bounding box center [1428, 281] width 262 height 58
paste textarea "File saving errors - saved the file as a single bitmap"
drag, startPoint x: 1381, startPoint y: 291, endPoint x: 1295, endPoint y: 274, distance: 87.7
click at [1295, 274] on div "Context Line Item: PCML Created by HD [PERSON_NAME] Due date [DATE] Assignee Wo…" at bounding box center [1378, 195] width 359 height 232
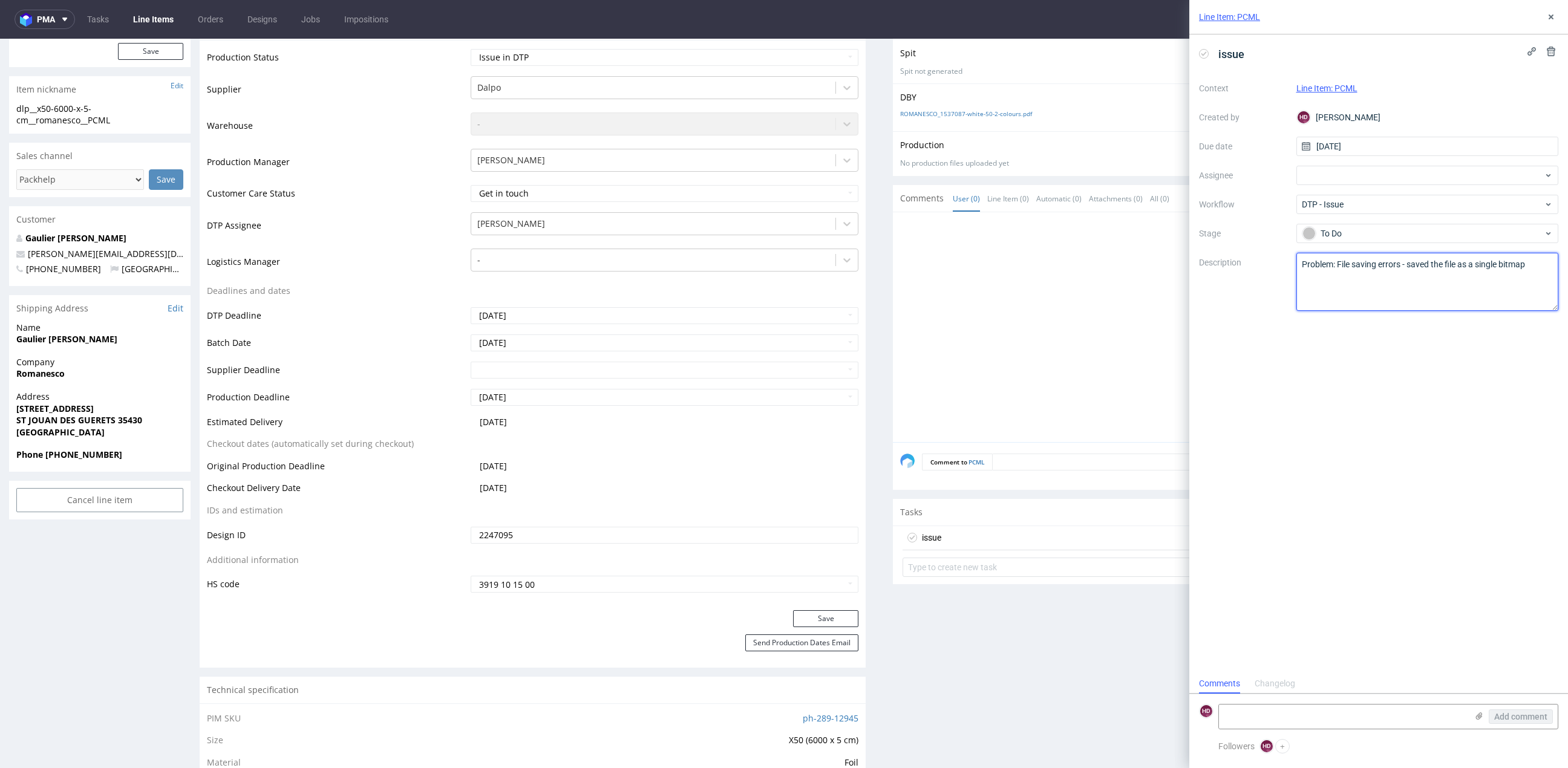
paste textarea "Layered file saving by the client."
paste textarea "For text and illustrations, we recommend using objects in vector format."
type textarea "Problem: File saving errors - saved the file as a single bitmap Layered file sa…"
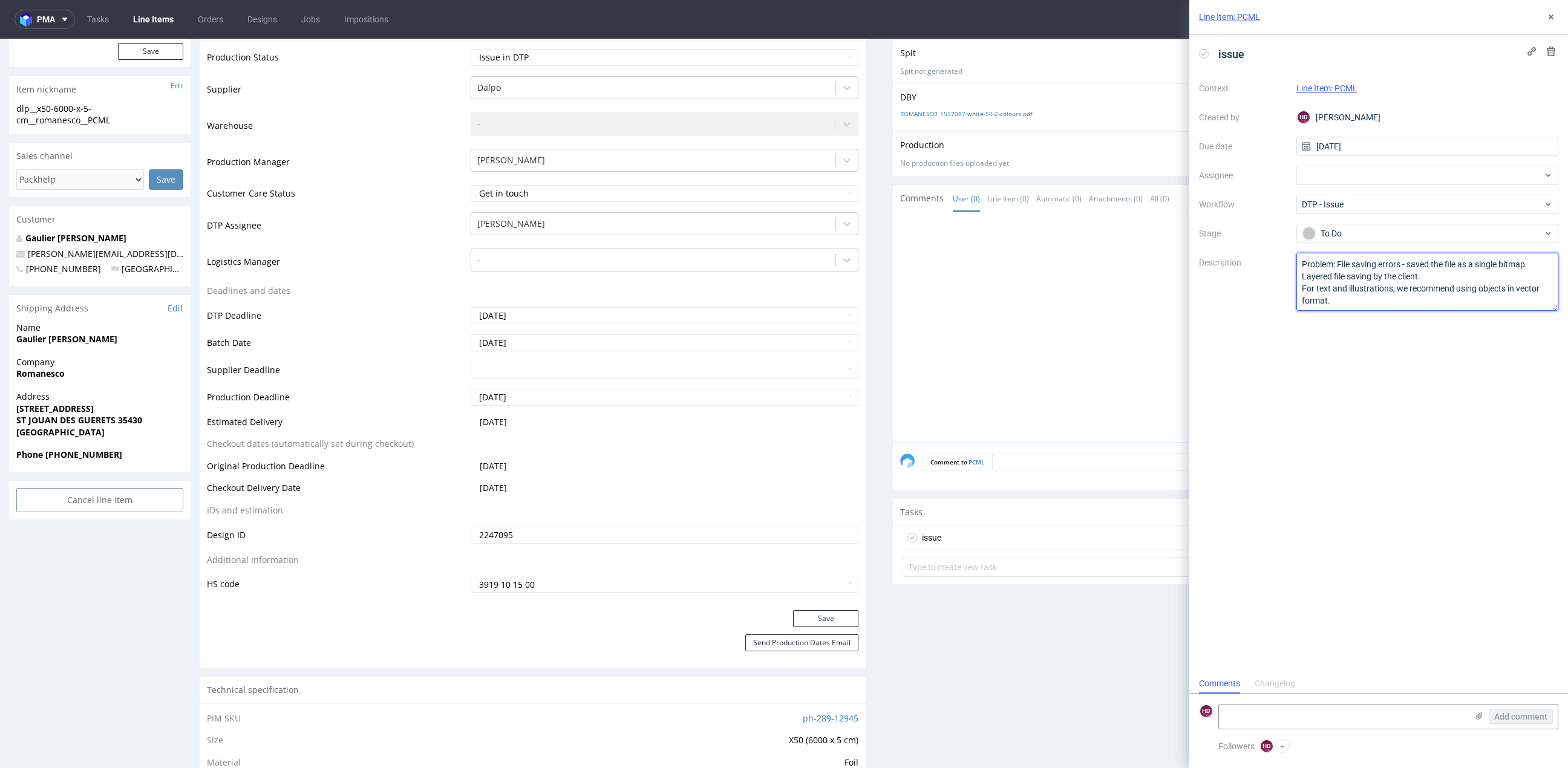
drag, startPoint x: 1349, startPoint y: 290, endPoint x: 1193, endPoint y: 172, distance: 195.6
click at [1193, 172] on div "issue Context Line Item: PCML Created by HD [PERSON_NAME] Due date [DATE] Assig…" at bounding box center [1378, 353] width 379 height 639
click at [1347, 289] on textarea "Problem: File saving errors - saved the file as a single bitmap Layered file sa…" at bounding box center [1428, 281] width 262 height 58
drag, startPoint x: 1303, startPoint y: 278, endPoint x: 1351, endPoint y: 270, distance: 48.7
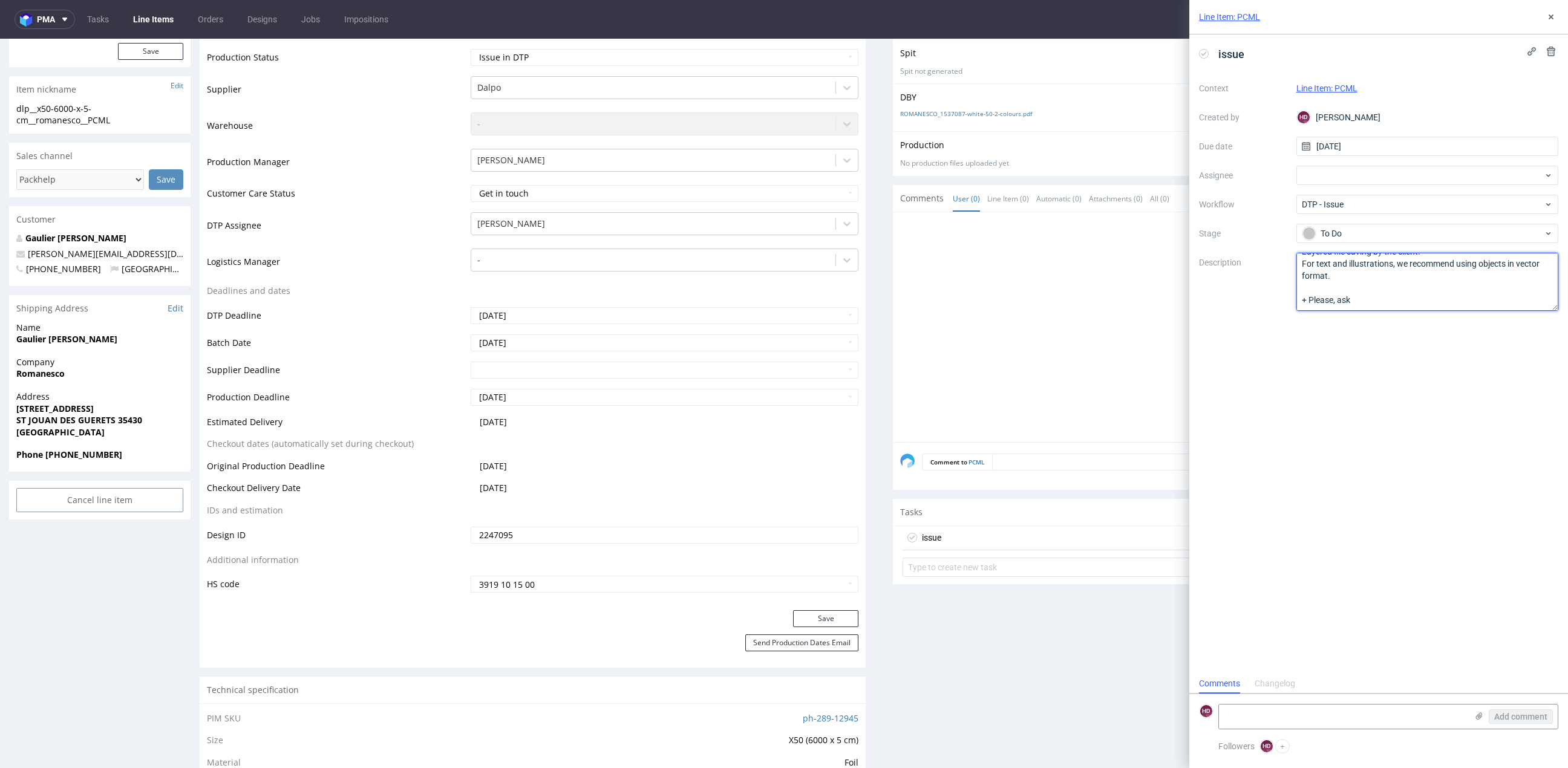
click at [1352, 272] on textarea "Problem: File saving errors - saved the file as a single bitmap Layered file sa…" at bounding box center [1428, 281] width 262 height 58
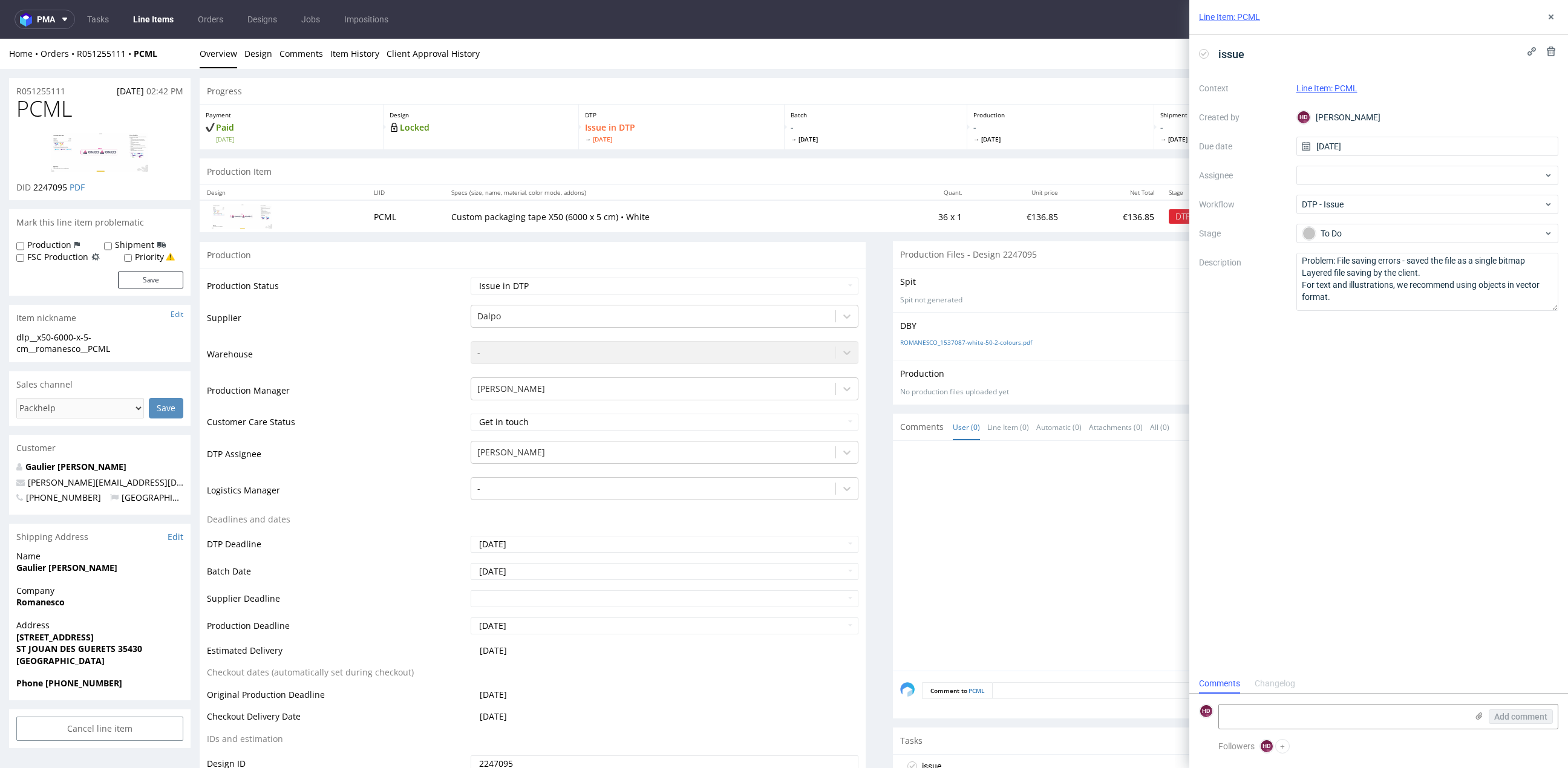
click at [86, 114] on h1 "PCML" at bounding box center [99, 109] width 167 height 24
drag, startPoint x: 83, startPoint y: 113, endPoint x: 1, endPoint y: 113, distance: 82.0
copy span "PCML"
click at [1557, 14] on button at bounding box center [1552, 17] width 15 height 15
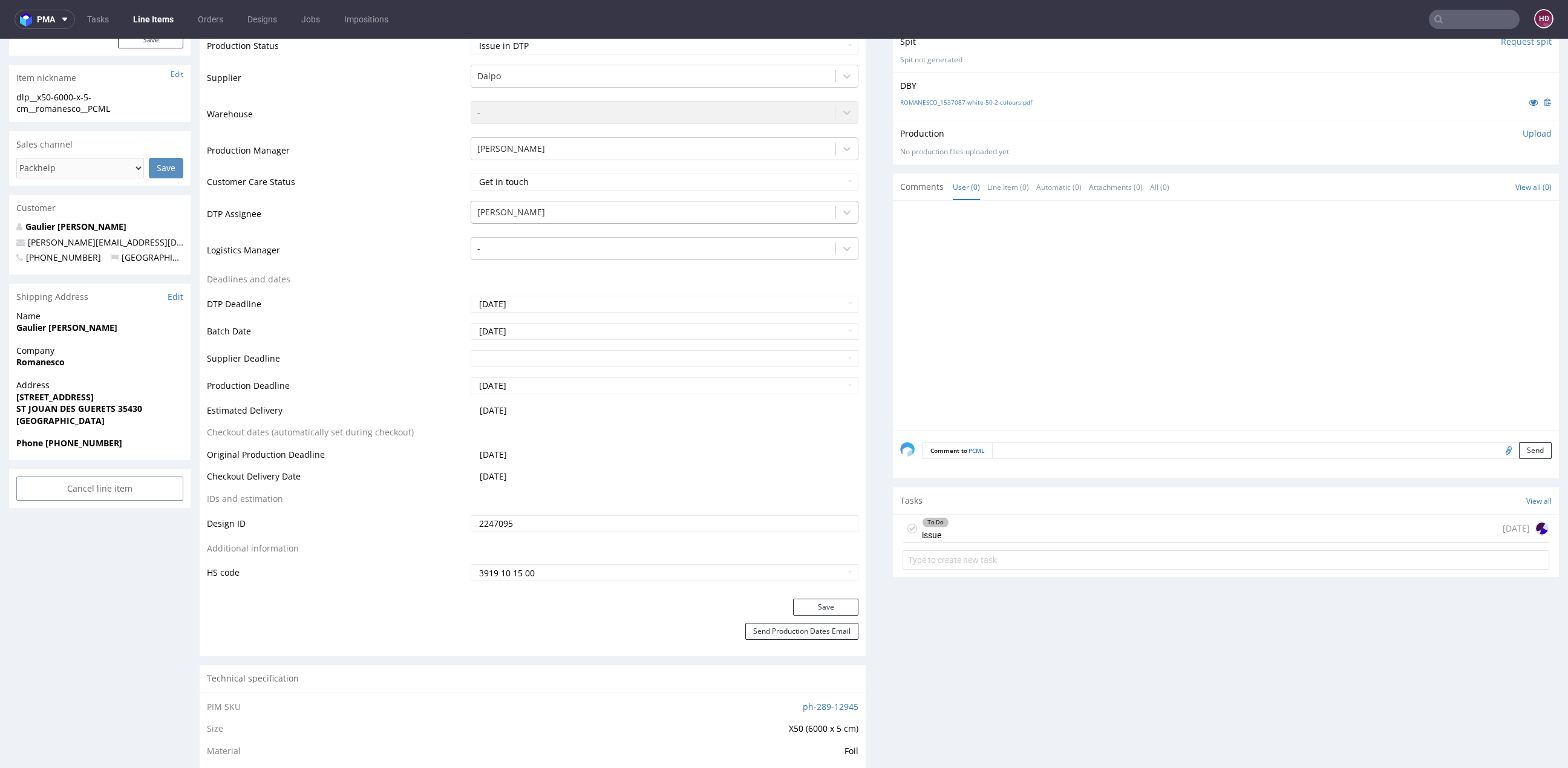
scroll to position [293, 0]
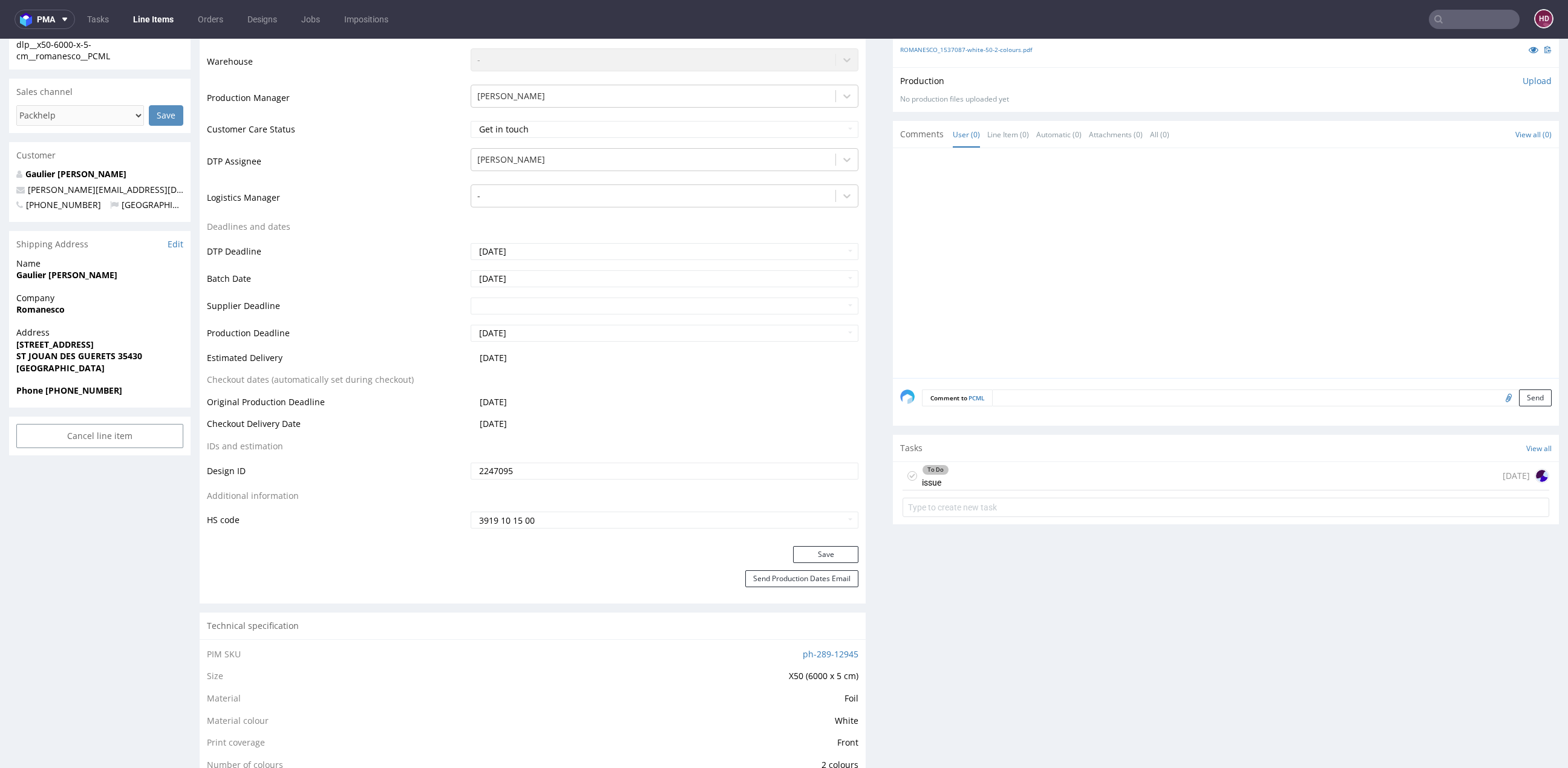
click at [947, 479] on div "To Do issue today" at bounding box center [1226, 476] width 647 height 29
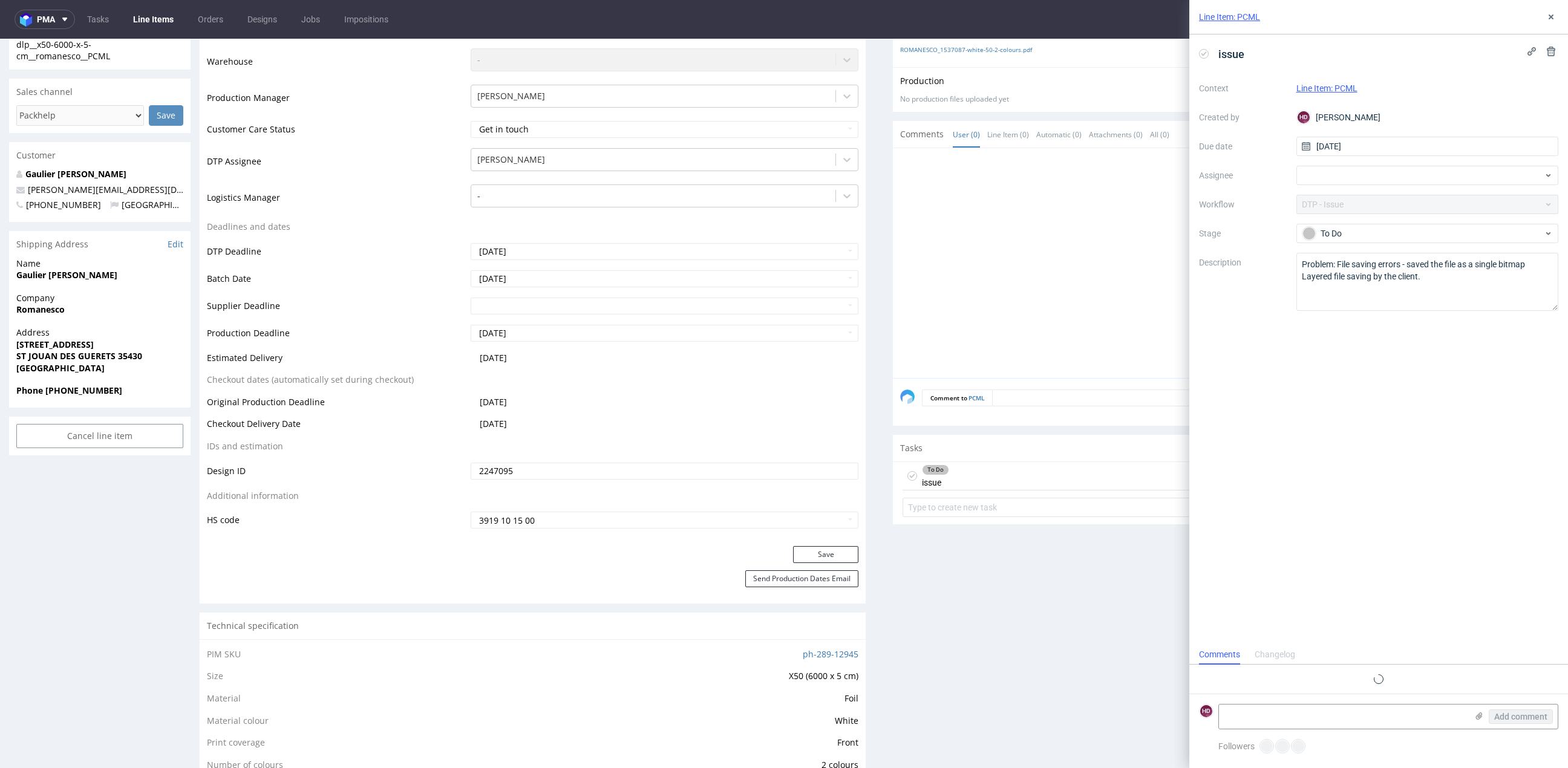
scroll to position [9, 0]
click at [1454, 279] on textarea "Problem: File saving errors - saved the file as a single bitmap Layered file sa…" at bounding box center [1428, 281] width 262 height 58
click at [1441, 297] on textarea "Problem: File saving errors - saved the file as a single bitmap Layered file sa…" at bounding box center [1428, 281] width 262 height 58
drag, startPoint x: 1437, startPoint y: 274, endPoint x: 1423, endPoint y: 247, distance: 30.4
click at [1423, 247] on div "Context Line Item: PCML Created by HD Hapka Dominika Due date 12/08/2025 Assign…" at bounding box center [1378, 195] width 359 height 232
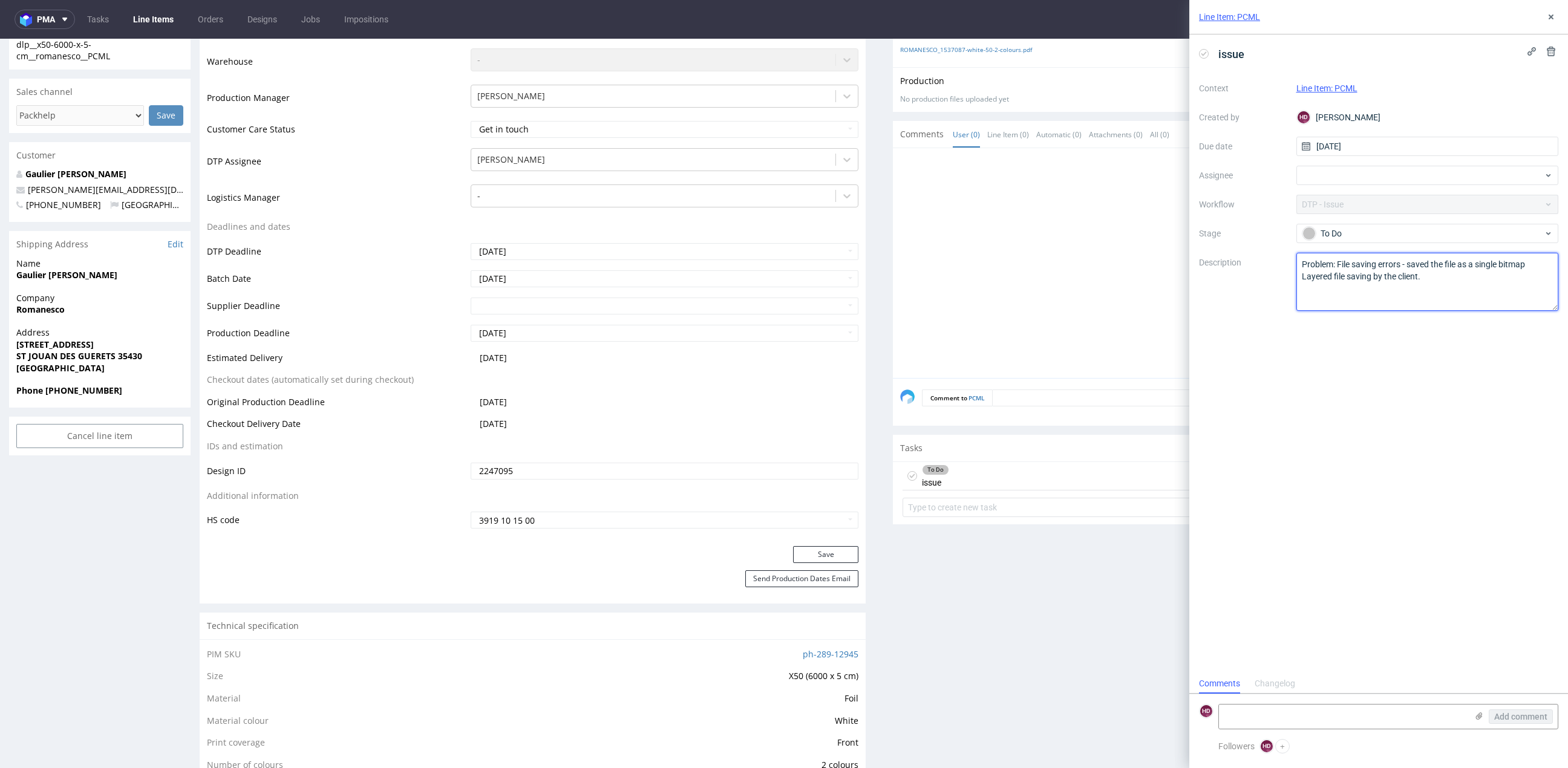
click at [1425, 283] on textarea "Problem: File saving errors - saved the file as a single bitmap Layered file sa…" at bounding box center [1428, 281] width 262 height 58
paste textarea "Please ask which Pantone colors to use."
drag, startPoint x: 1423, startPoint y: 276, endPoint x: 1425, endPoint y: 261, distance: 15.1
click at [1425, 261] on textarea "Problem: File saving errors - saved the file as a single bitmap Layered file sa…" at bounding box center [1428, 281] width 262 height 58
click at [1422, 262] on textarea "Problem: File saving errors - saved the file as a single bitmap Layered file sa…" at bounding box center [1428, 281] width 262 height 58
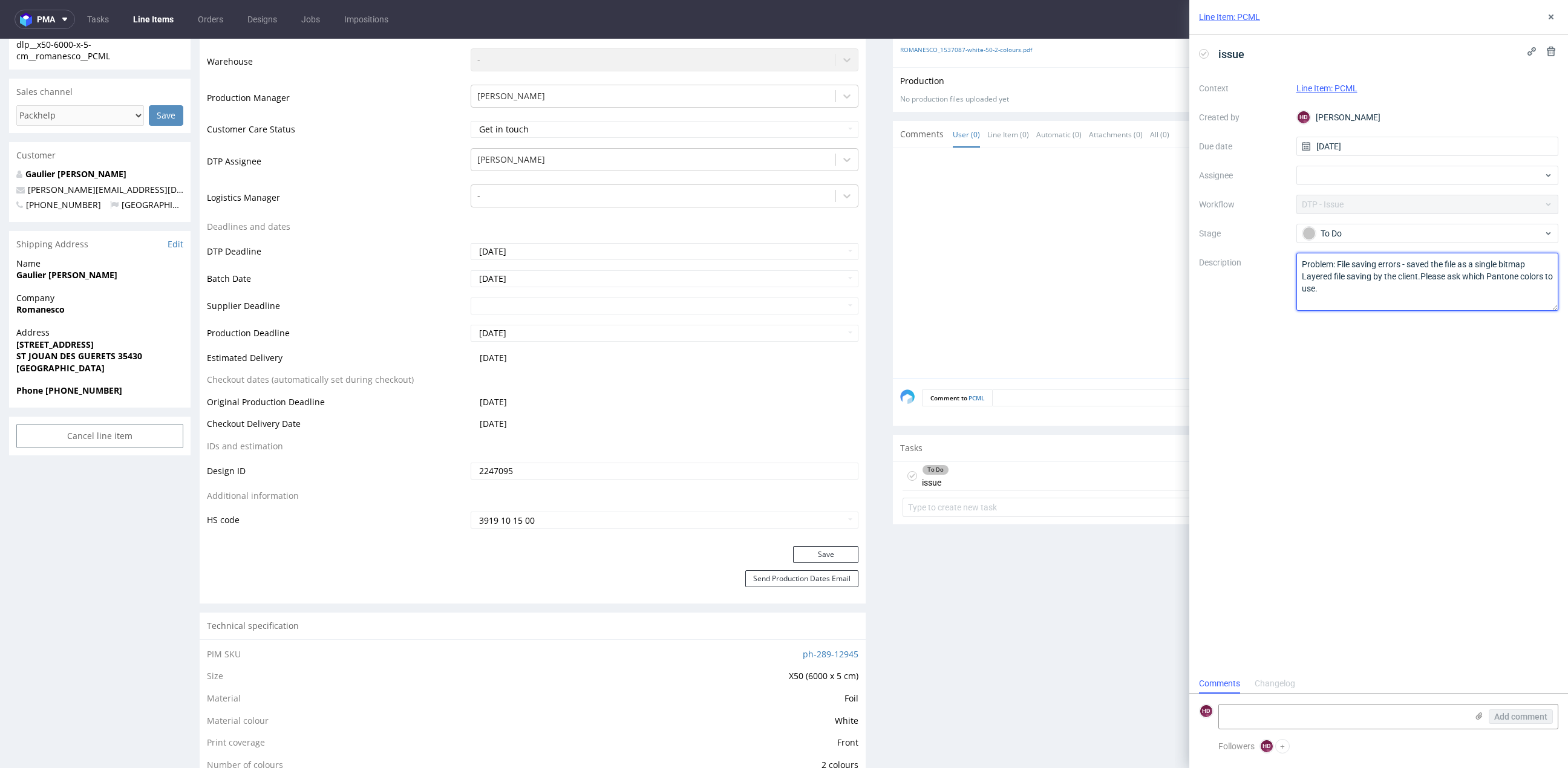
click at [1422, 275] on textarea "Problem: File saving errors - saved the file as a single bitmap Layered file sa…" at bounding box center [1428, 281] width 262 height 58
click at [1441, 267] on textarea "Problem: File saving errors - saved the file as a single bitmap Layered file sa…" at bounding box center [1428, 281] width 262 height 58
paste textarea "For text and illustrations, we recommend using objects in vector format."
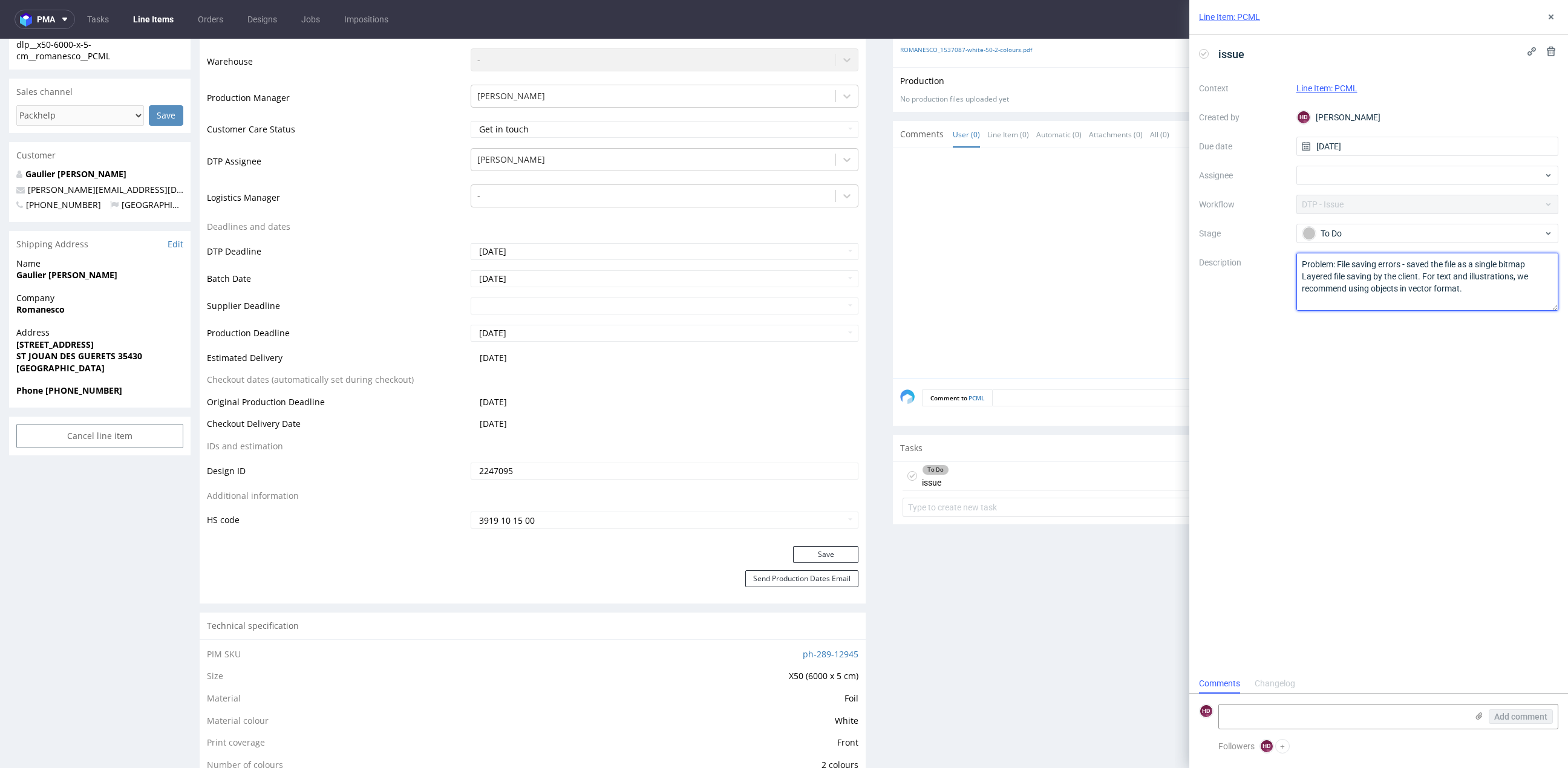
click at [1302, 274] on textarea "Problem: File saving errors - saved the file as a single bitmap Layered file sa…" at bounding box center [1428, 281] width 262 height 58
click at [1299, 297] on textarea "Problem: File saving errors - saved the file as a single bitmap Layered file sa…" at bounding box center [1428, 281] width 262 height 58
type textarea "Problem: File saving errors - saved the file as a single bitmap 1. Layered file…"
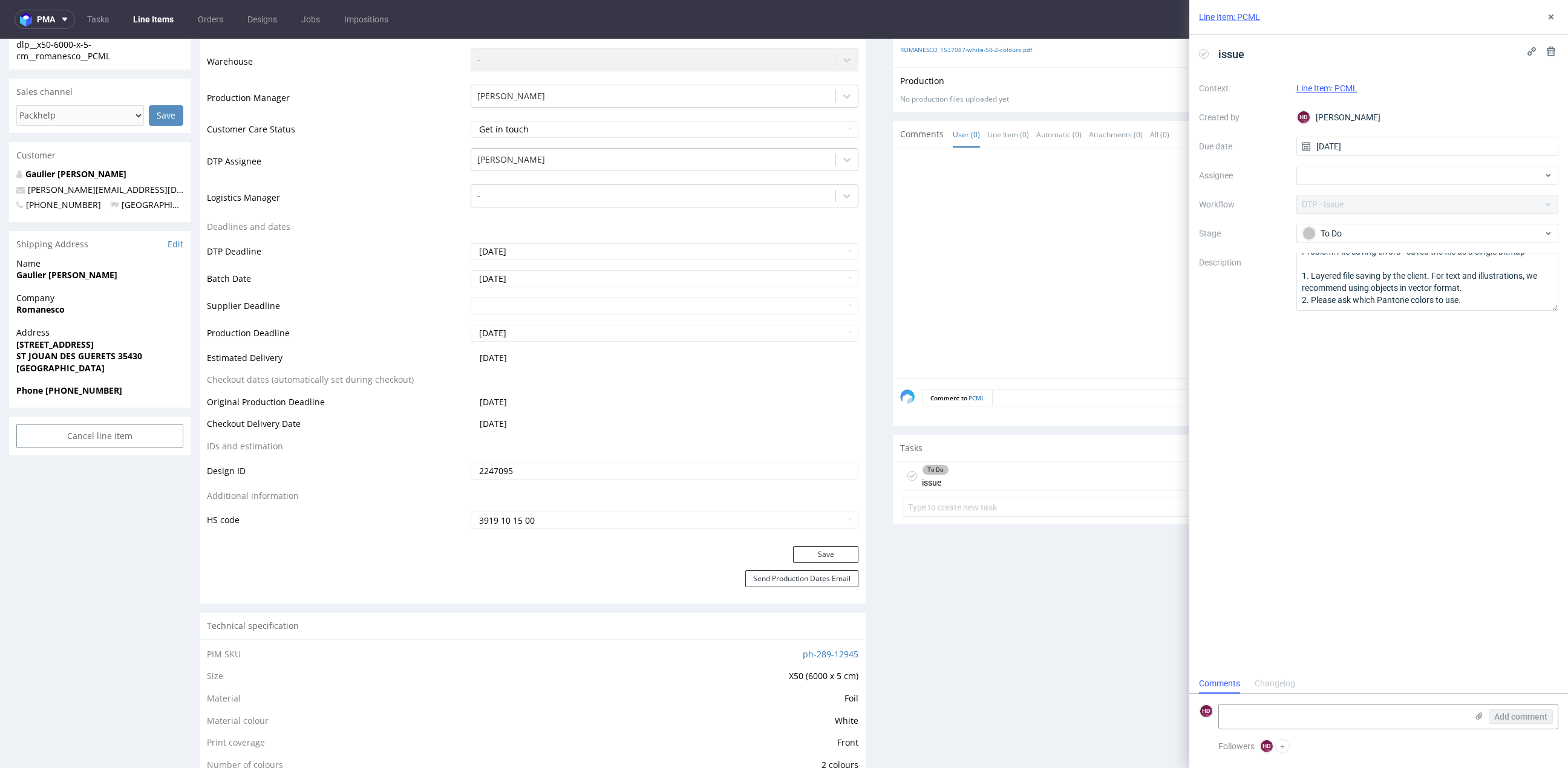
click at [1387, 392] on div "issue Context Line Item: PCML Created by HD Hapka Dominika Due date 12/08/2025 …" at bounding box center [1378, 353] width 379 height 639
click at [1555, 13] on icon at bounding box center [1552, 17] width 10 height 10
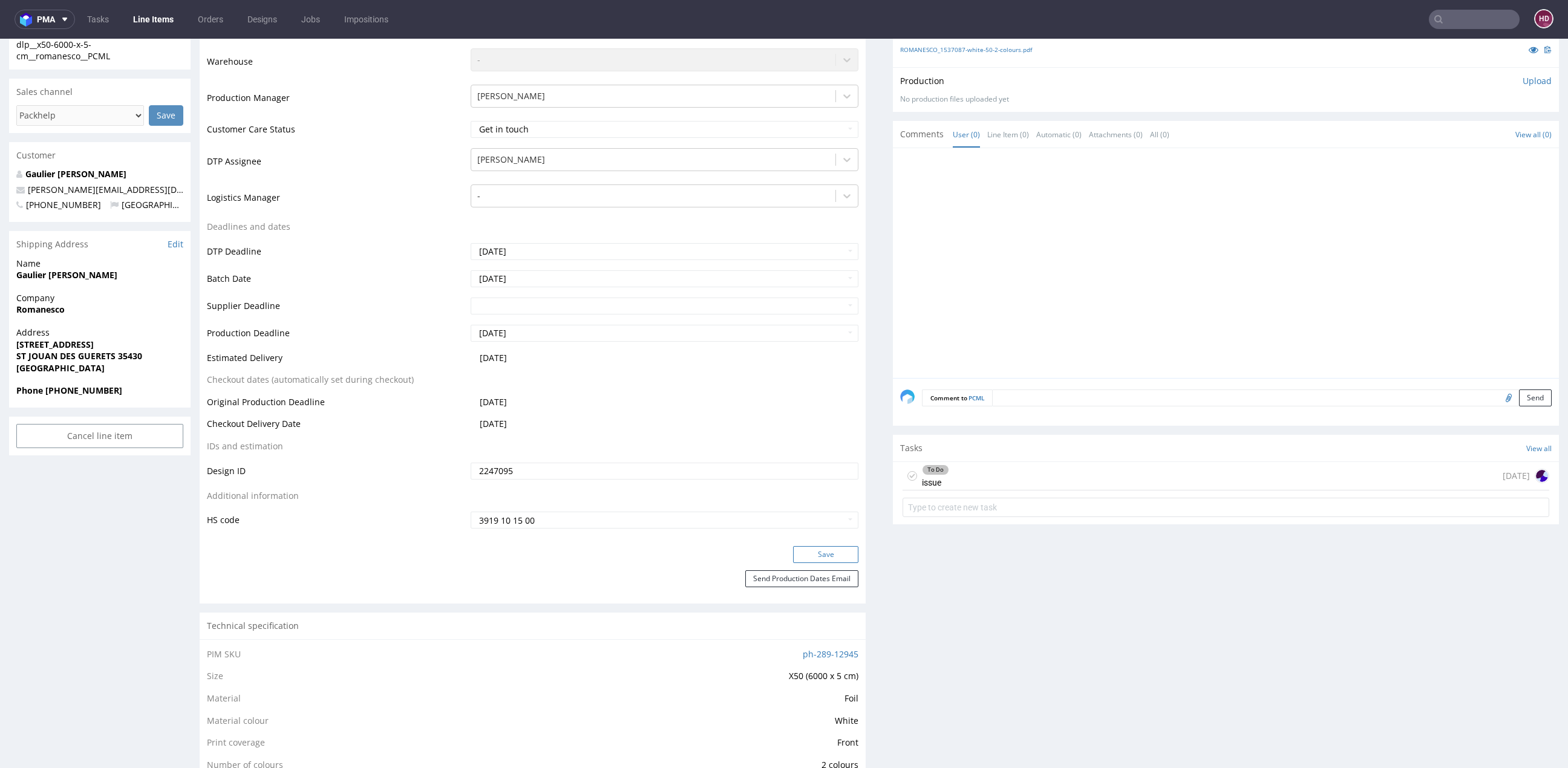
click at [825, 555] on button "Save" at bounding box center [826, 555] width 65 height 17
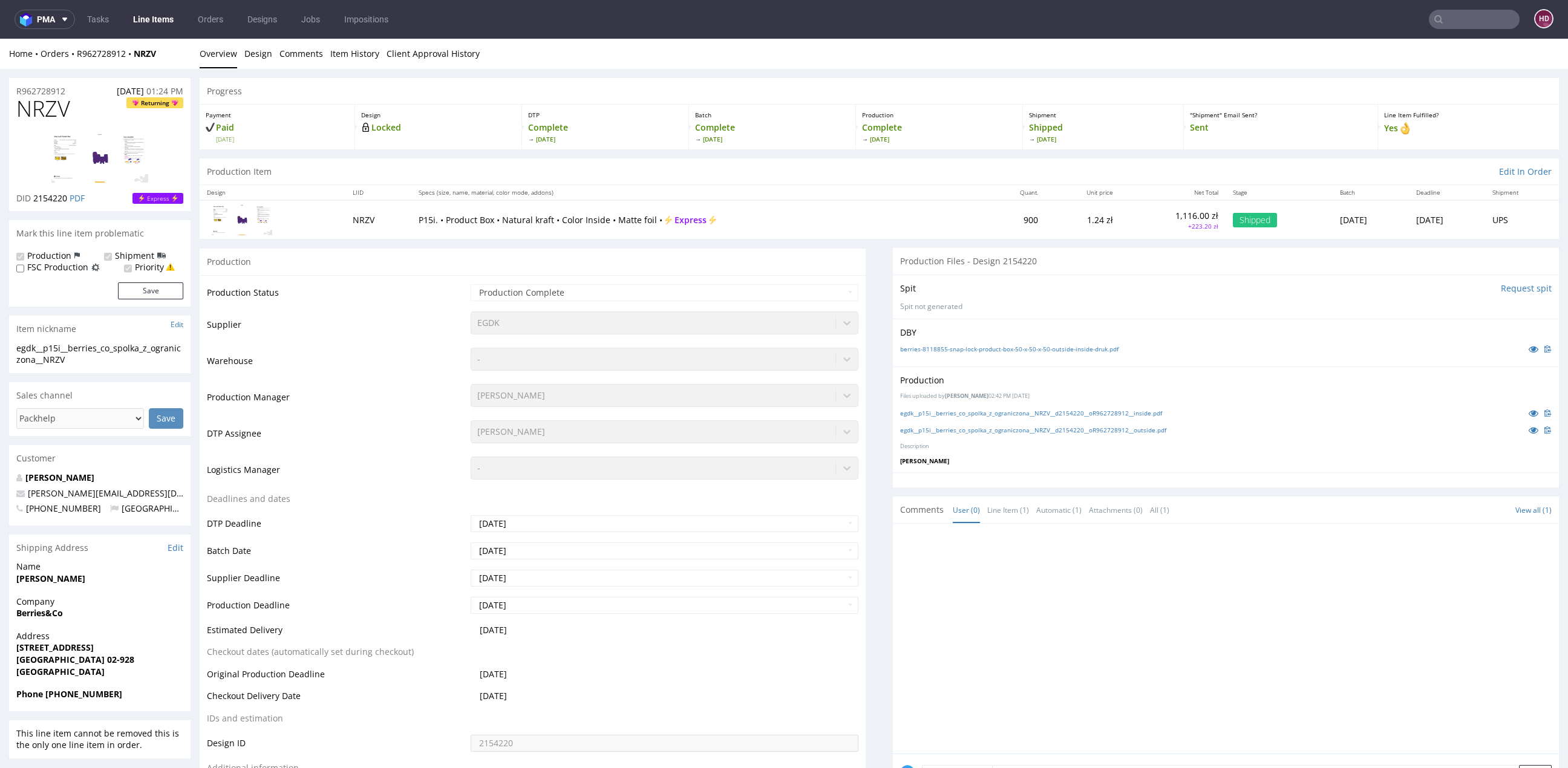
click at [138, 14] on link "Line Items" at bounding box center [154, 20] width 55 height 20
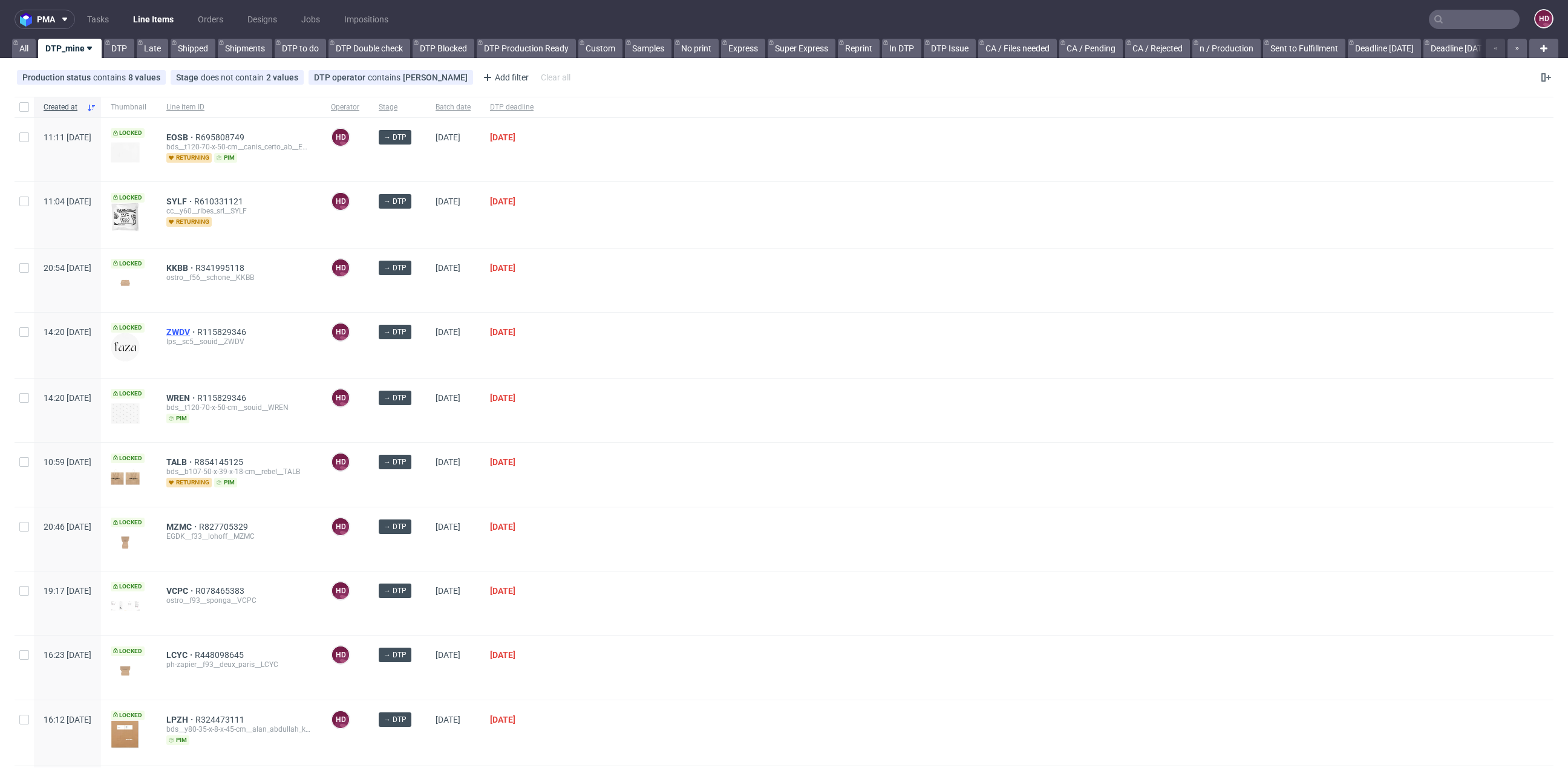
click at [197, 327] on span "ZWDV" at bounding box center [182, 332] width 31 height 10
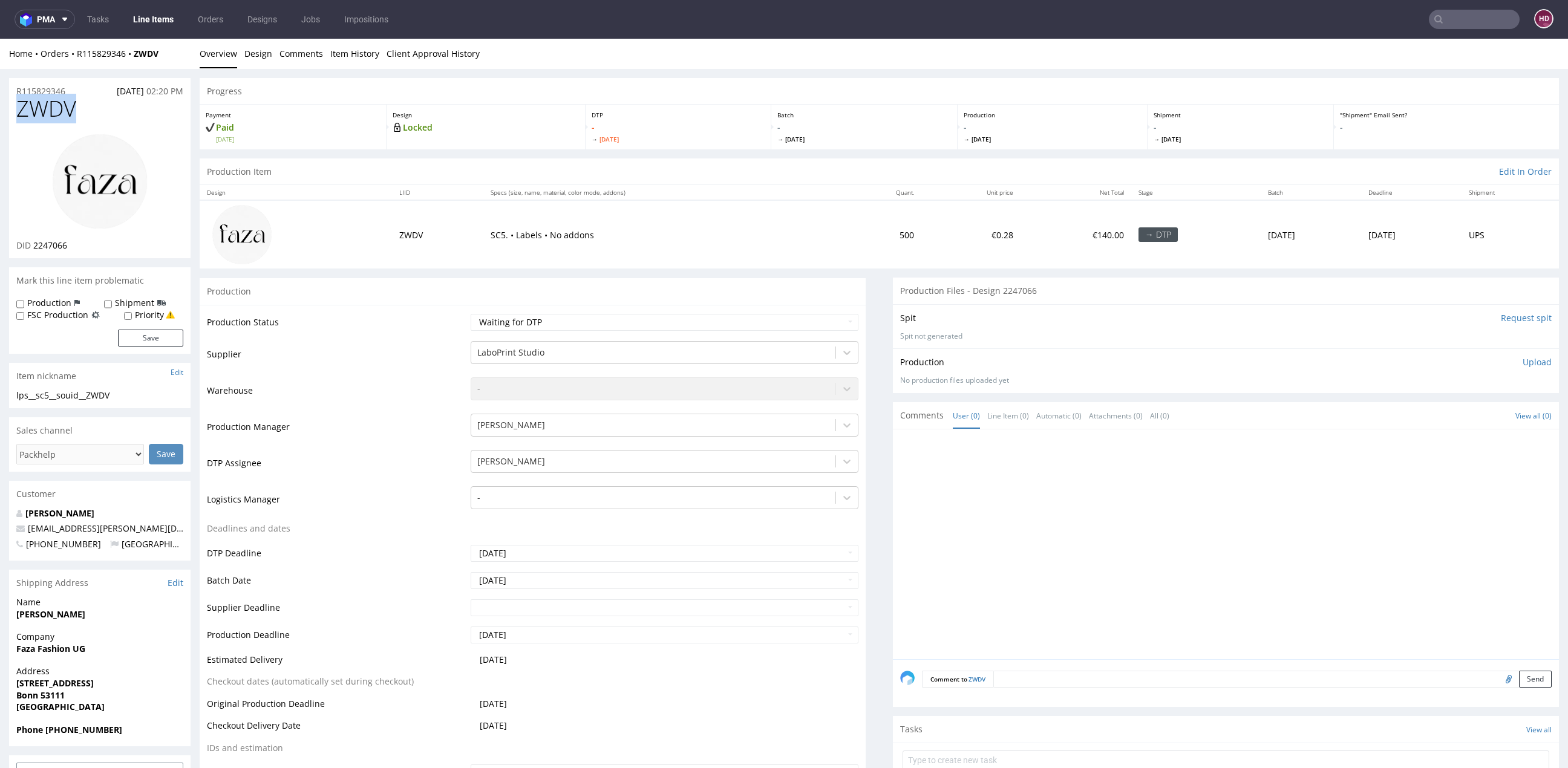
drag, startPoint x: 89, startPoint y: 109, endPoint x: 1, endPoint y: 110, distance: 88.0
copy span "ZWDV"
drag, startPoint x: 90, startPoint y: 244, endPoint x: 28, endPoint y: 245, distance: 62.0
click at [28, 246] on div "DID 2247066" at bounding box center [99, 245] width 167 height 12
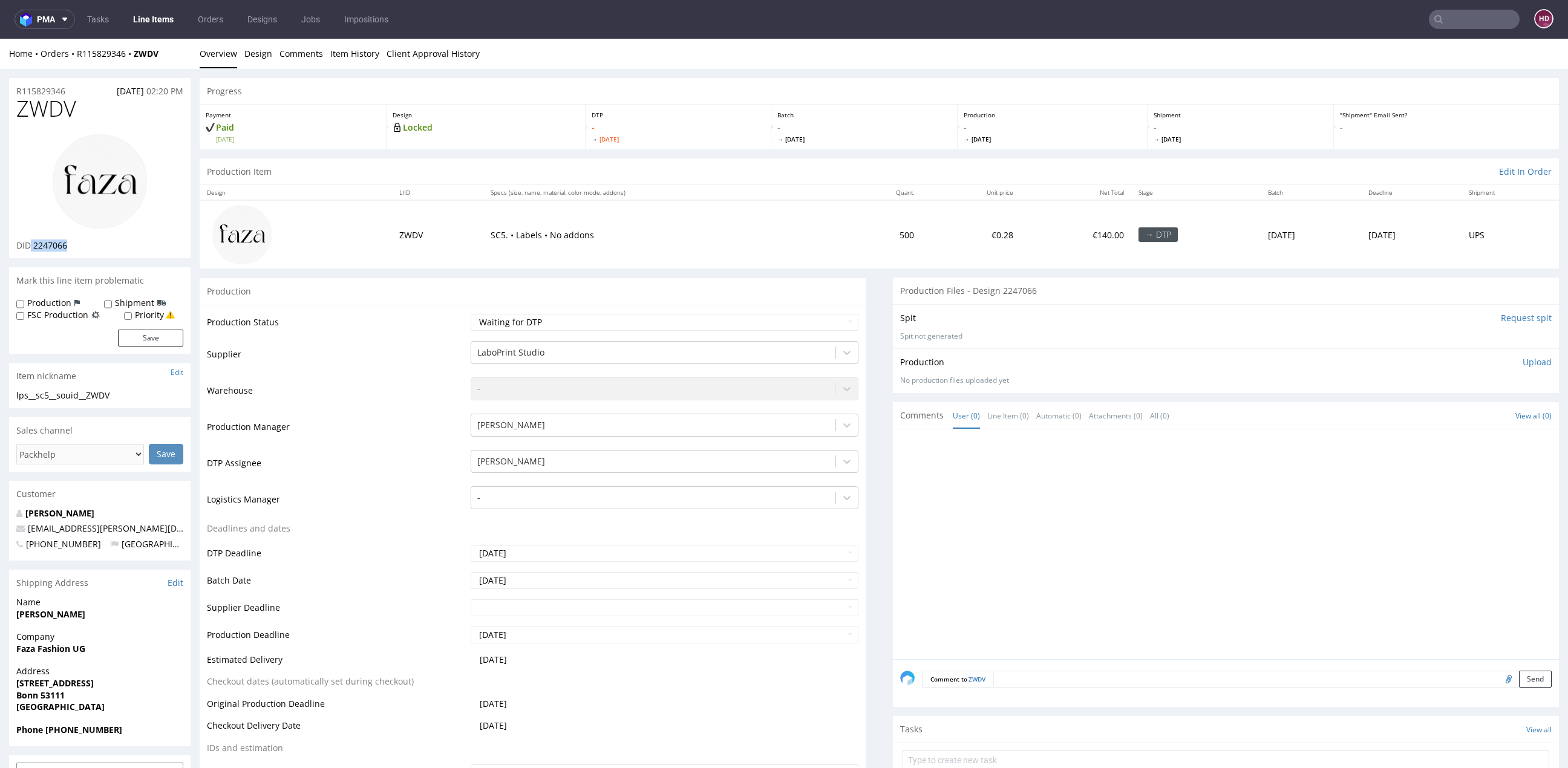
copy p "2247066"
drag, startPoint x: 79, startPoint y: 112, endPoint x: 19, endPoint y: 109, distance: 60.1
click at [19, 109] on h1 "ZWDV" at bounding box center [99, 109] width 167 height 24
copy span "ZWDV"
drag, startPoint x: 123, startPoint y: 393, endPoint x: 1, endPoint y: 393, distance: 122.0
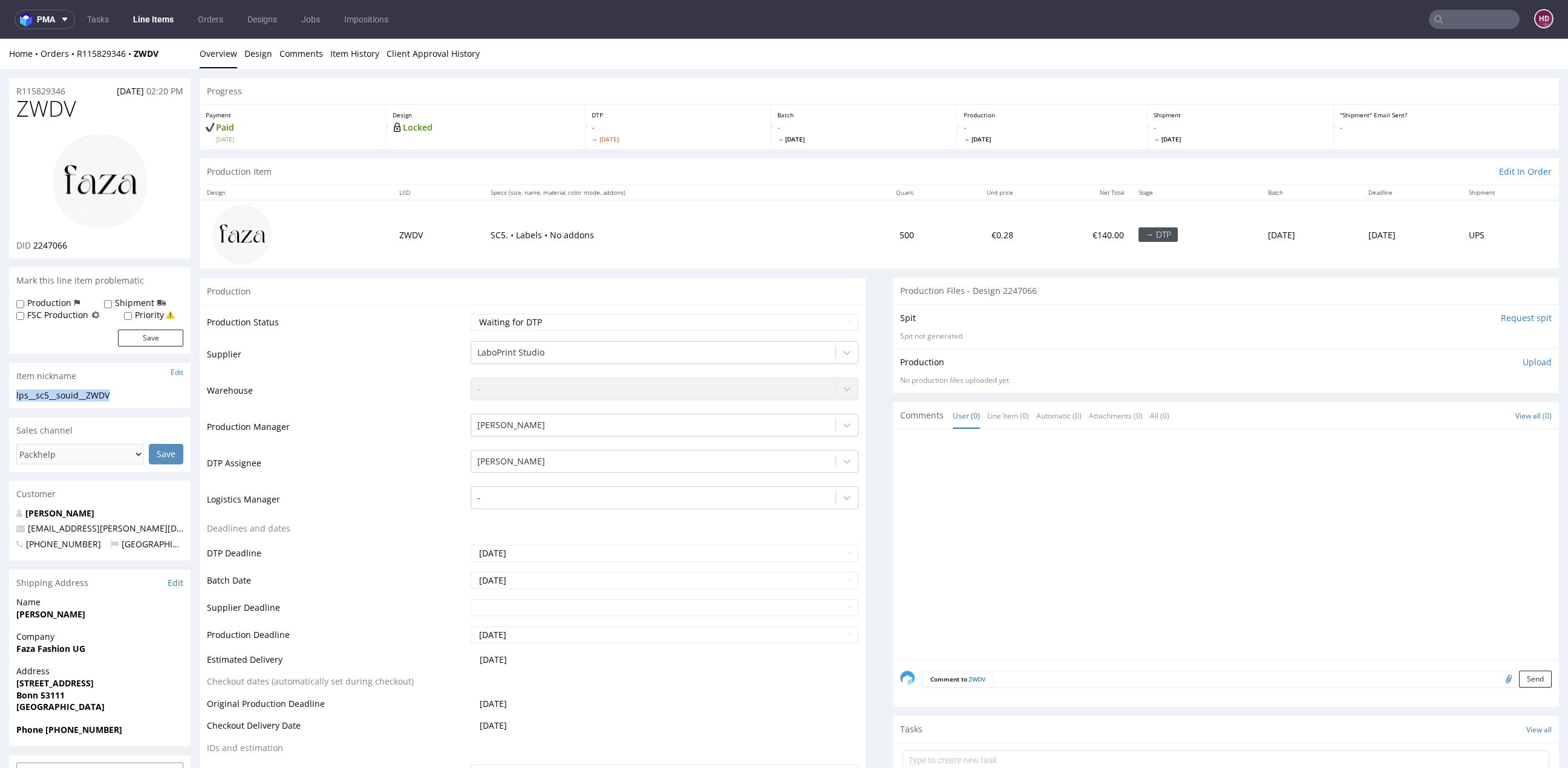
copy div "lps__sc5__souid__ZWDV"
drag, startPoint x: 77, startPoint y: 88, endPoint x: 3, endPoint y: 89, distance: 74.0
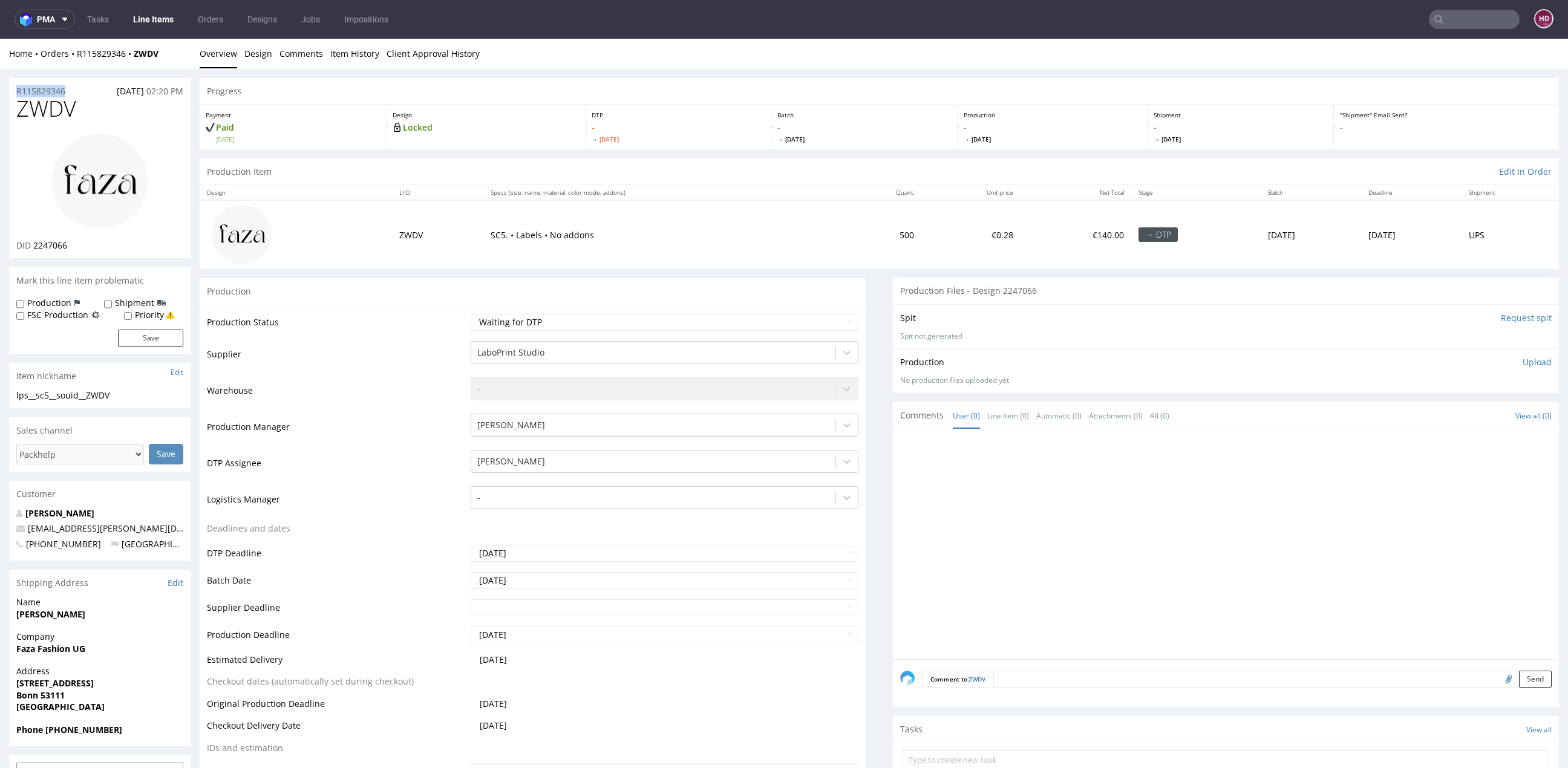
copy p "R115829346"
click at [75, 252] on div "ZWDV DID 2247066" at bounding box center [99, 178] width 182 height 161
drag, startPoint x: 77, startPoint y: 247, endPoint x: 29, endPoint y: 246, distance: 48.0
click at [30, 247] on div "DID 2247066" at bounding box center [99, 245] width 167 height 12
copy p "2247066"
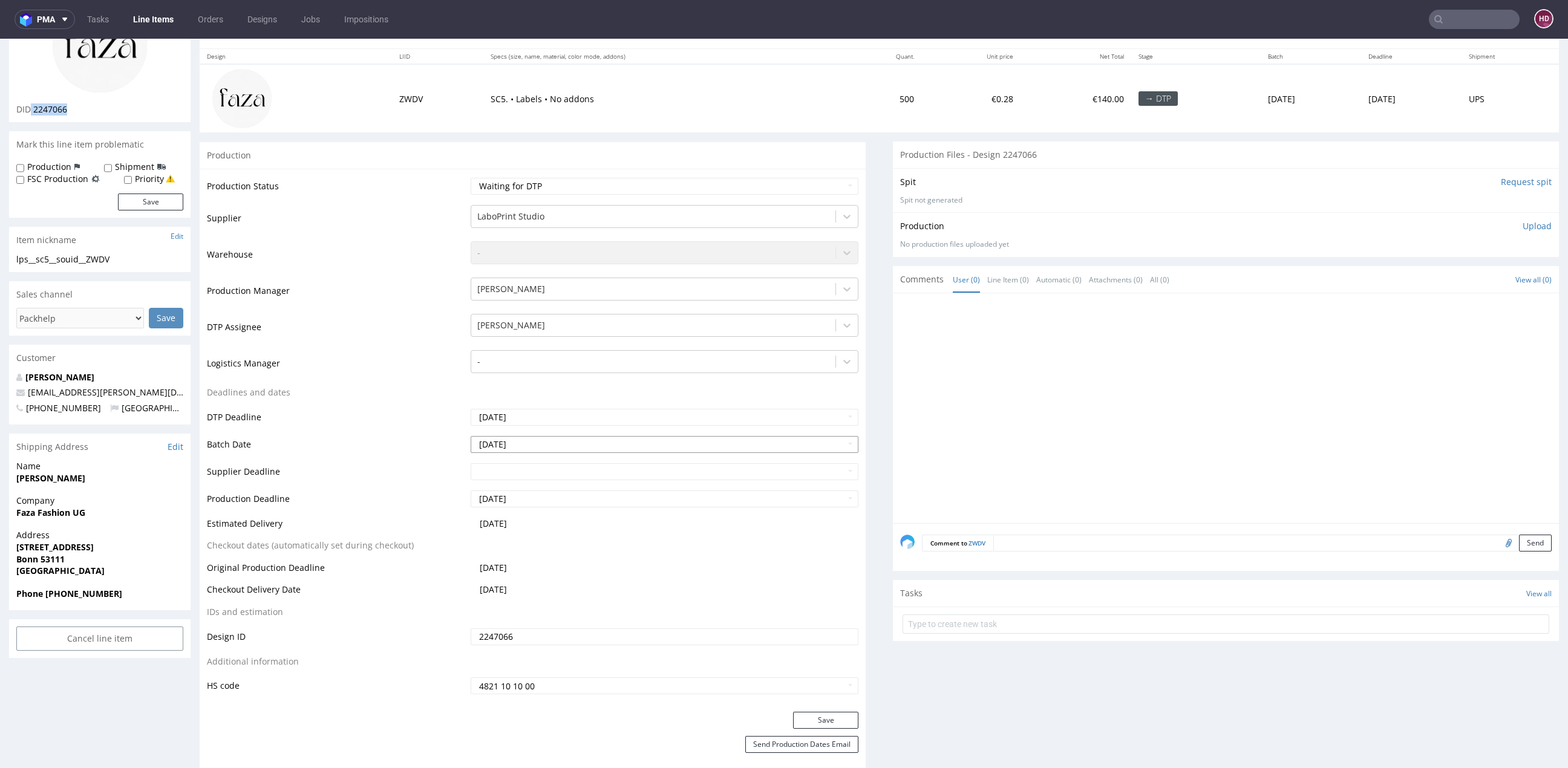
scroll to position [130, 0]
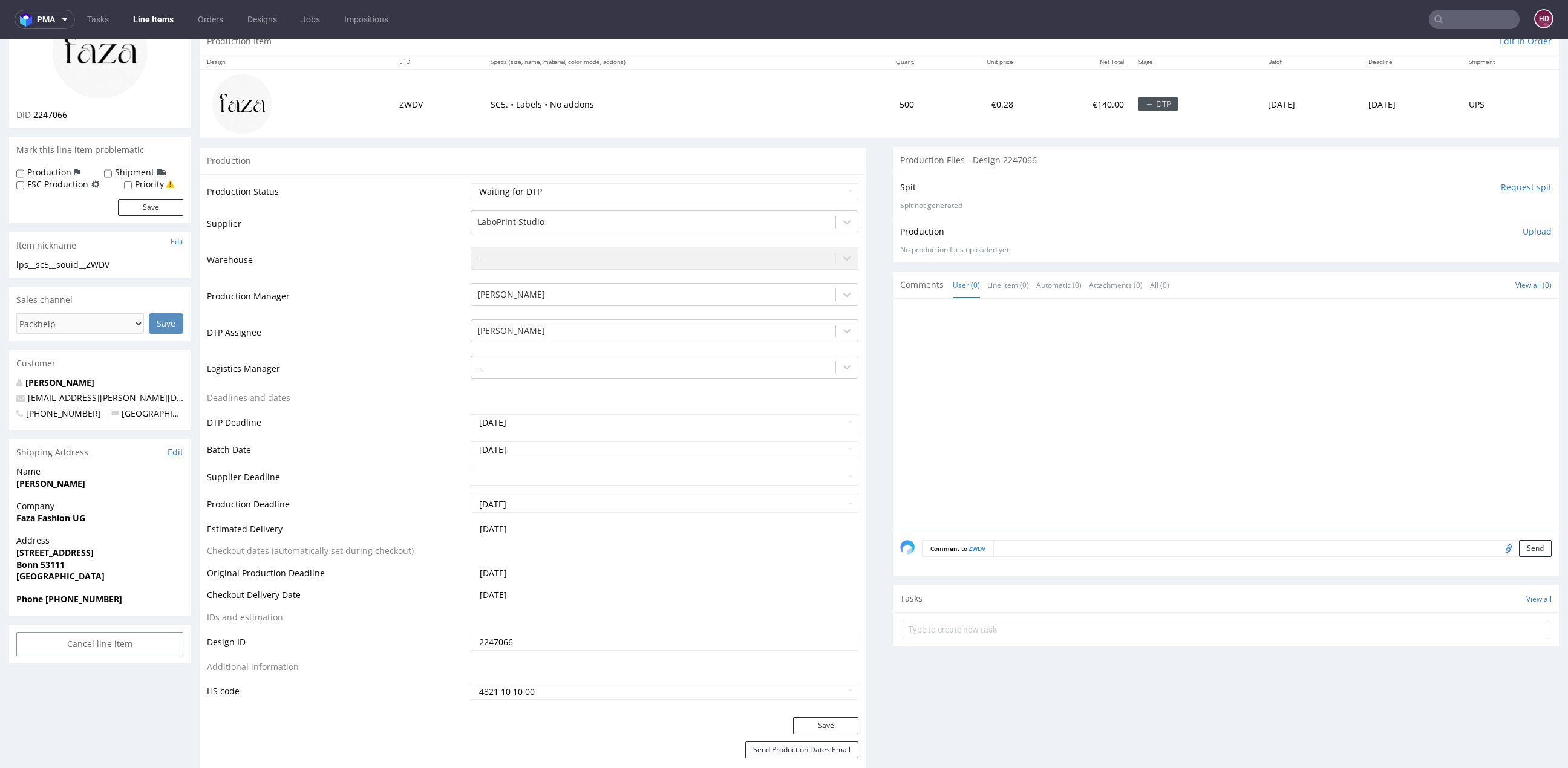
click at [1524, 233] on p "Upload" at bounding box center [1538, 231] width 29 height 12
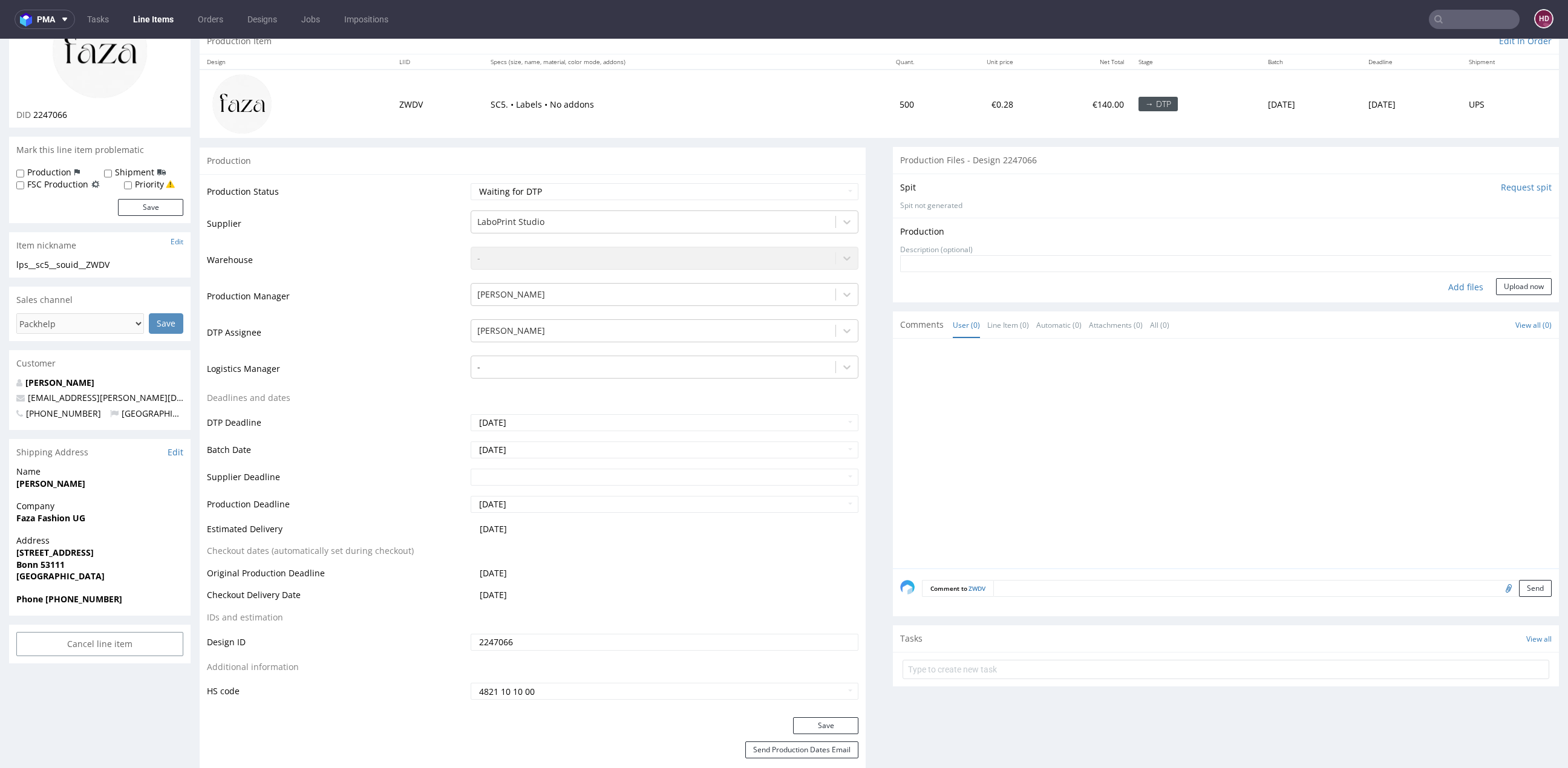
click at [1458, 279] on div "Add files" at bounding box center [1466, 287] width 60 height 18
type input "C:\fakepath\lps__sc5__souid__ZWDV__d2247066__oR115829346.pdf"
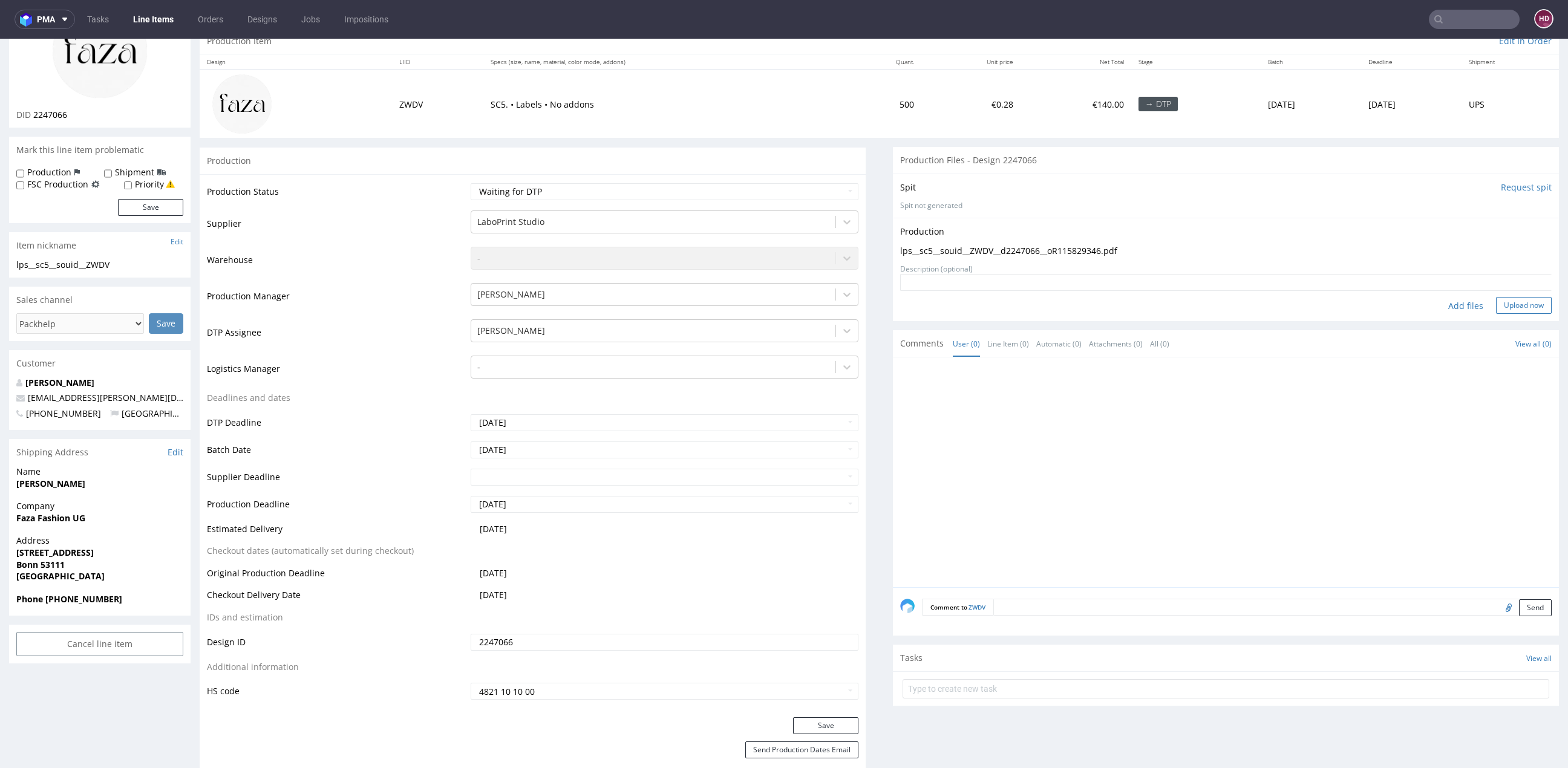
click at [1519, 302] on button "Upload now" at bounding box center [1524, 305] width 55 height 17
click at [720, 195] on select "Waiting for Artwork Waiting for Diecut Waiting for Mockup Waiting for DTP Waiti…" at bounding box center [665, 191] width 388 height 17
select select "dtp_production_ready"
click at [832, 720] on button "Save" at bounding box center [826, 726] width 65 height 17
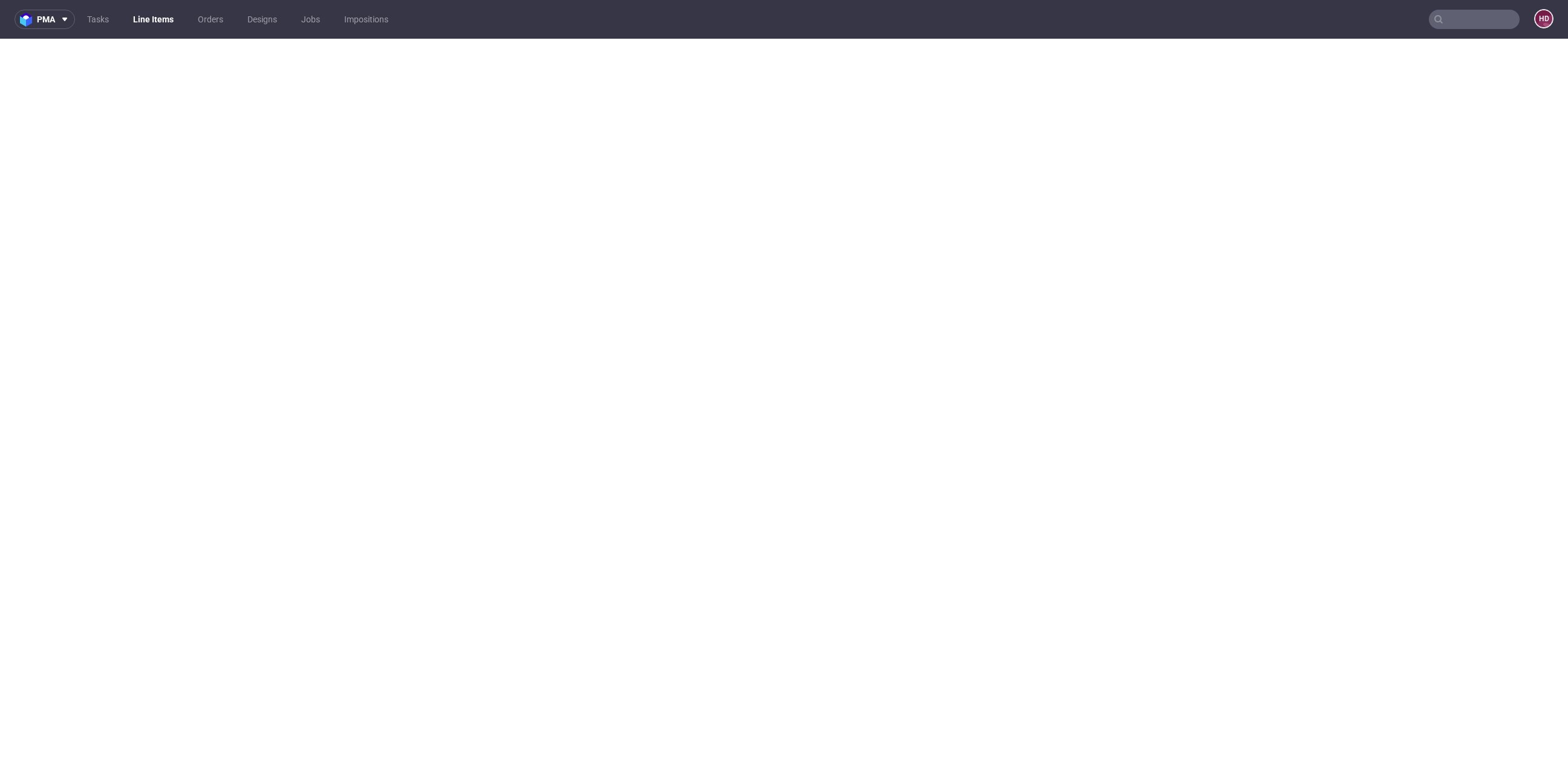
select select "dtp_production_ready"
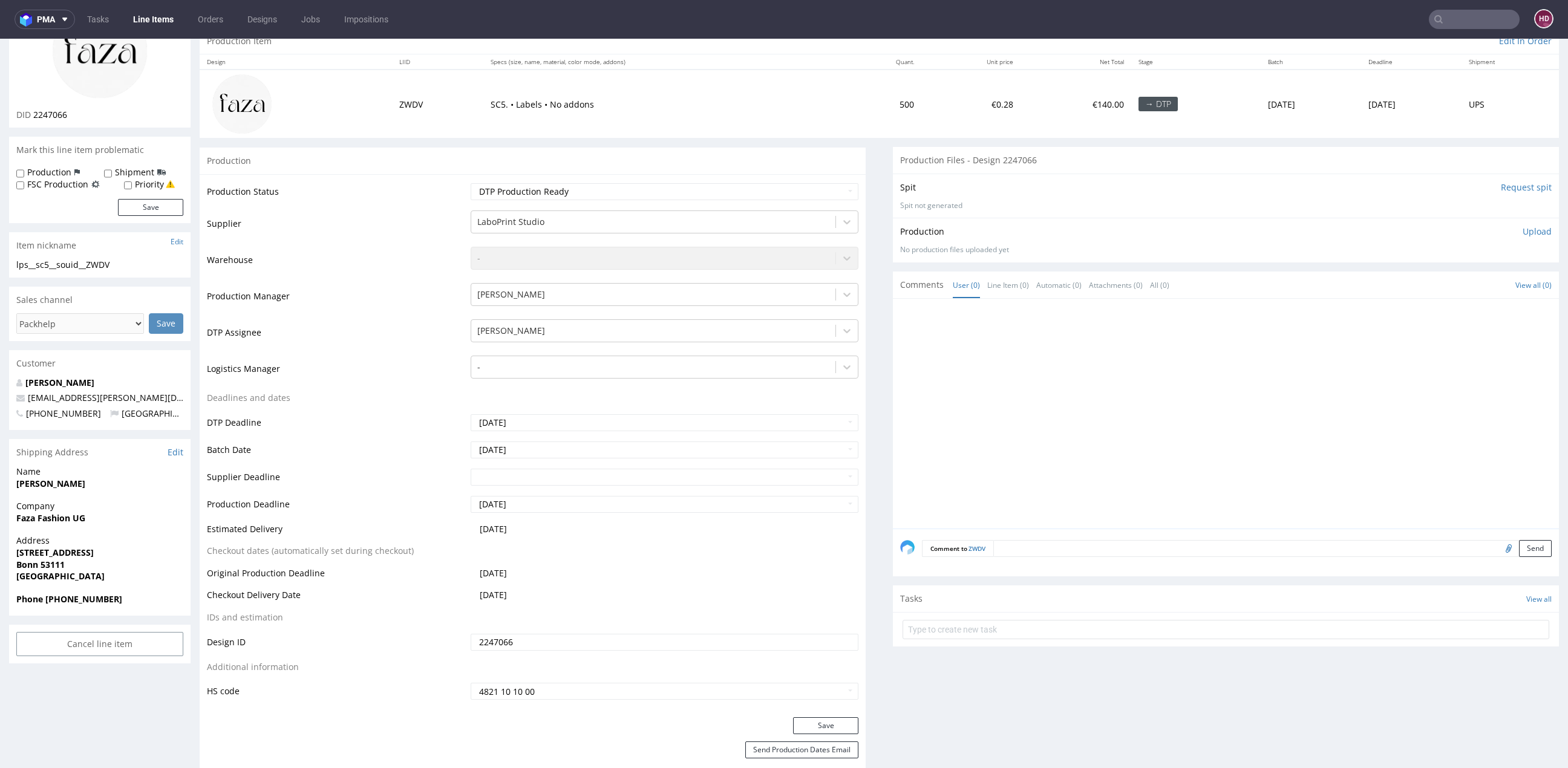
click at [1531, 228] on p "Upload" at bounding box center [1538, 231] width 29 height 12
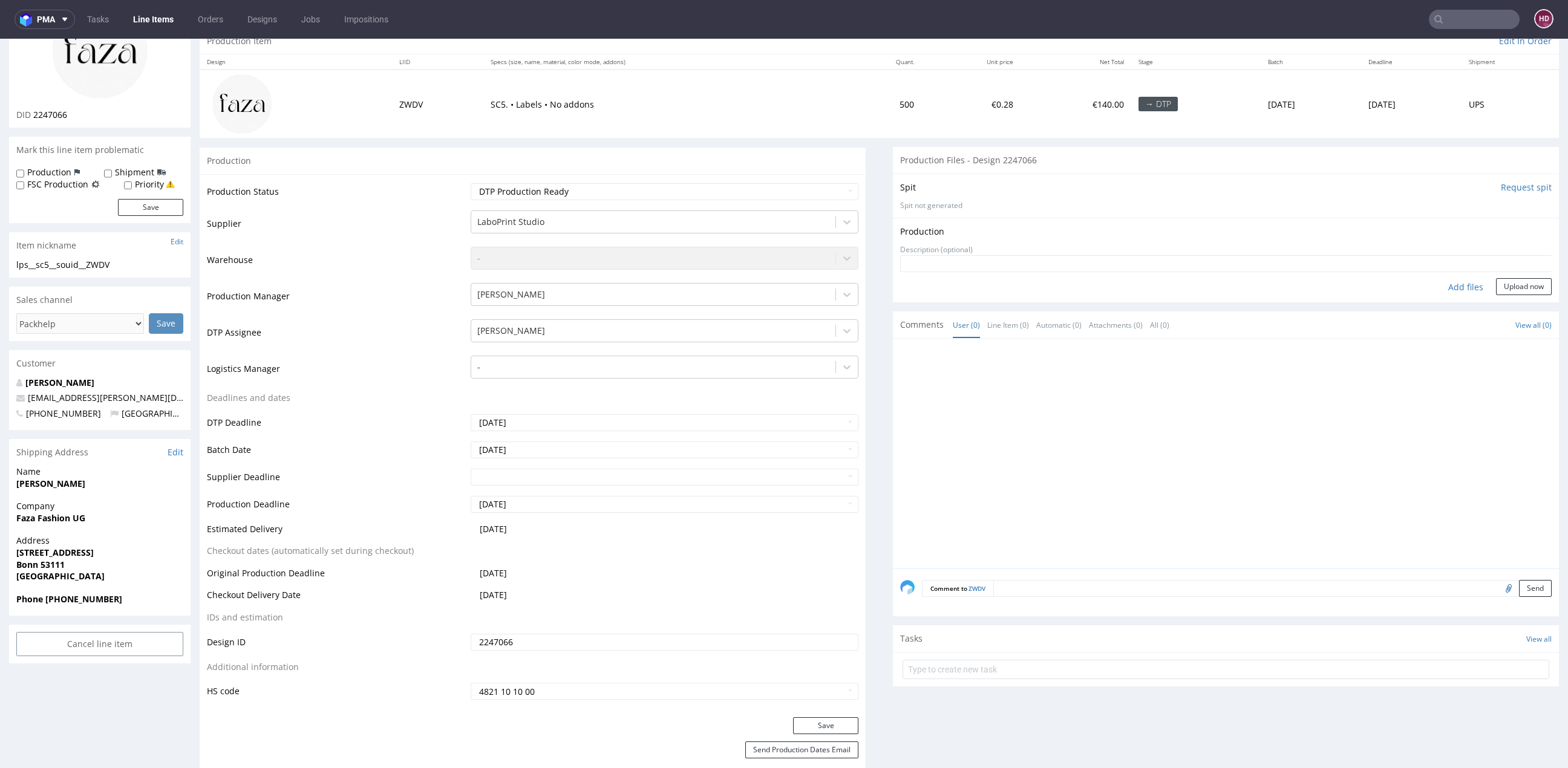
click at [1456, 287] on div "Add files" at bounding box center [1466, 287] width 60 height 18
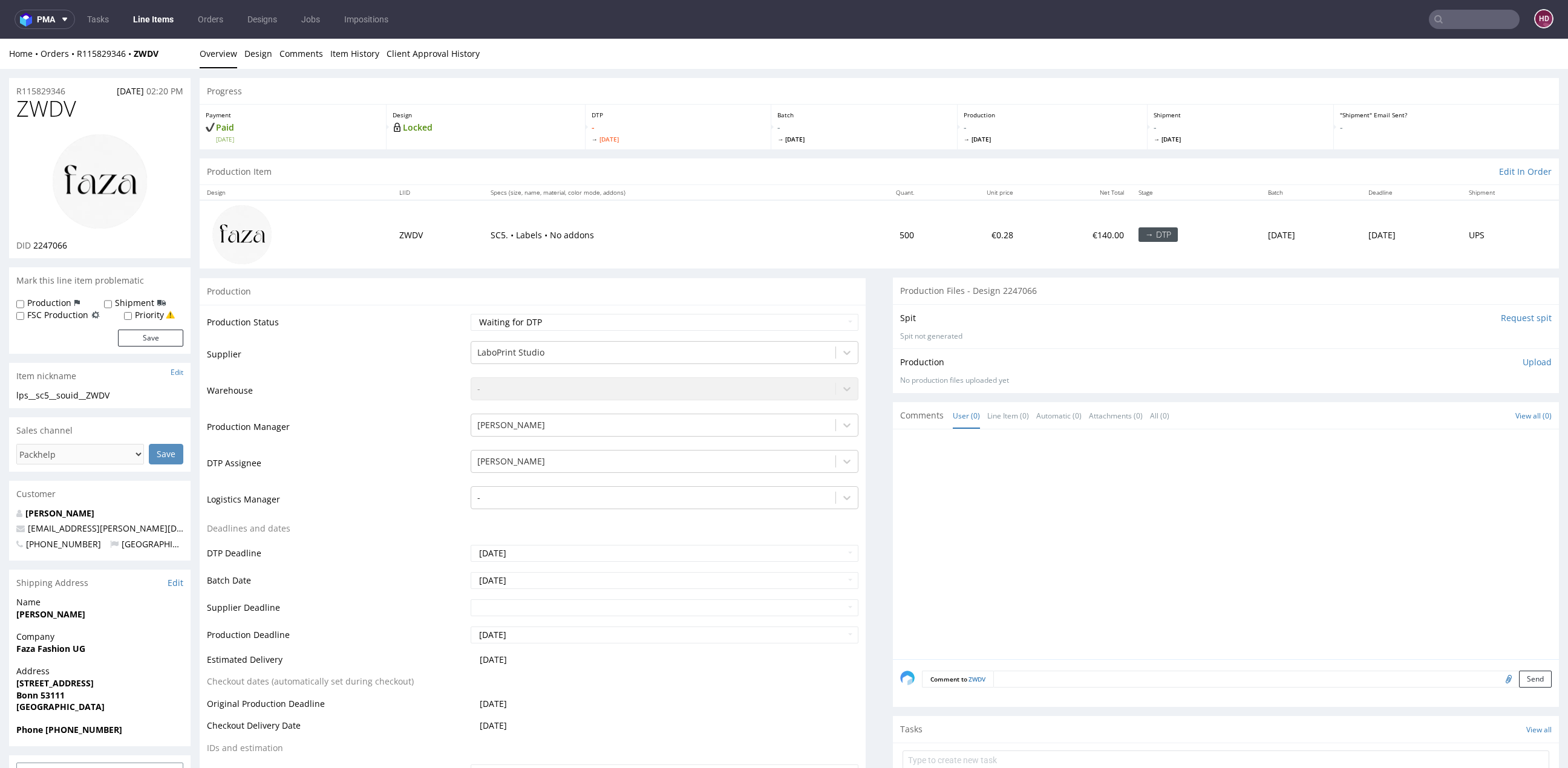
click at [693, 313] on td "Waiting for Artwork Waiting for Diecut Waiting for Mockup Waiting for DTP Waiti…" at bounding box center [663, 326] width 391 height 27
click at [693, 317] on select "Waiting for Artwork Waiting for Diecut Waiting for Mockup Waiting for DTP Waiti…" at bounding box center [665, 323] width 388 height 17
select select "dtp_production_ready"
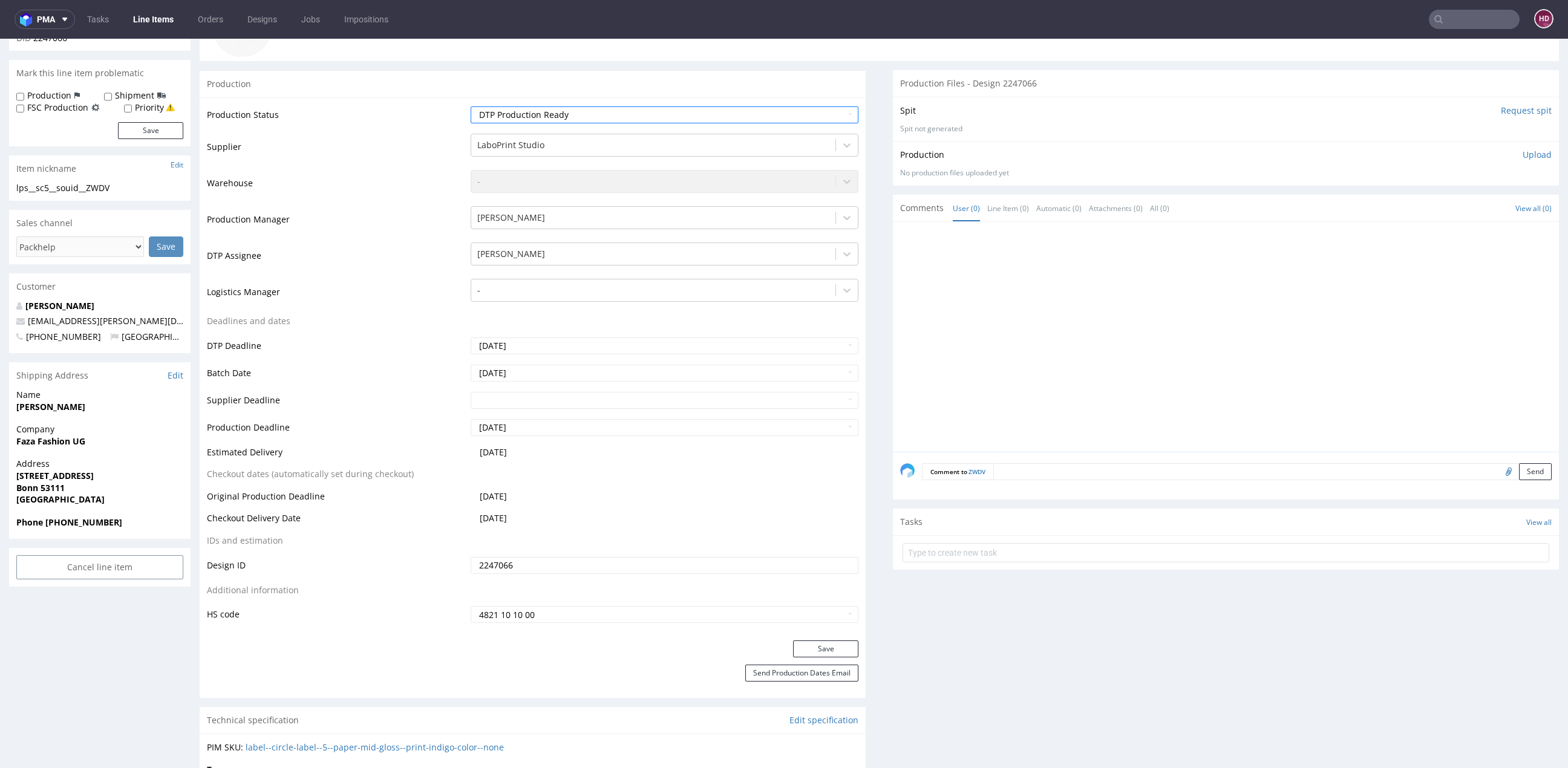
scroll to position [270, 0]
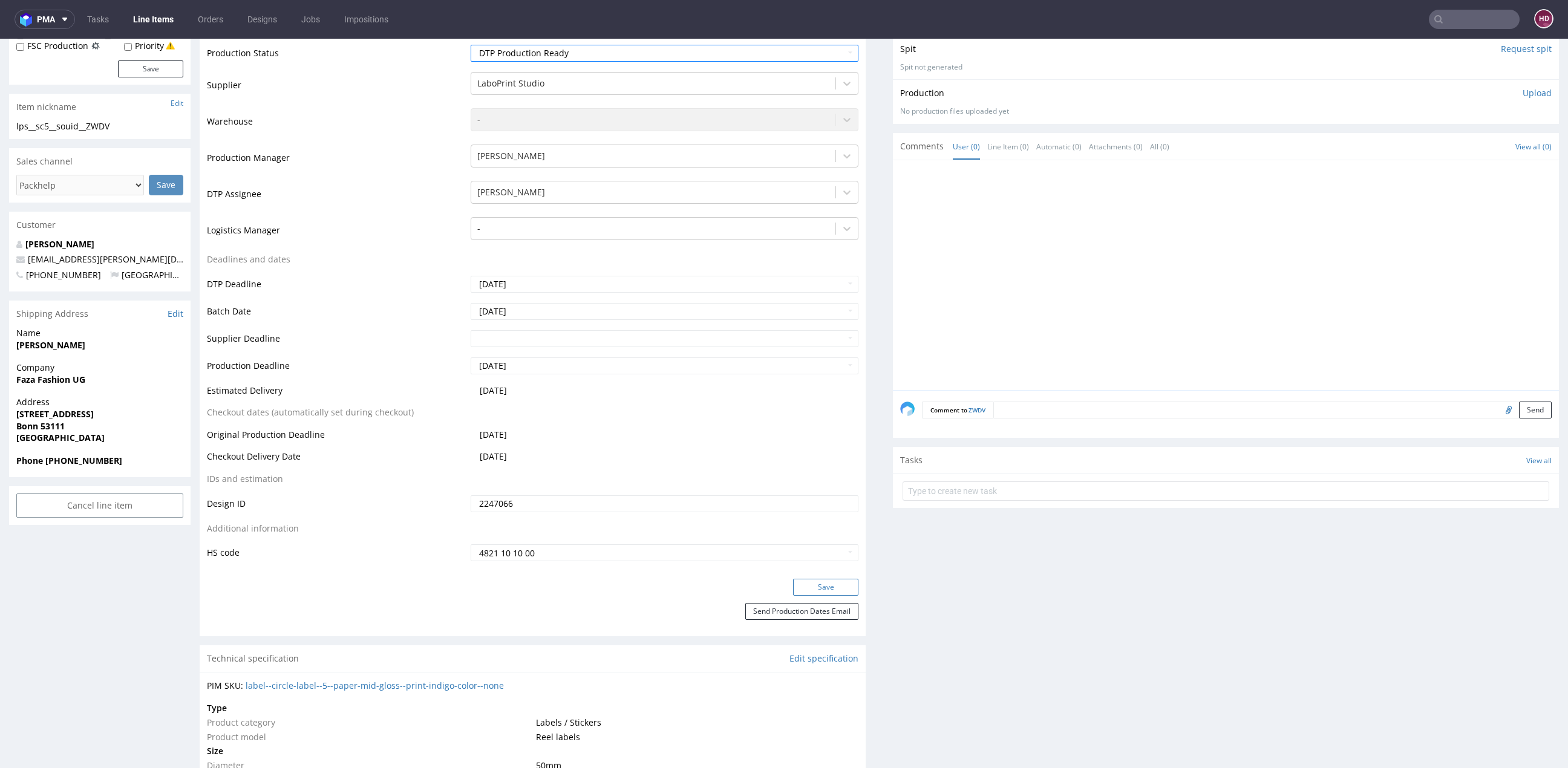
click at [815, 582] on button "Save" at bounding box center [826, 587] width 65 height 17
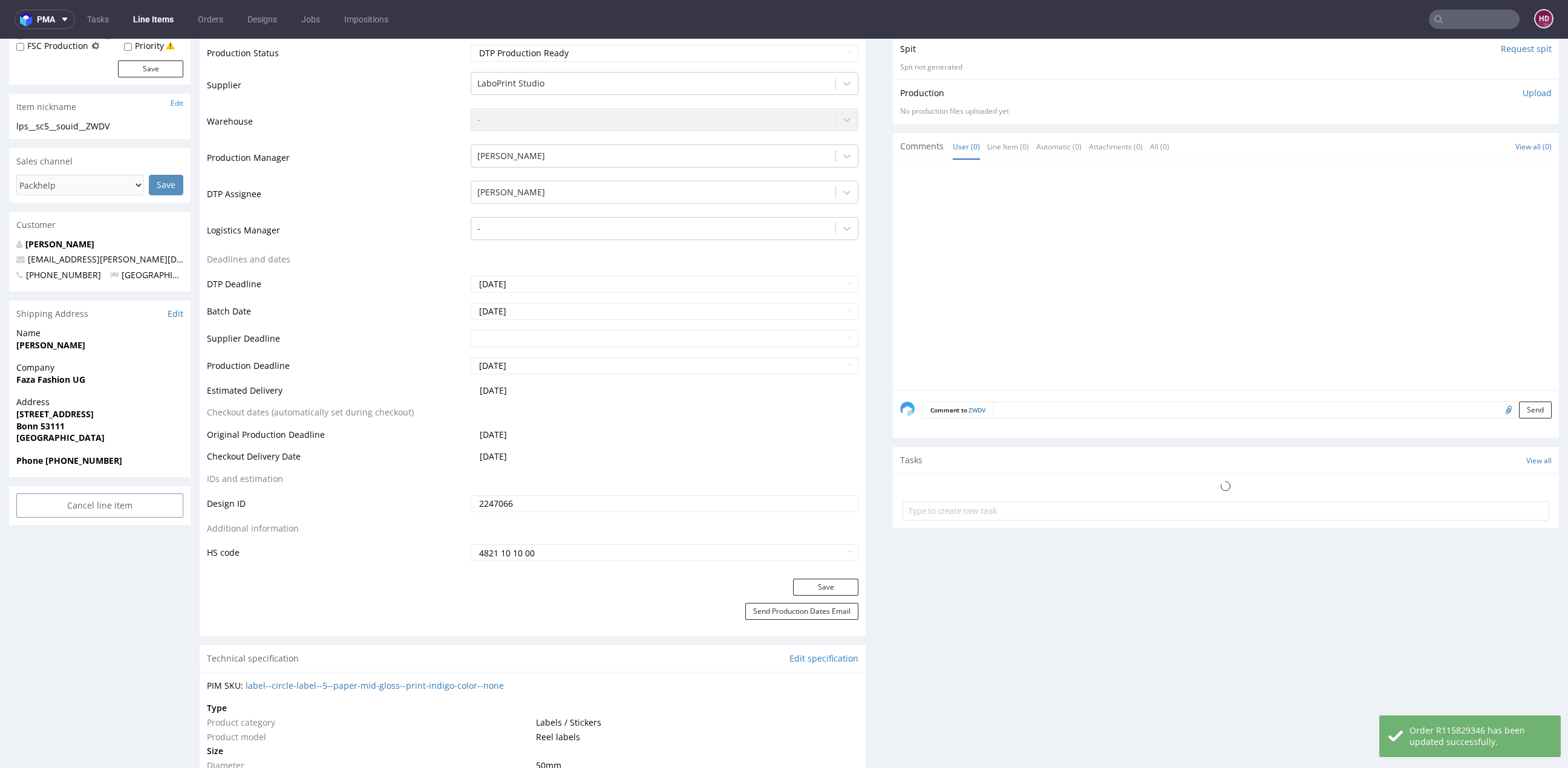
click at [1525, 90] on p "Upload" at bounding box center [1538, 93] width 29 height 12
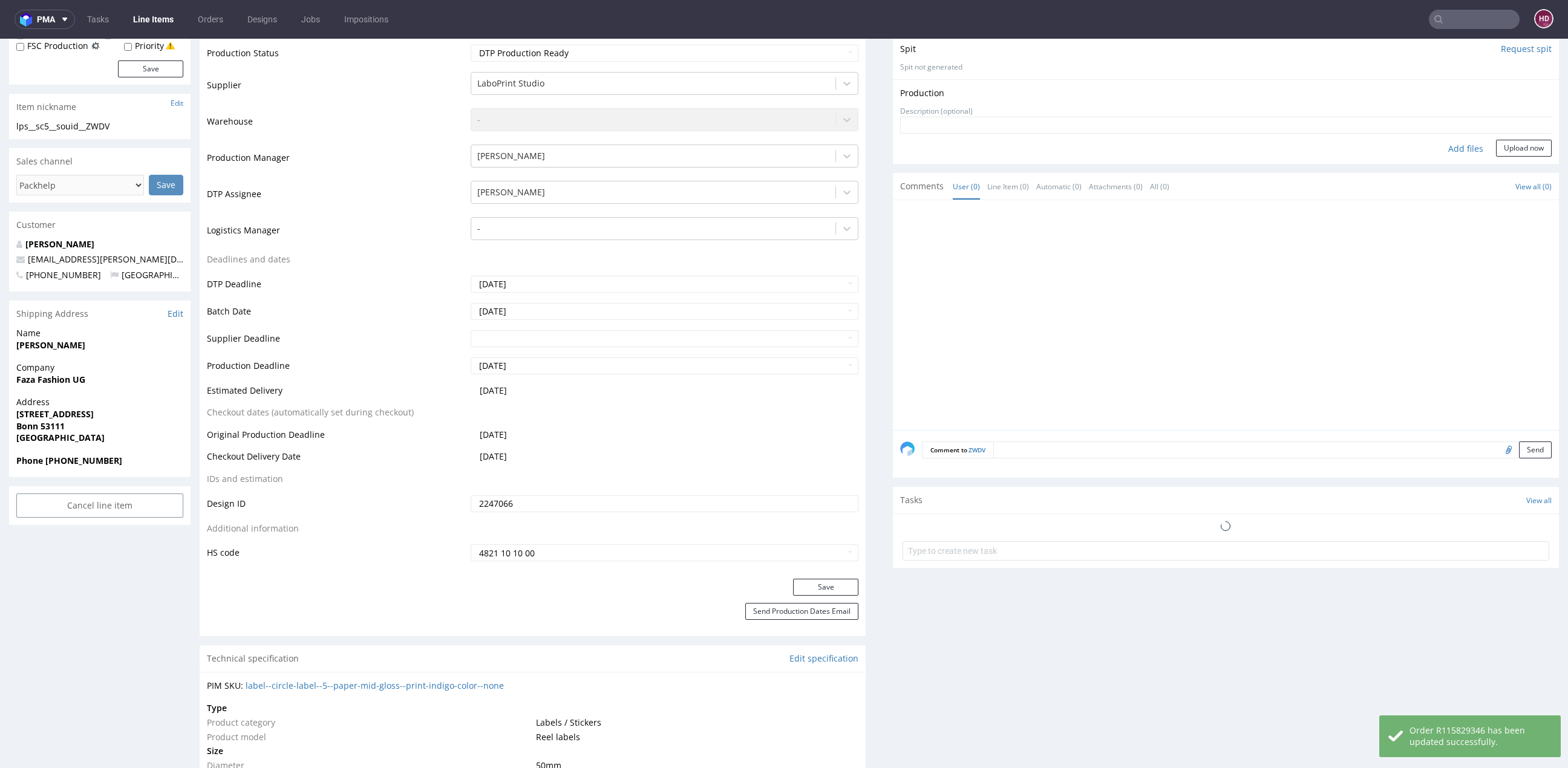
click at [1451, 145] on div "Add files" at bounding box center [1466, 149] width 60 height 18
type input "C:\fakepath\lps__sc5__souid__ZWDV__d2247066__oR115829346.pdf"
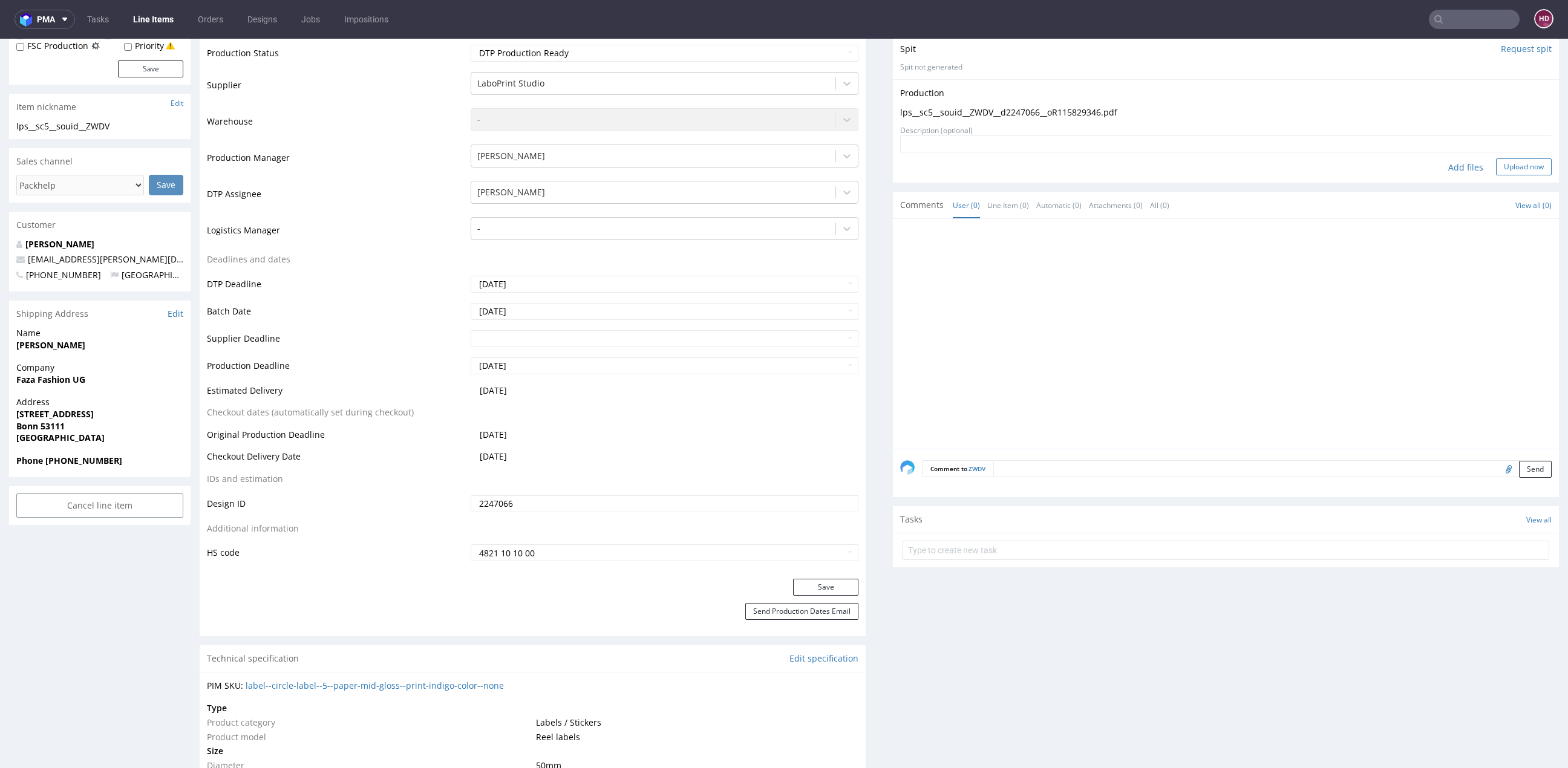
click at [1522, 164] on button "Upload now" at bounding box center [1524, 167] width 55 height 17
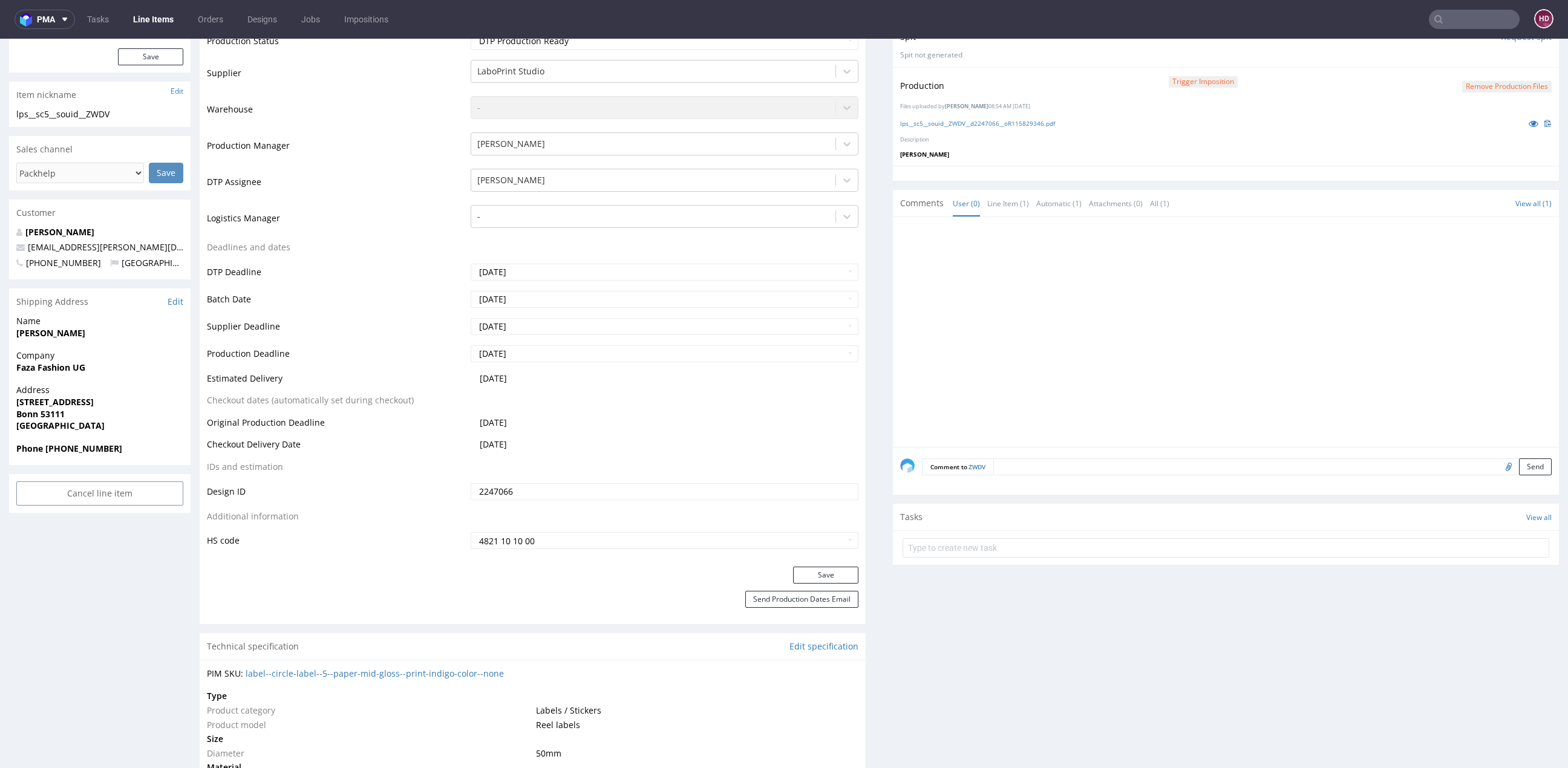
scroll to position [289, 0]
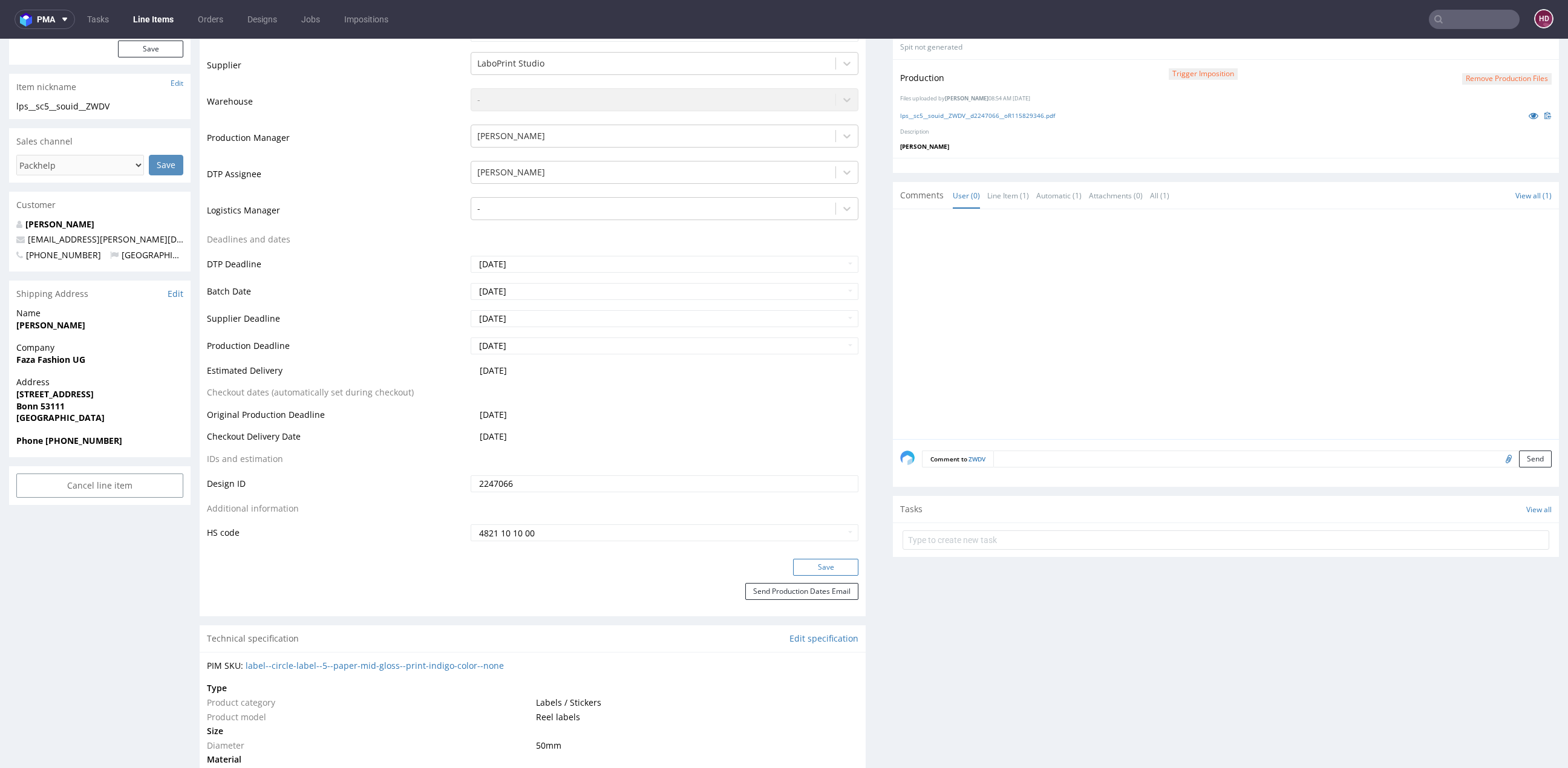
click at [841, 573] on button "Save" at bounding box center [826, 567] width 65 height 17
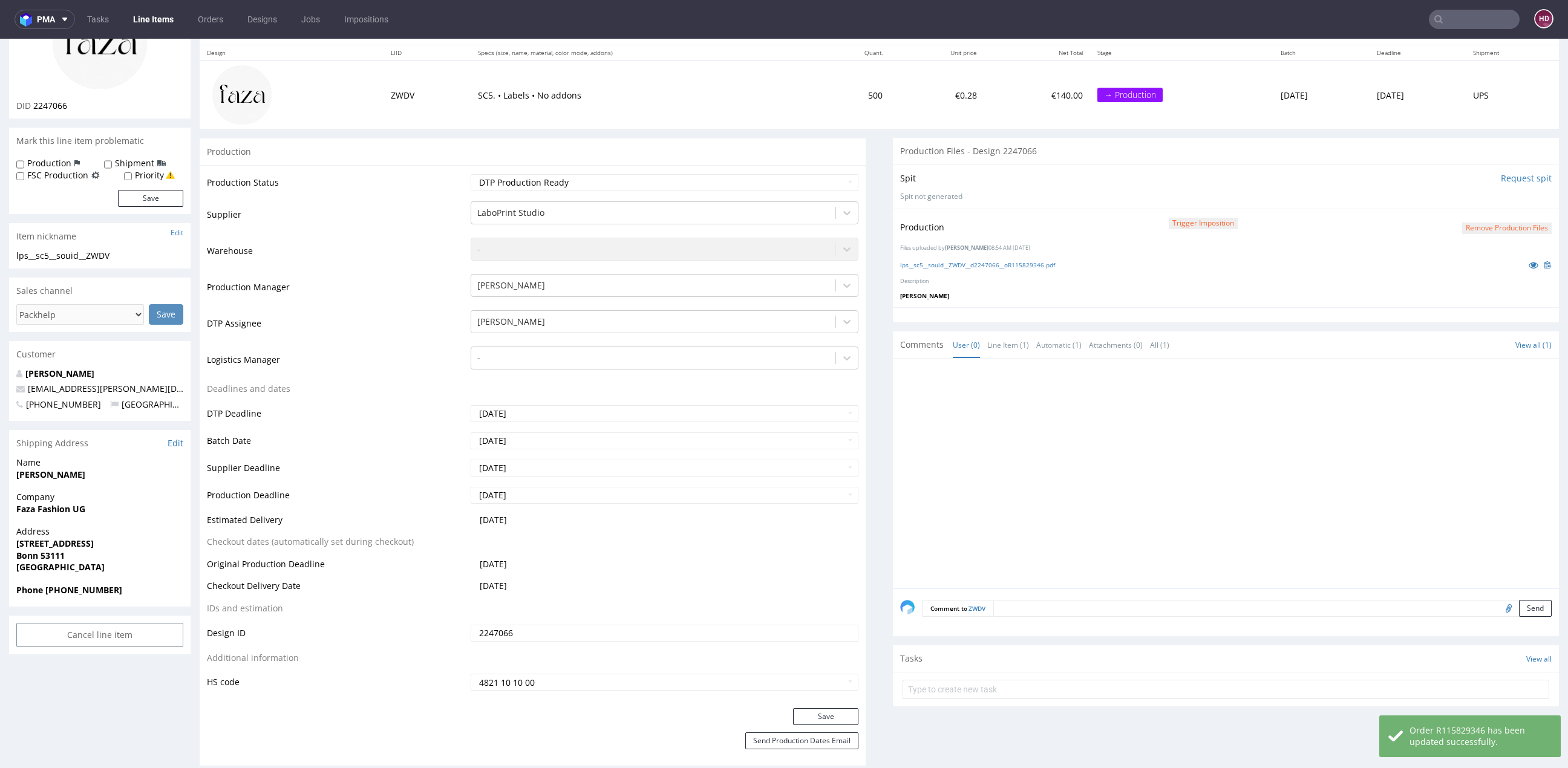
scroll to position [105, 0]
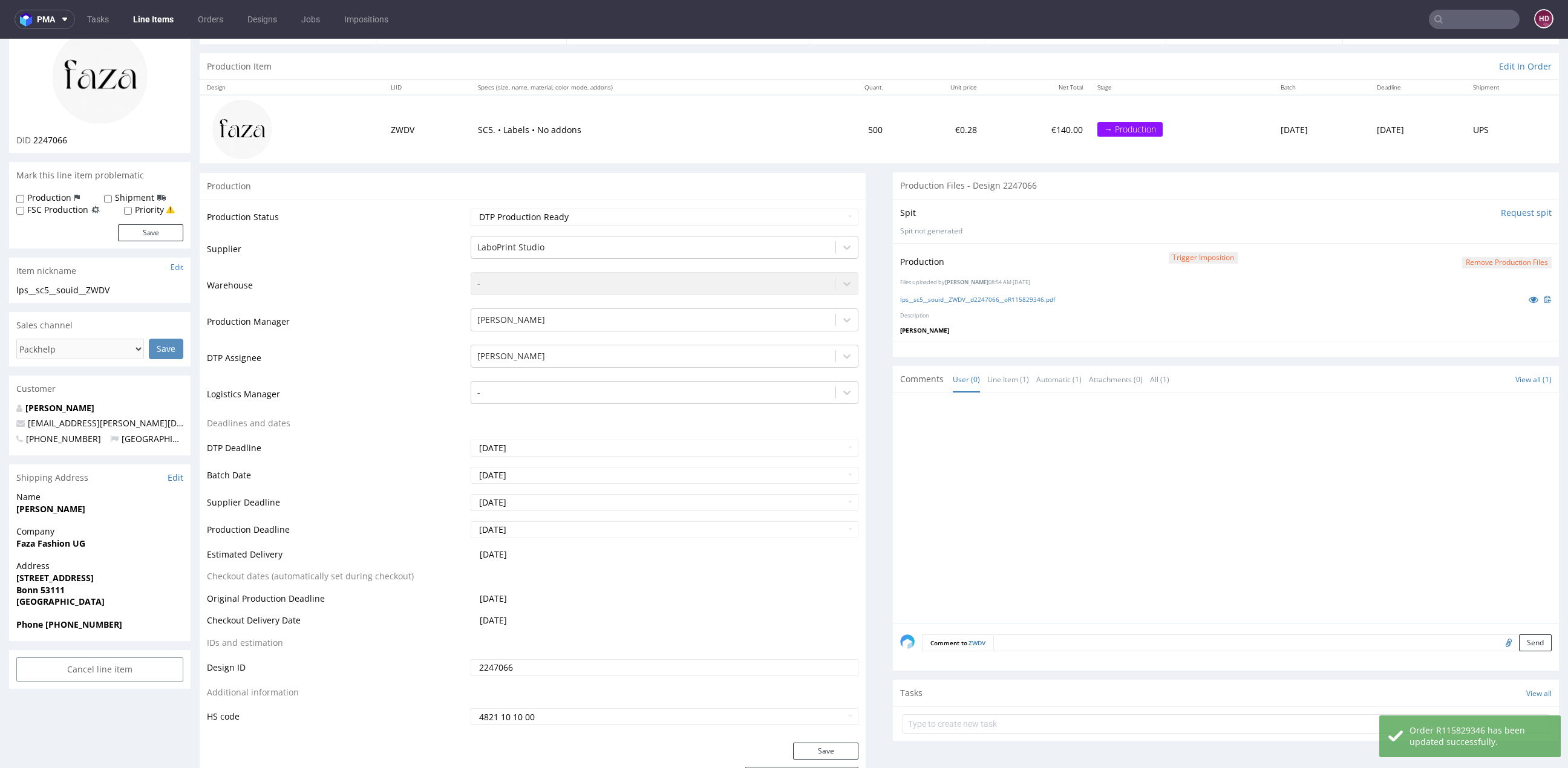
click at [175, 24] on link "Line Items" at bounding box center [154, 20] width 55 height 20
